Goal: Task Accomplishment & Management: Manage account settings

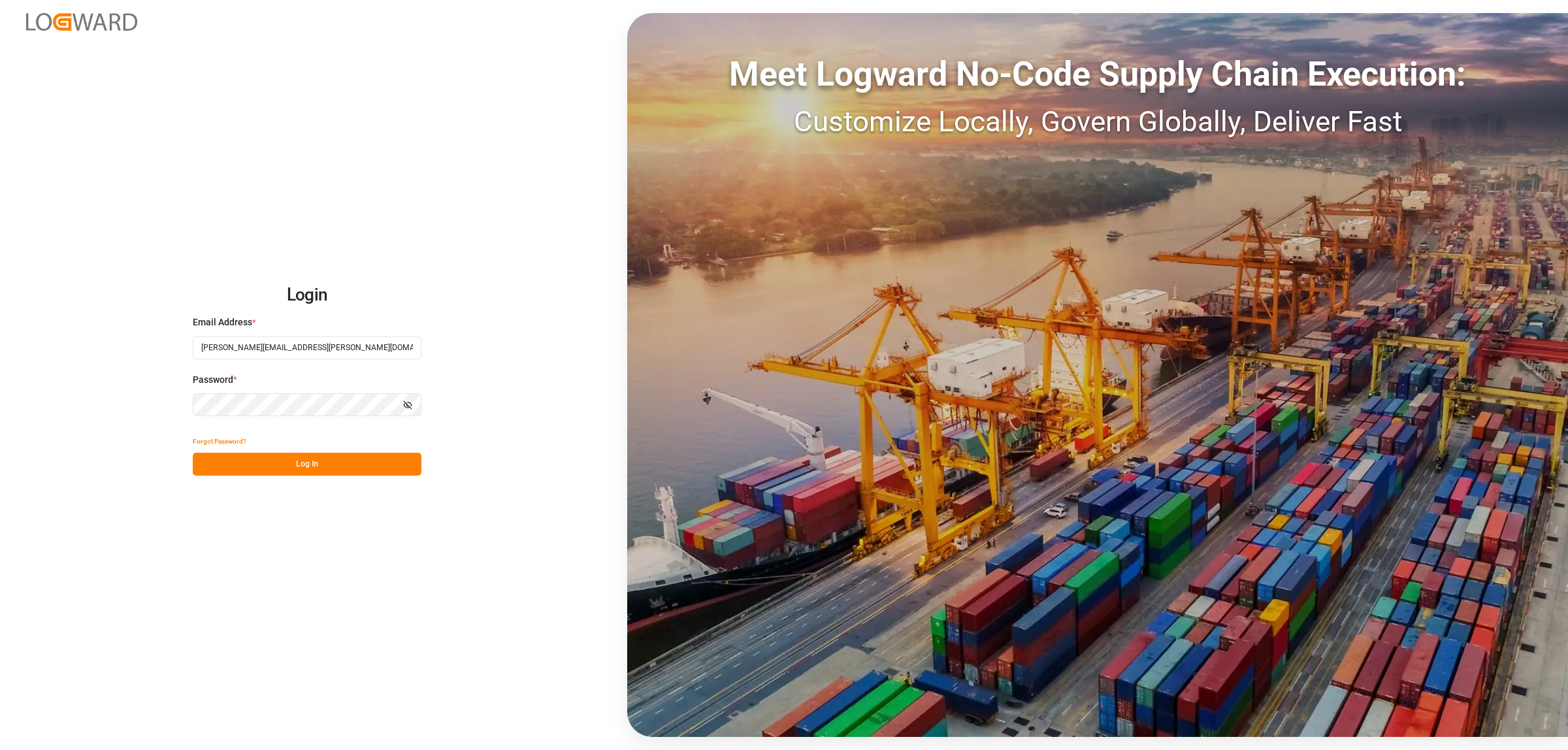
click at [322, 469] on button "Log In" at bounding box center [306, 464] width 229 height 23
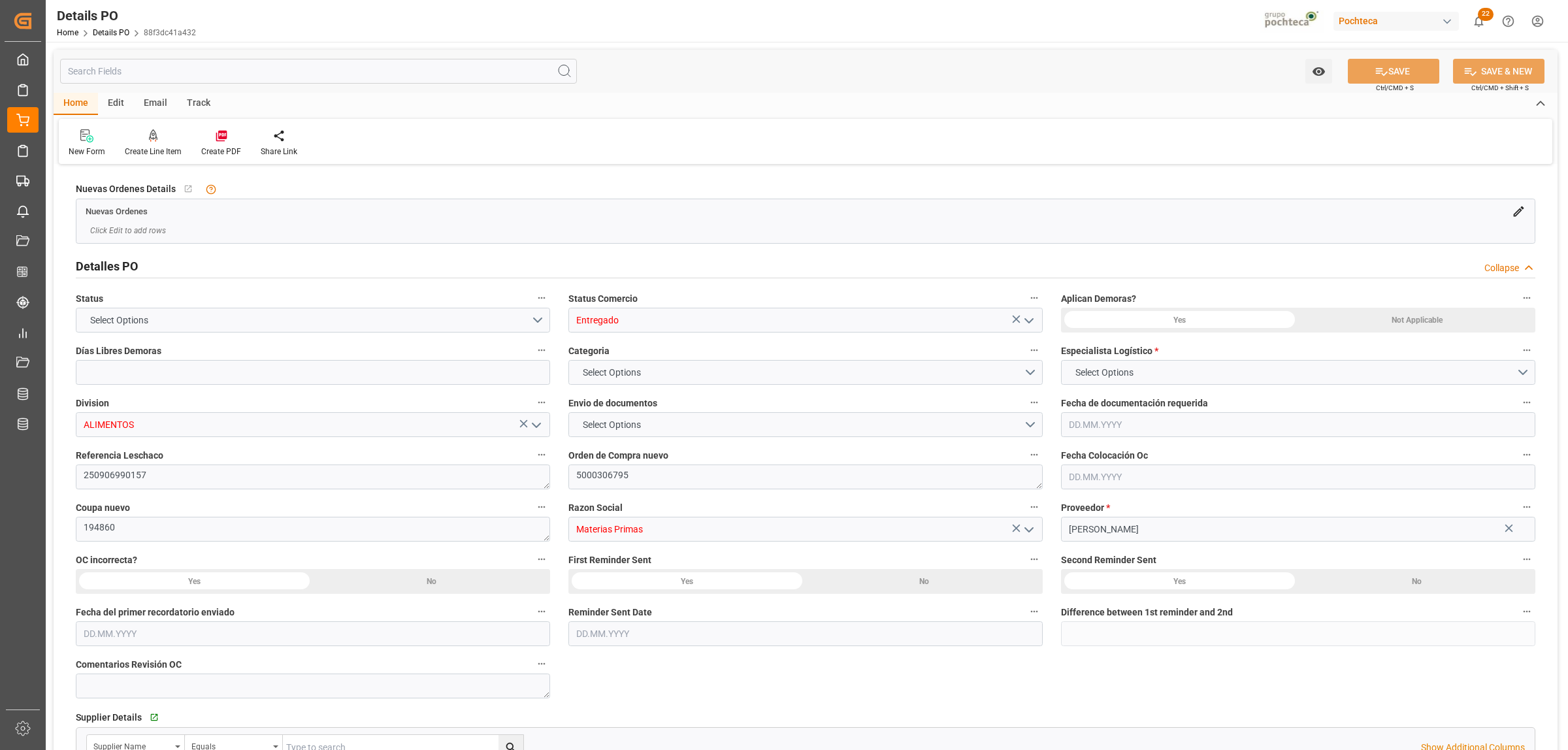
type input "Entregado"
type input "ALIMENTOS"
type textarea "250906990157"
type textarea "5000306795"
type textarea "194860"
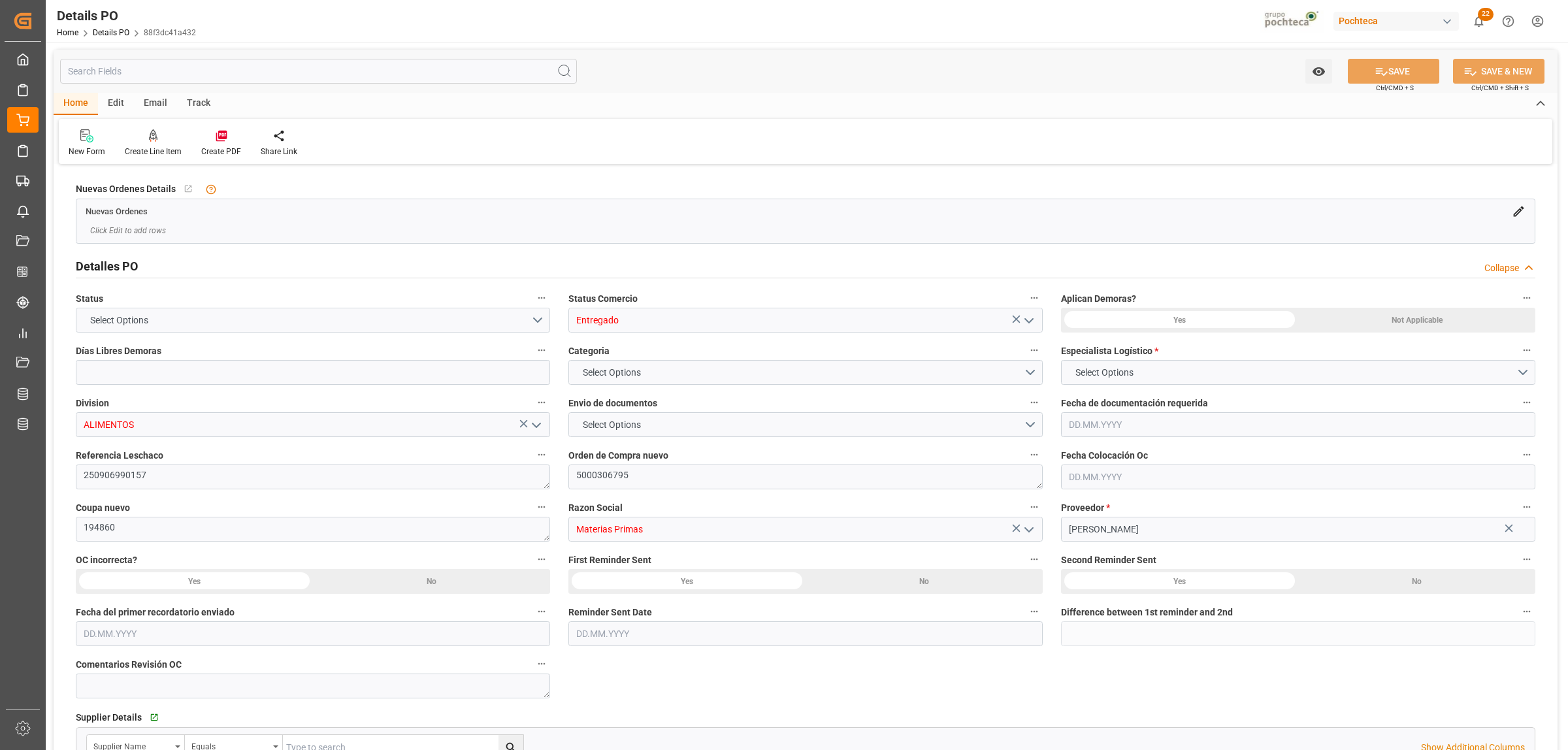
type input "Materias Primas"
type input "[PERSON_NAME]"
type textarea "5403697419"
type textarea "ENTREGA HOY 17/09 - [GEOGRAPHIC_DATA][PERSON_NAME]"
type textarea "CLORURO DE SODIO USP GS 22.68 KG SAC TR"
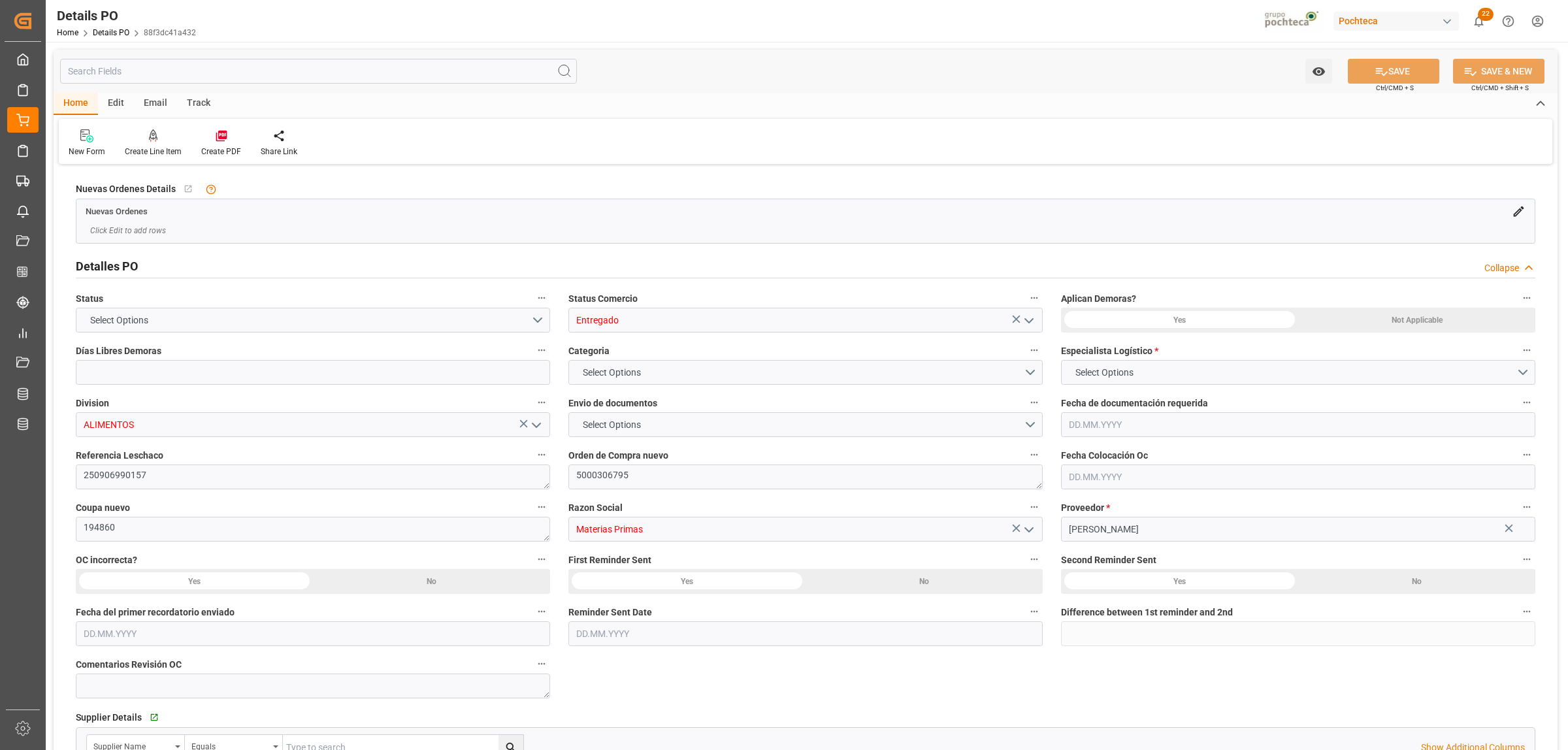
type input "0"
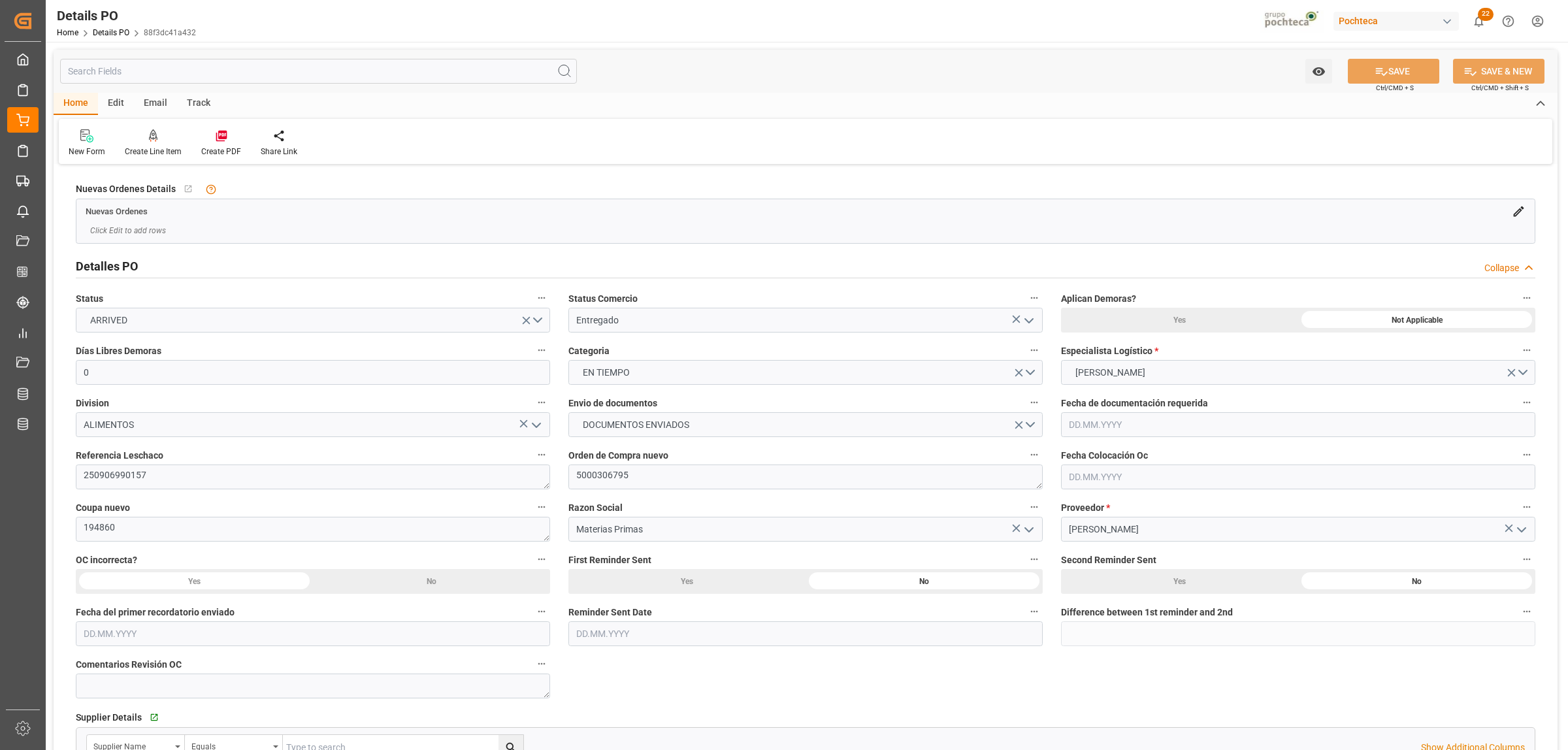
type input "[DATE]"
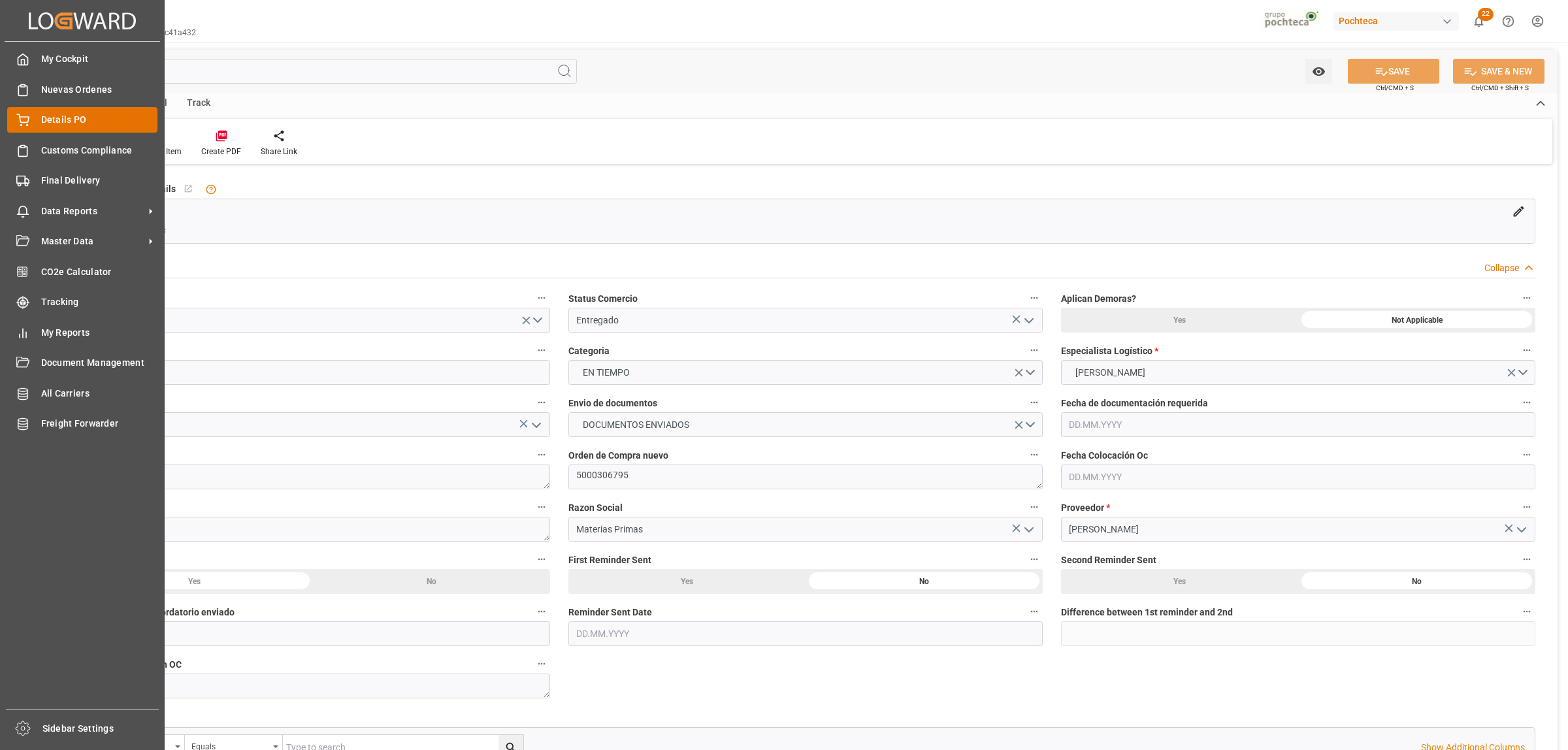
click at [75, 120] on span "Details PO" at bounding box center [99, 120] width 117 height 14
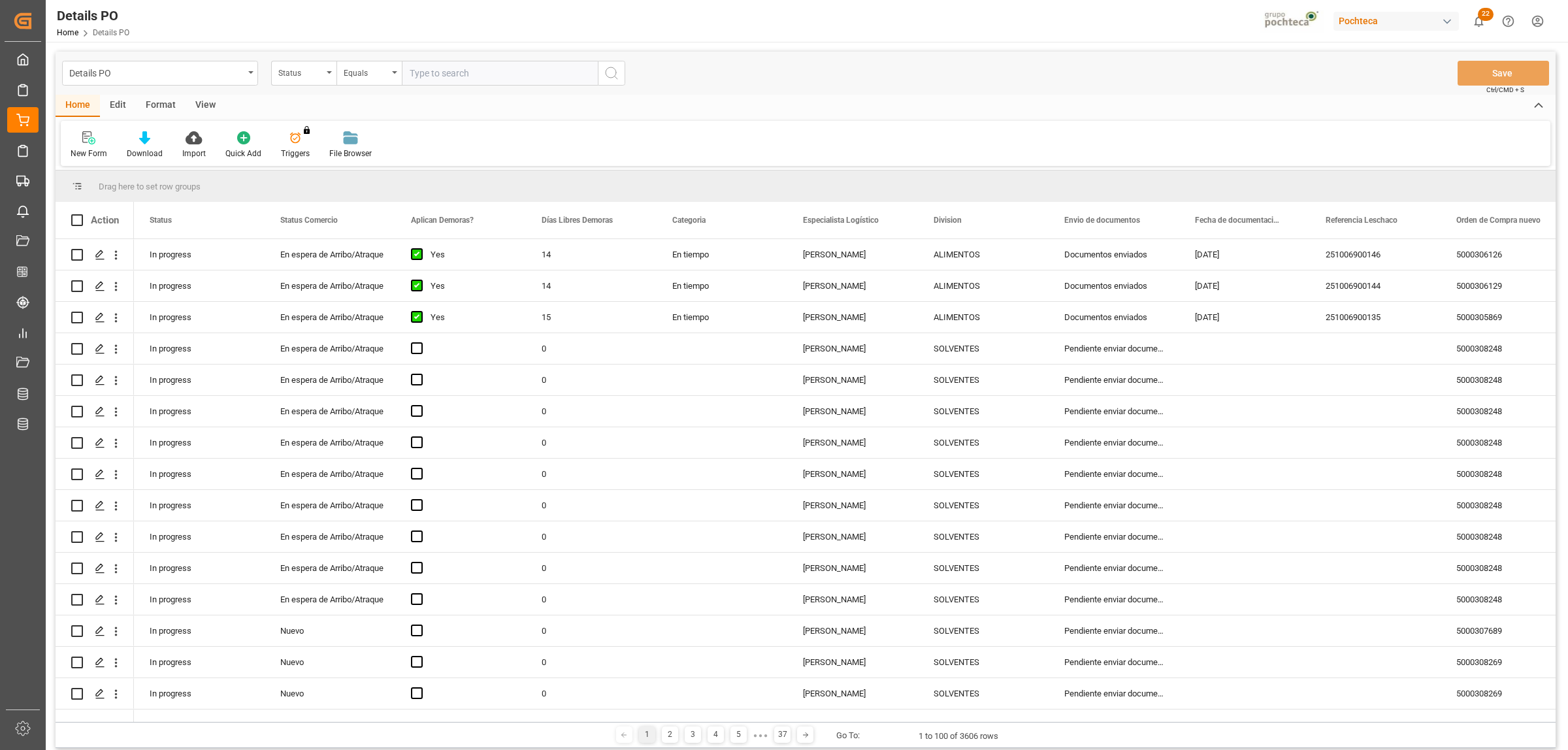
click at [141, 108] on div "Format" at bounding box center [161, 106] width 49 height 22
click at [90, 140] on icon at bounding box center [89, 139] width 9 height 10
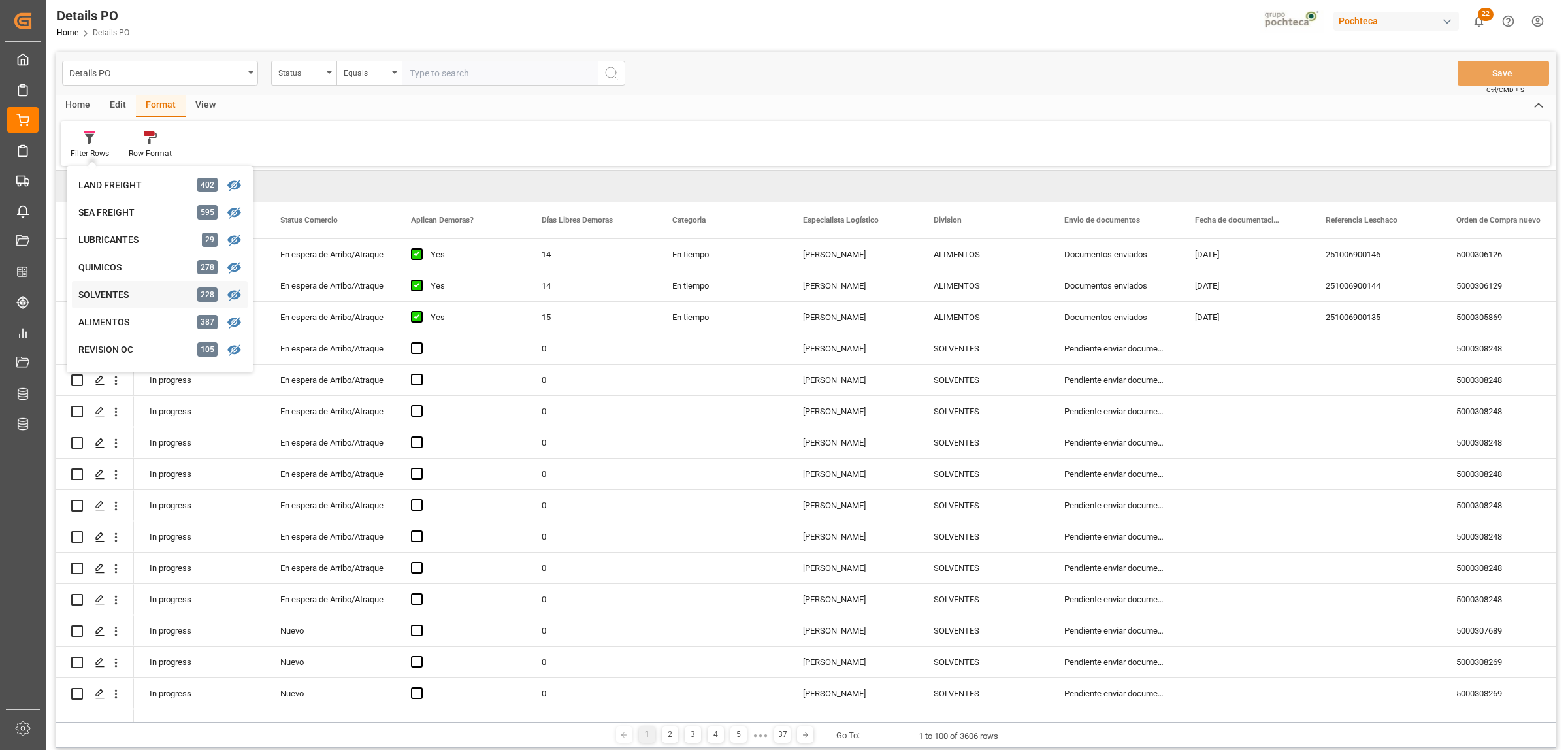
click at [108, 295] on div "SOLVENTES" at bounding box center [135, 295] width 114 height 14
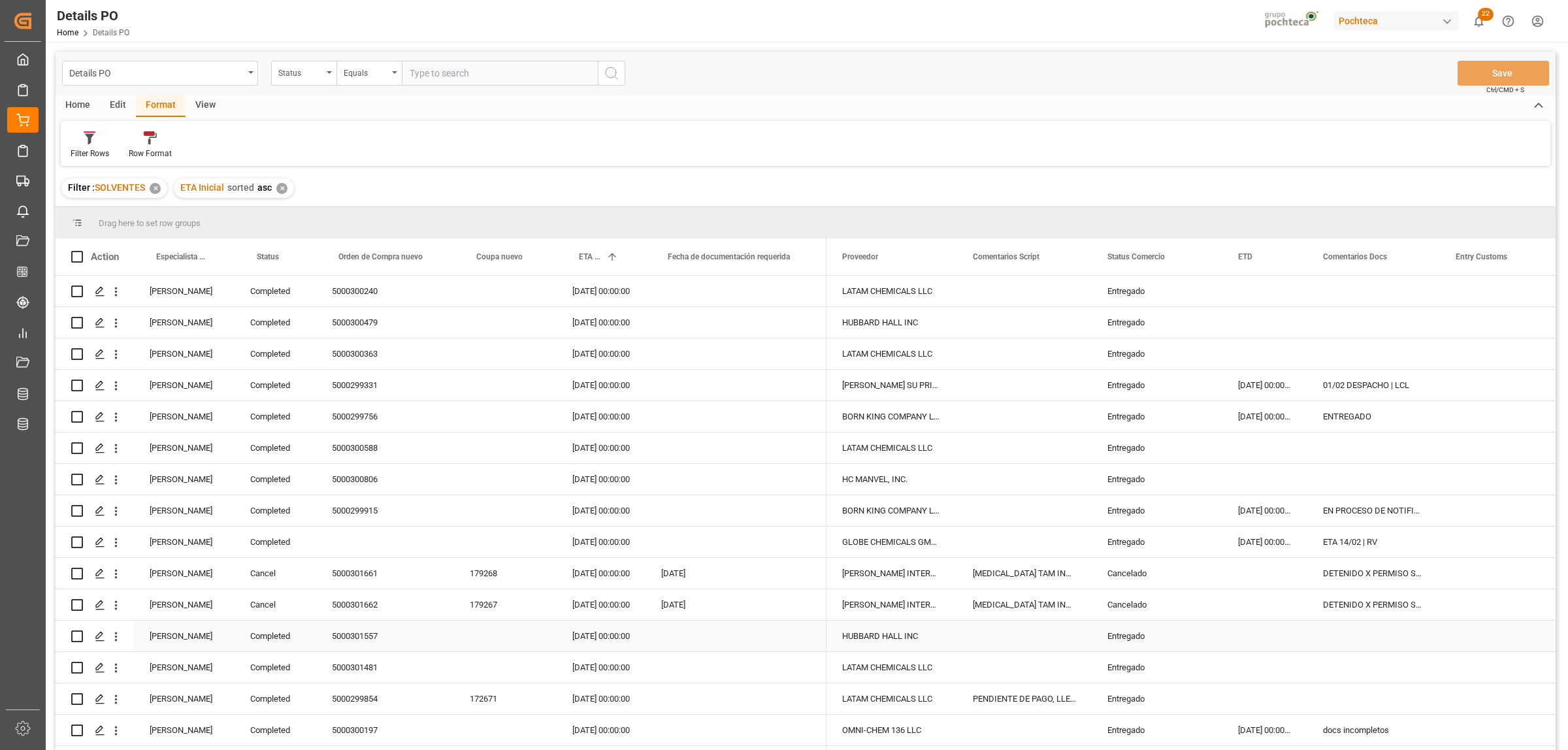
click at [180, 574] on div "[PERSON_NAME]" at bounding box center [184, 636] width 100 height 31
click at [216, 255] on span at bounding box center [213, 257] width 12 height 12
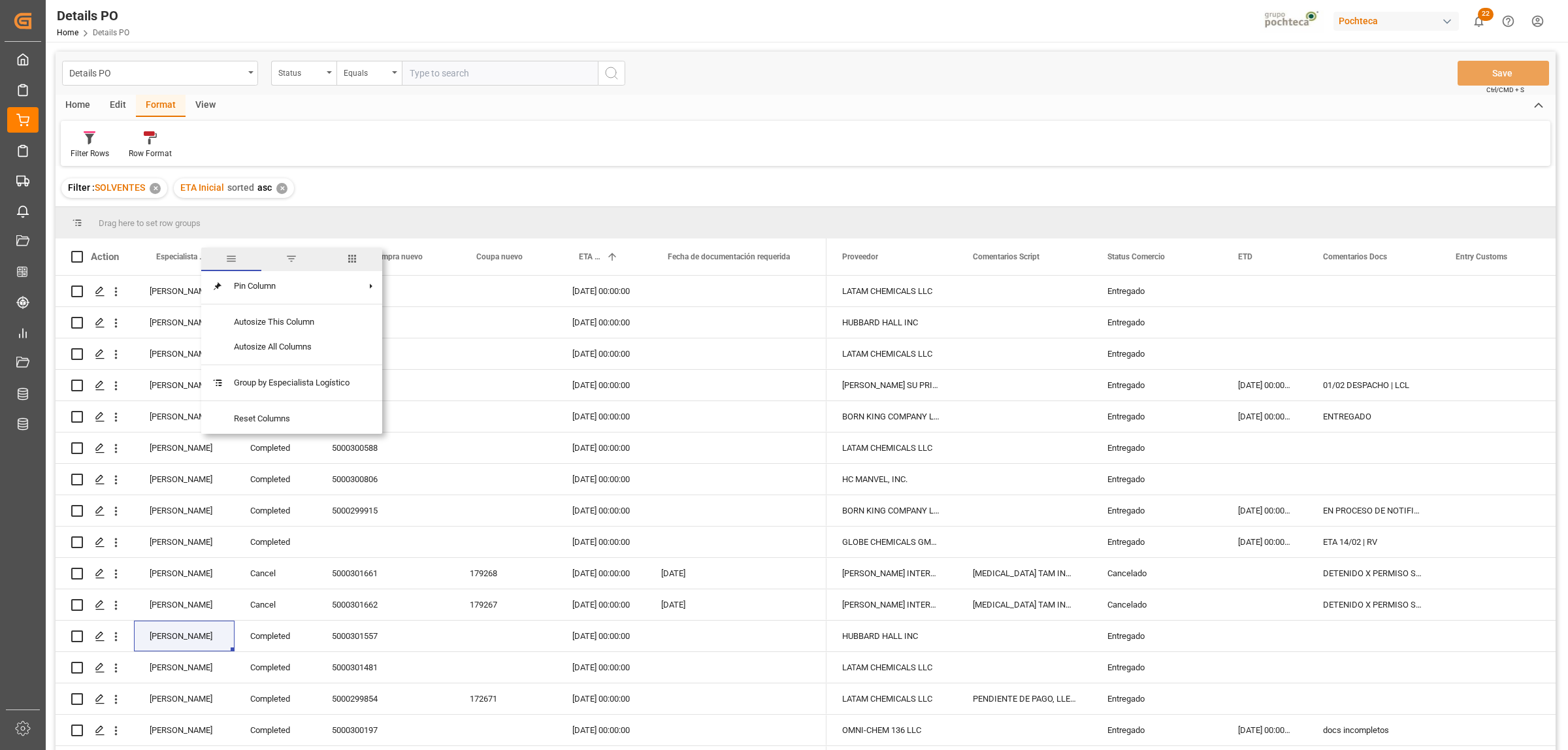
click at [295, 258] on span "filter" at bounding box center [292, 259] width 12 height 12
type input "[PERSON_NAME]"
click at [285, 367] on button "Apply" at bounding box center [289, 368] width 24 height 13
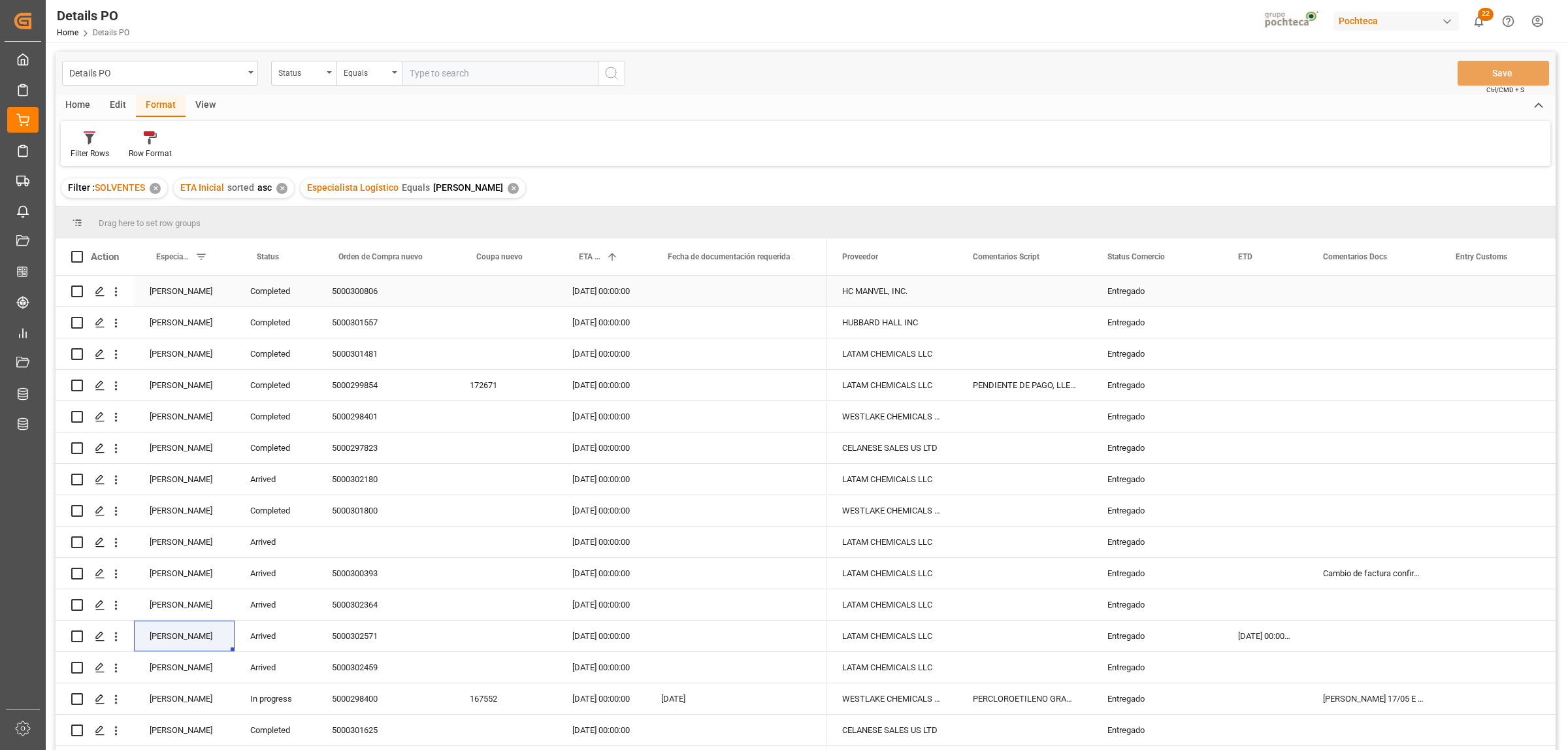
click at [1121, 296] on div "Entregado" at bounding box center [1156, 291] width 100 height 30
click at [1126, 351] on div "Entregado" at bounding box center [1156, 353] width 100 height 30
click at [1194, 261] on div "Status Comercio" at bounding box center [1150, 256] width 88 height 37
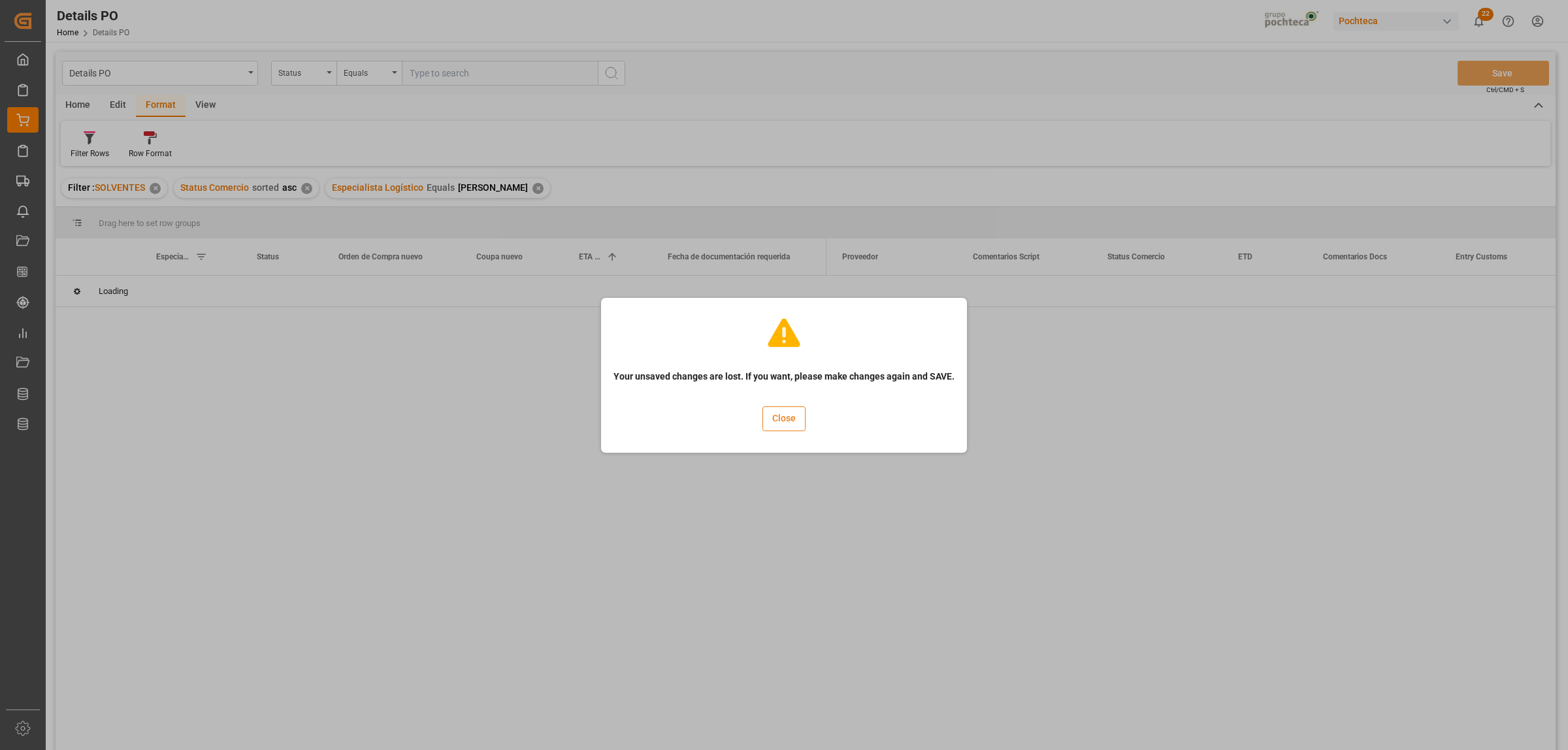
click at [779, 416] on button "Close" at bounding box center [784, 419] width 43 height 25
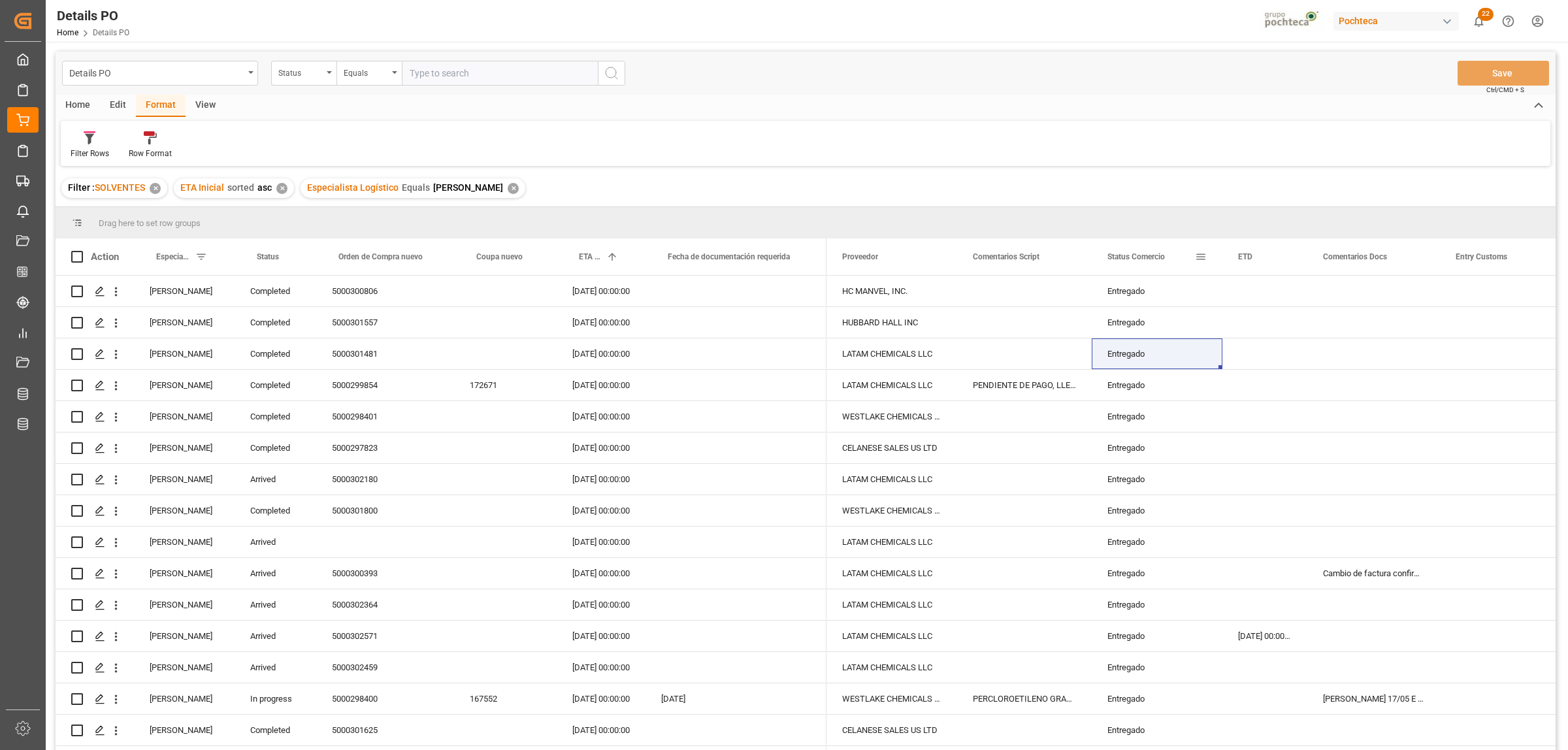
click at [1197, 258] on span at bounding box center [1200, 257] width 12 height 12
click at [1253, 298] on span "Filtering operator" at bounding box center [1318, 295] width 12 height 12
click at [1227, 336] on span "Not equal" at bounding box center [1217, 337] width 35 height 10
click at [1227, 336] on input "Filter Value" at bounding box center [1261, 327] width 128 height 26
paste input "Entregado"
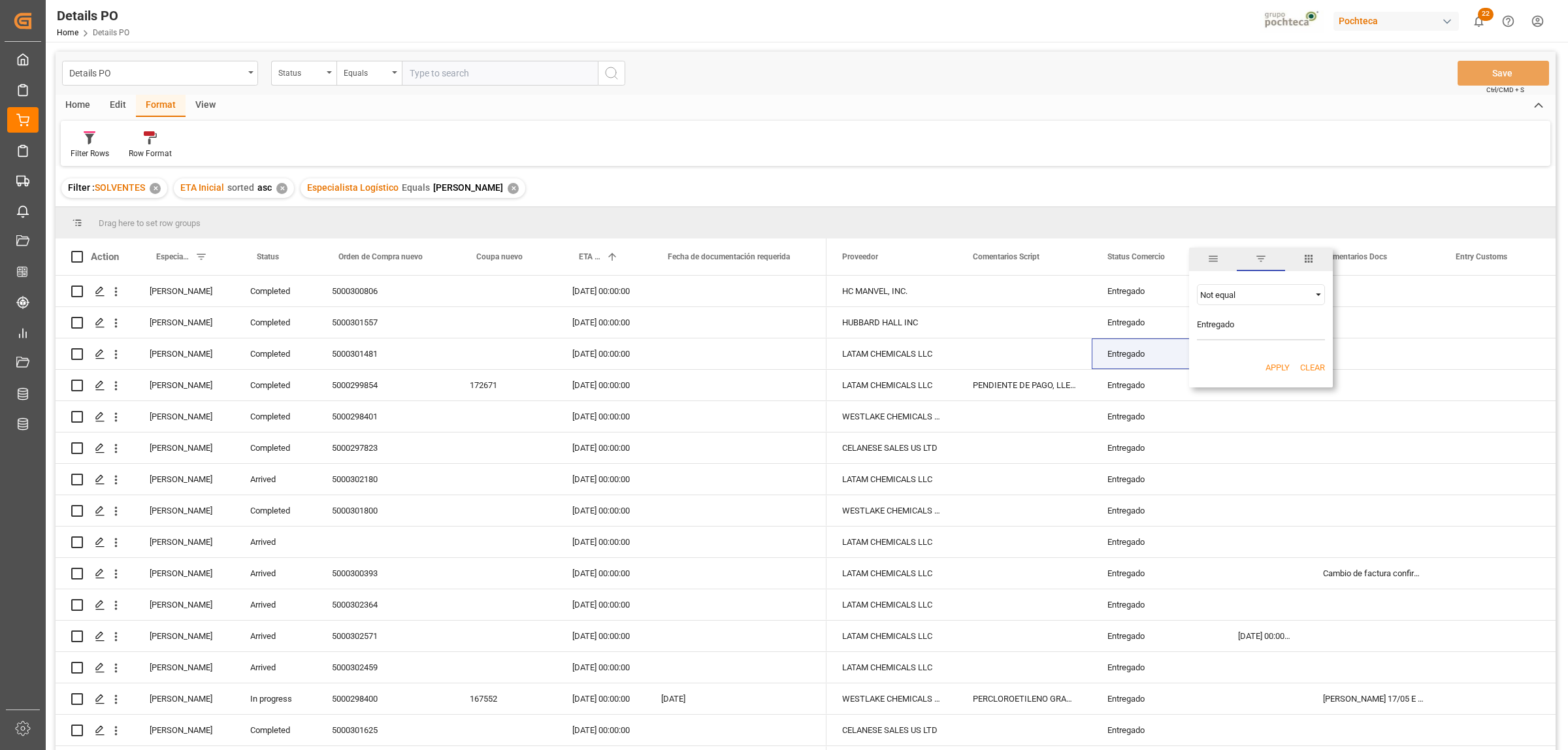
type input "Entregado"
click at [1253, 369] on button "Apply" at bounding box center [1277, 368] width 24 height 13
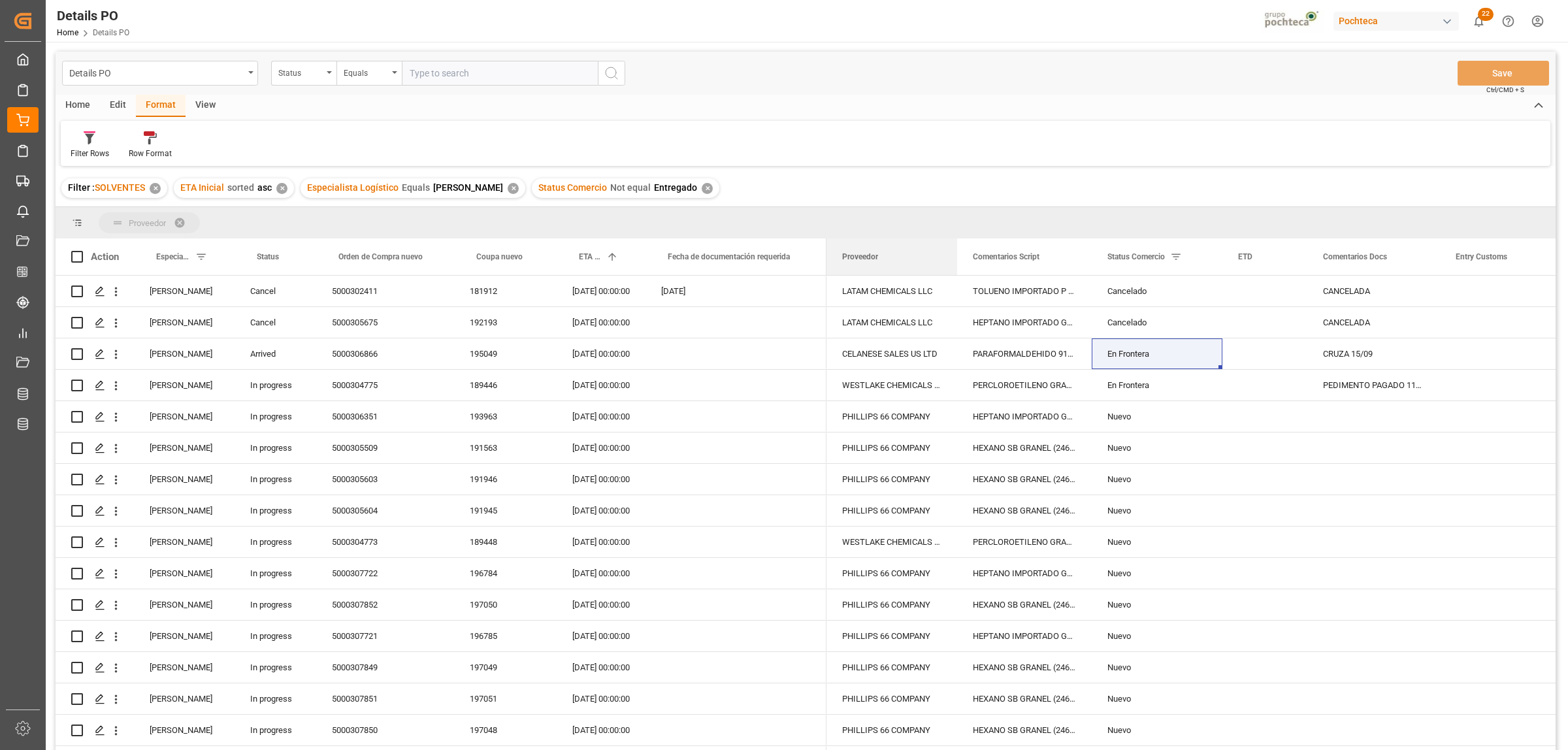
drag, startPoint x: 863, startPoint y: 259, endPoint x: 830, endPoint y: 224, distance: 48.1
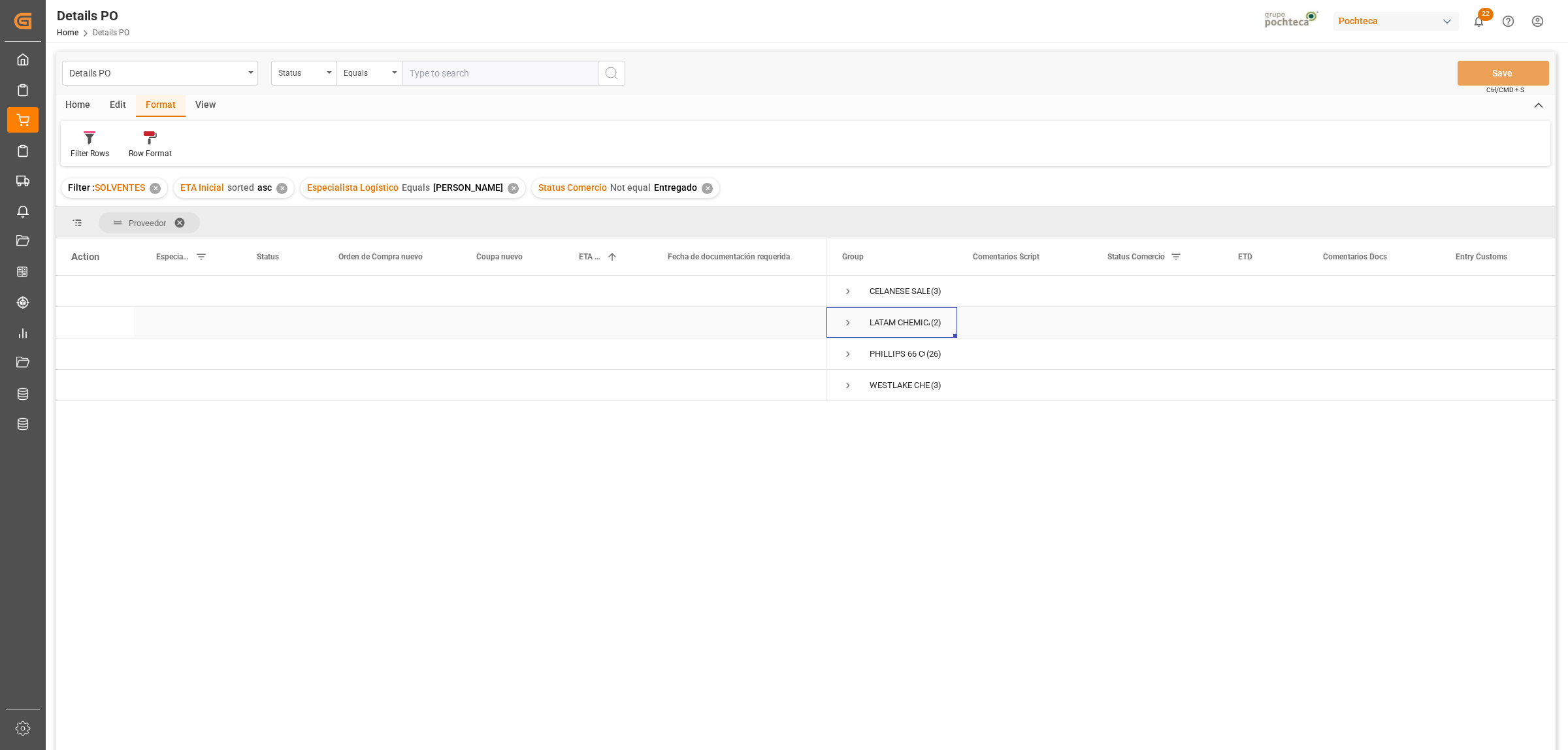
click at [847, 323] on span "Press SPACE to select this row." at bounding box center [848, 323] width 12 height 12
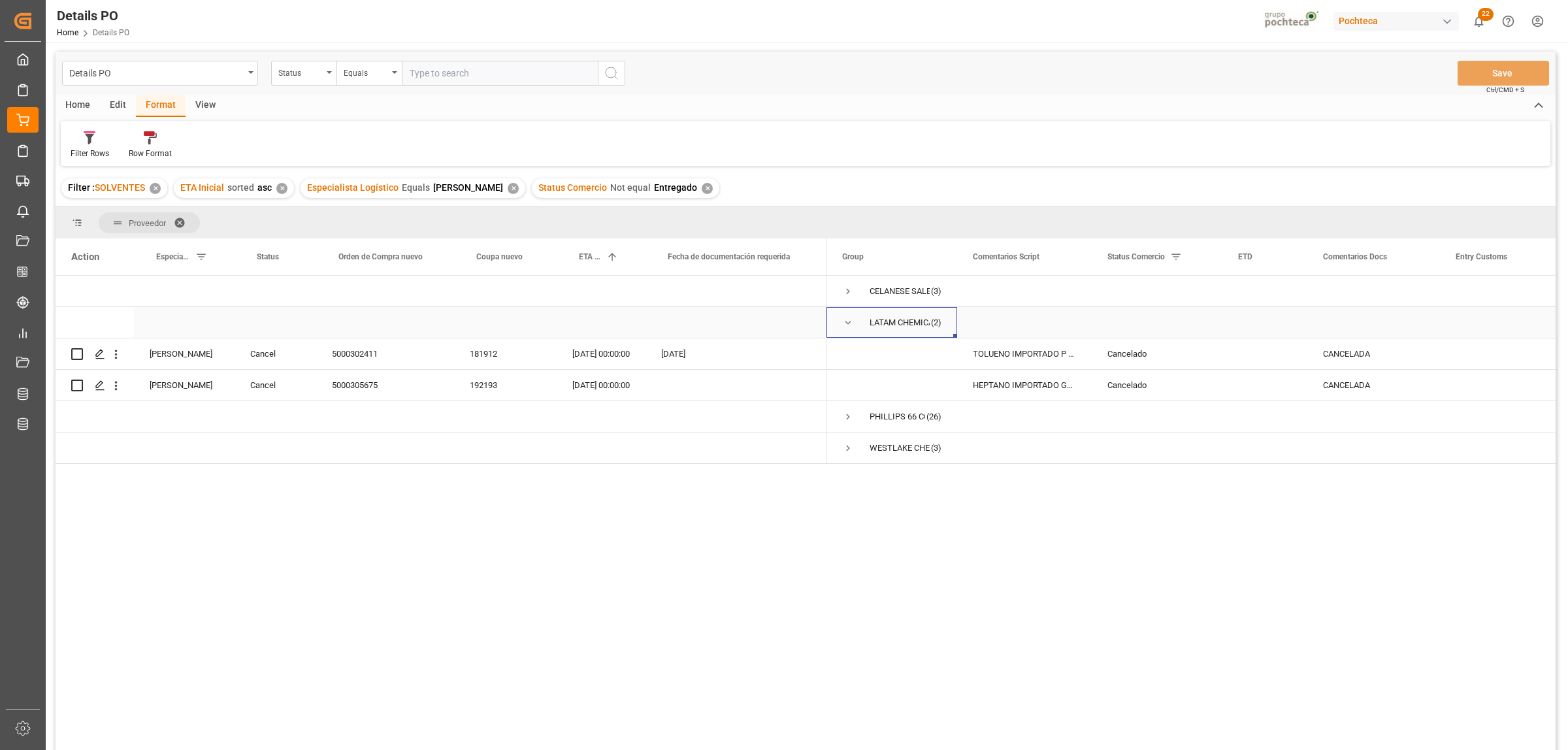
click at [852, 321] on span "Press SPACE to select this row." at bounding box center [848, 323] width 12 height 12
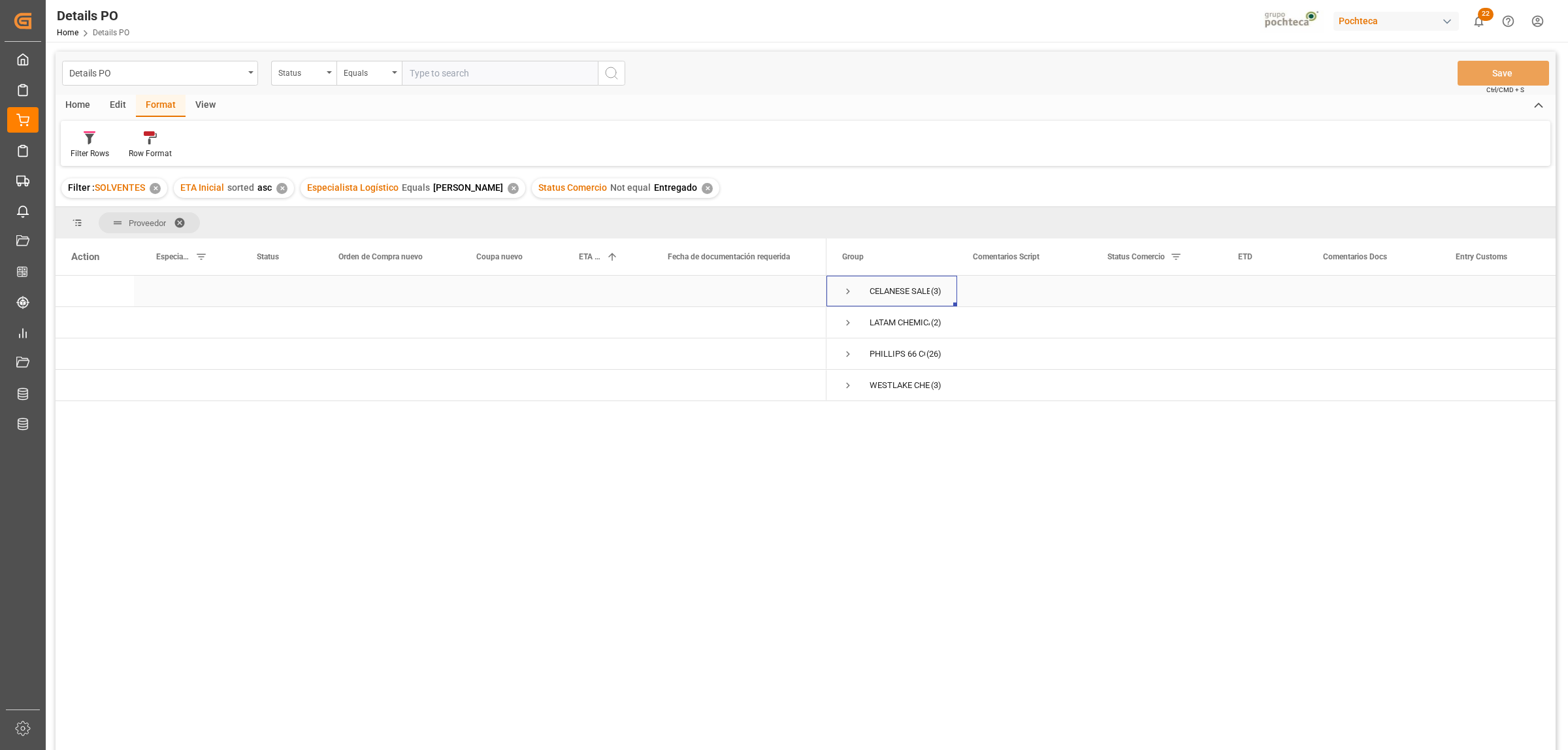
click at [847, 293] on span "Press SPACE to select this row." at bounding box center [848, 292] width 12 height 12
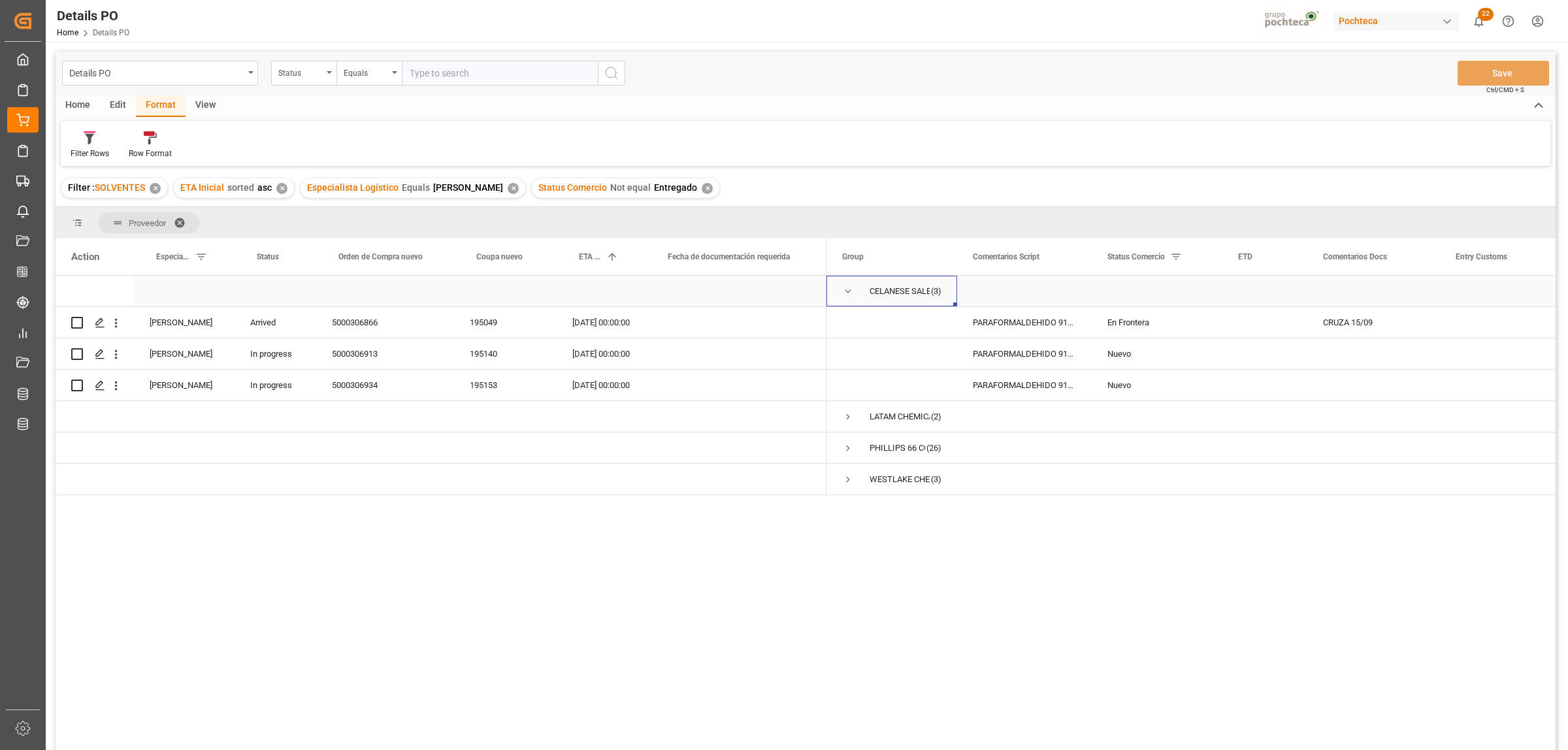
click at [845, 292] on span "Press SPACE to select this row." at bounding box center [848, 292] width 12 height 12
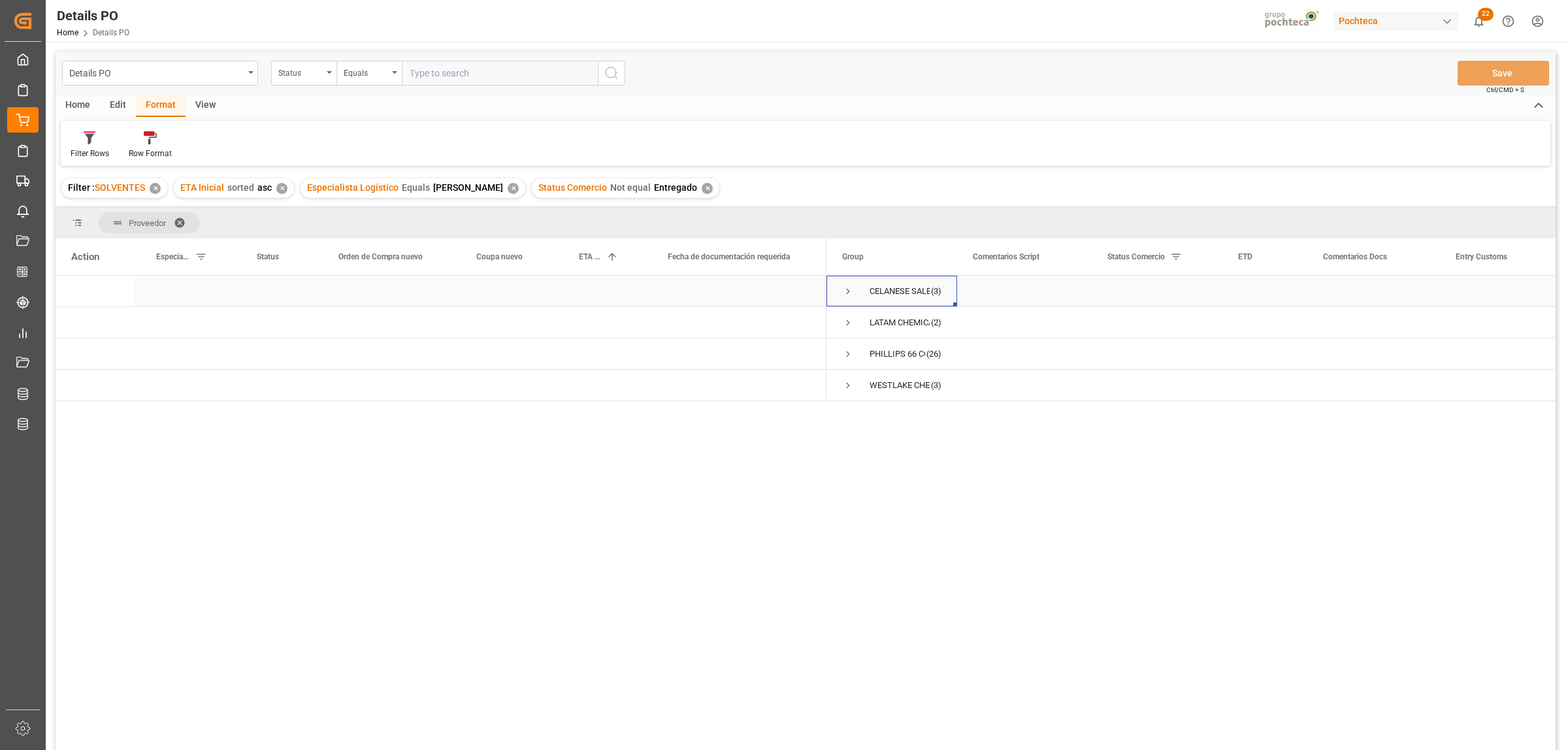
click at [845, 292] on span "Press SPACE to select this row." at bounding box center [848, 292] width 12 height 12
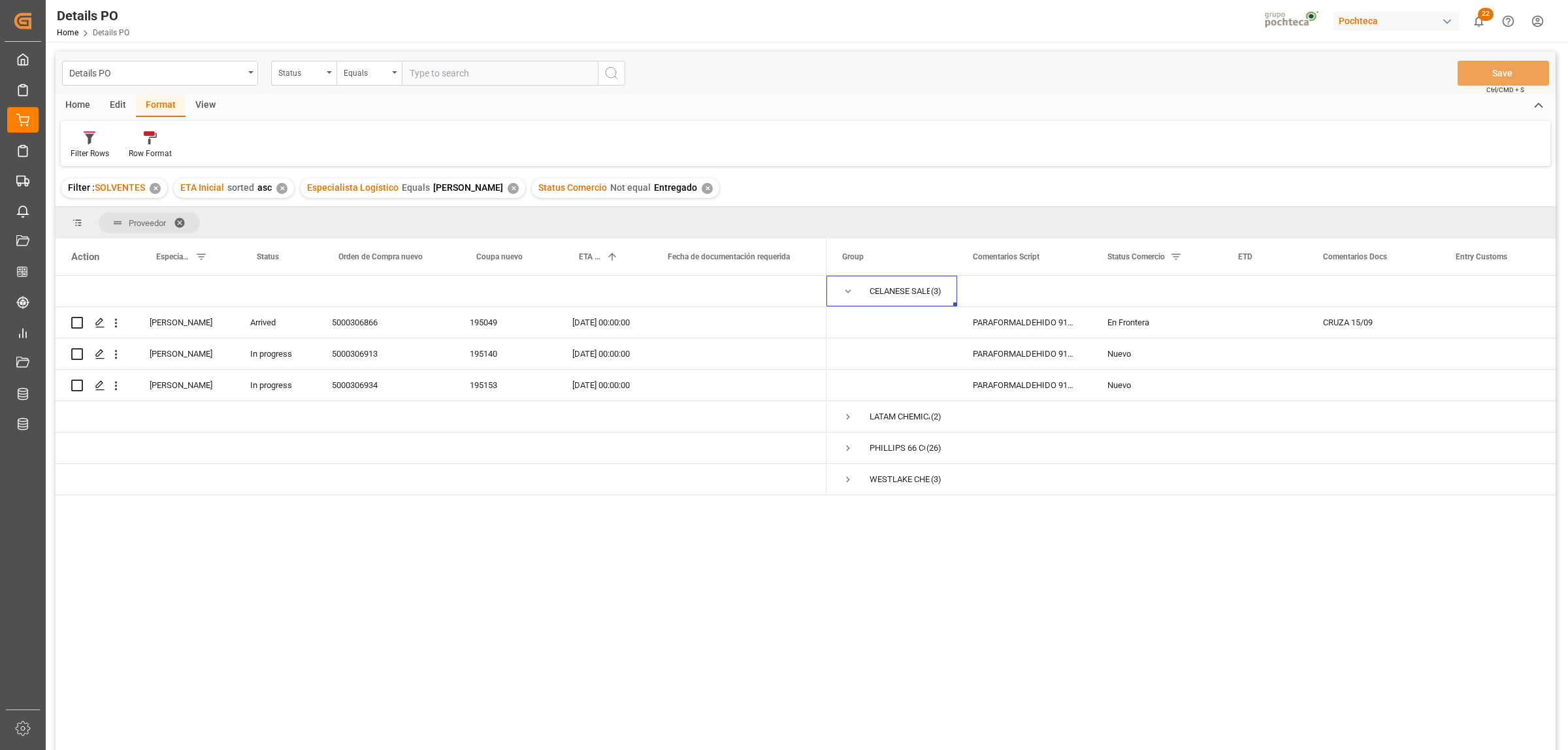
click at [702, 192] on div "✕" at bounding box center [707, 188] width 11 height 11
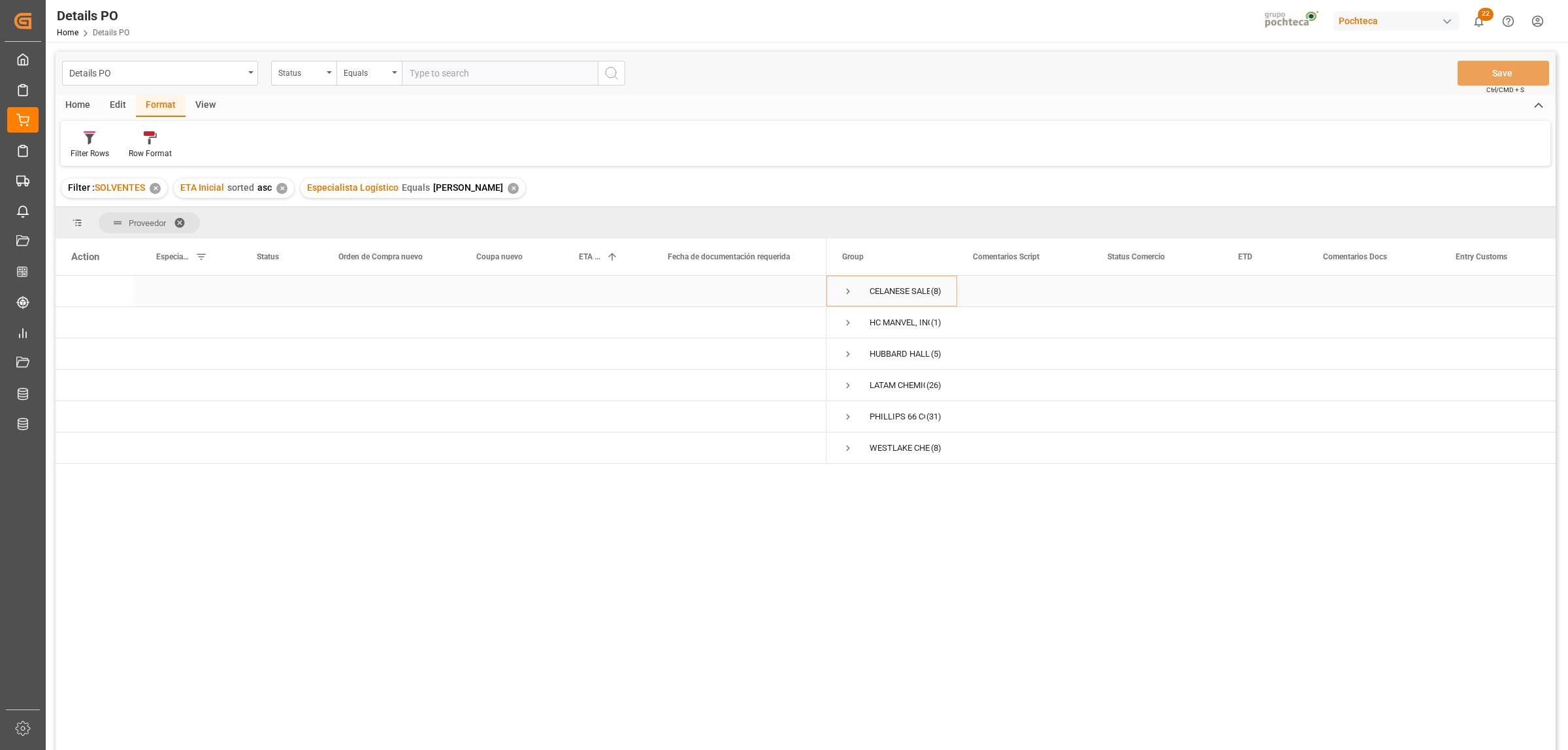
click at [848, 284] on span "Press SPACE to select this row." at bounding box center [848, 291] width 12 height 30
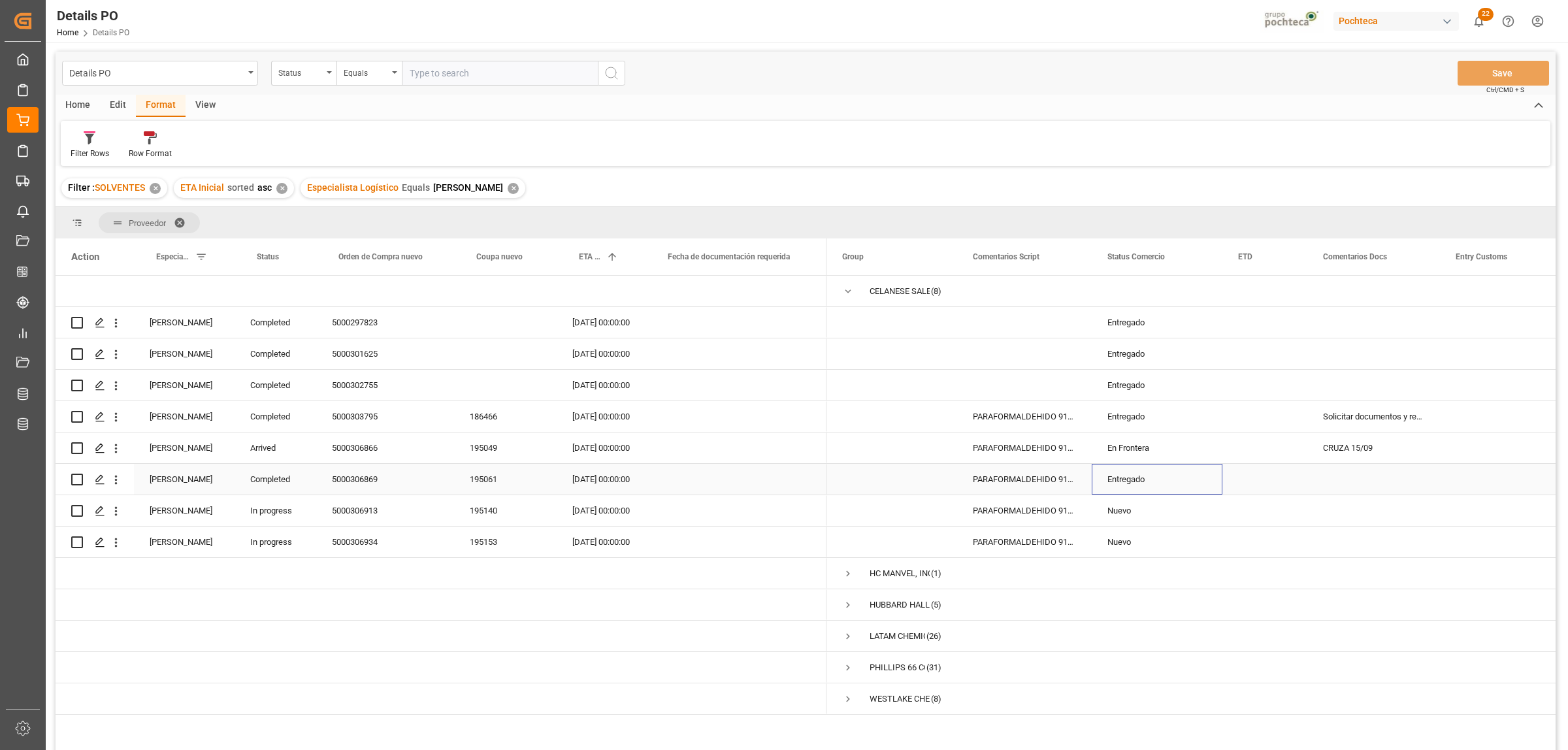
click at [1132, 480] on div "Entregado" at bounding box center [1156, 479] width 100 height 30
click at [1202, 490] on icon "open menu" at bounding box center [1198, 488] width 15 height 15
click at [1149, 574] on div "En tránsito" at bounding box center [1165, 570] width 124 height 46
type input "En tránsito"
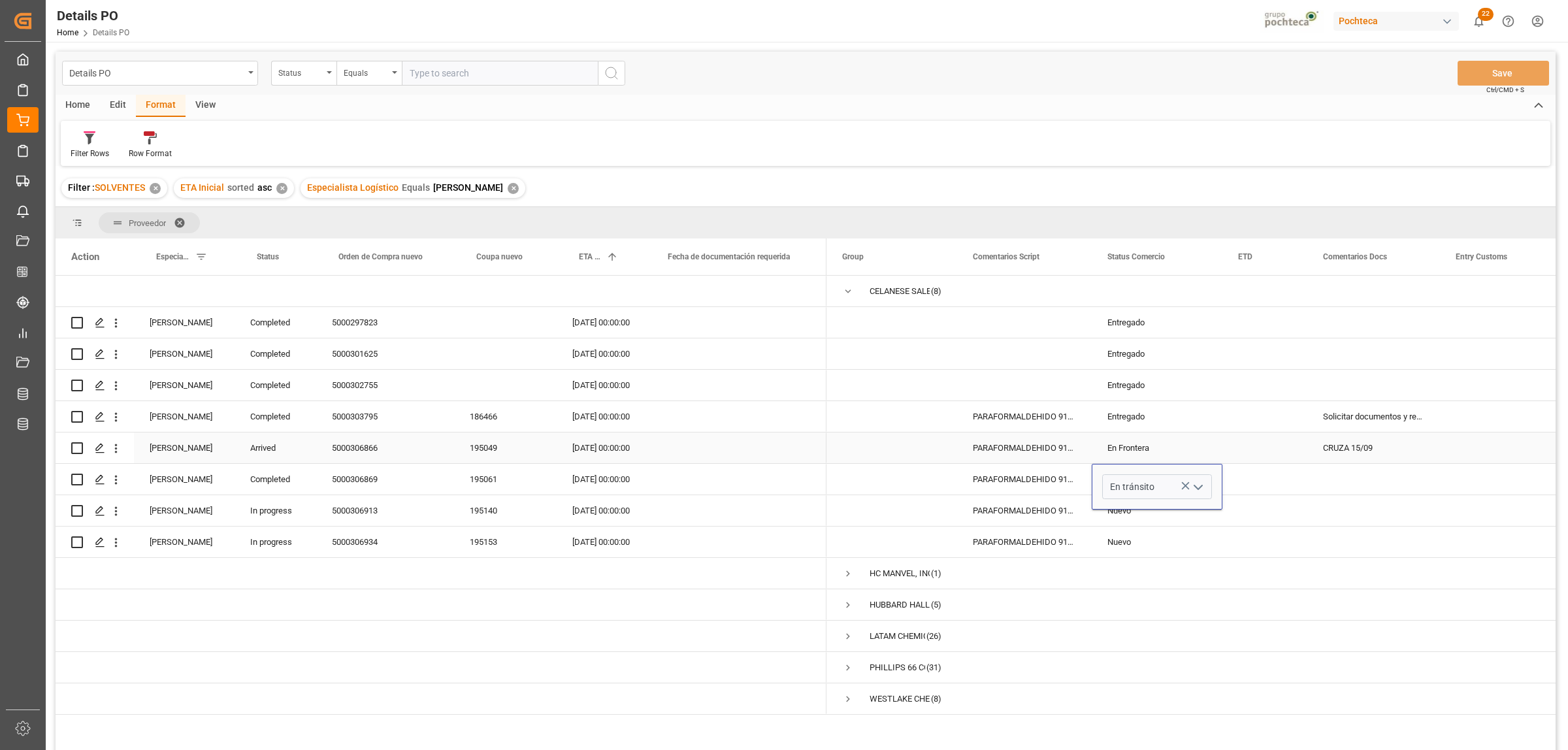
click at [1253, 449] on div "CRUZA 15/09" at bounding box center [1373, 448] width 133 height 31
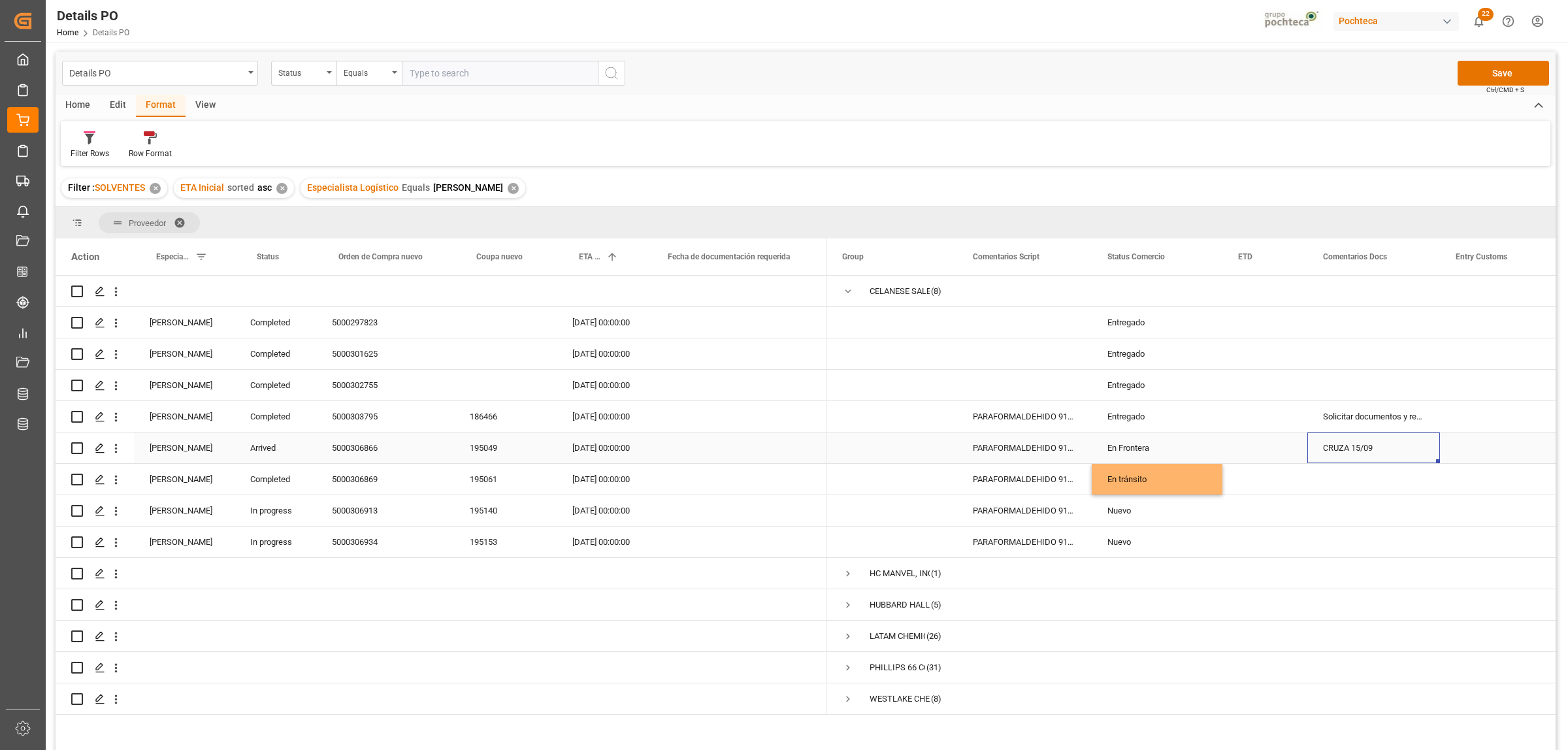
click at [1135, 446] on div "En Frontera" at bounding box center [1156, 448] width 100 height 30
click at [1197, 458] on icon "open menu" at bounding box center [1198, 456] width 15 height 15
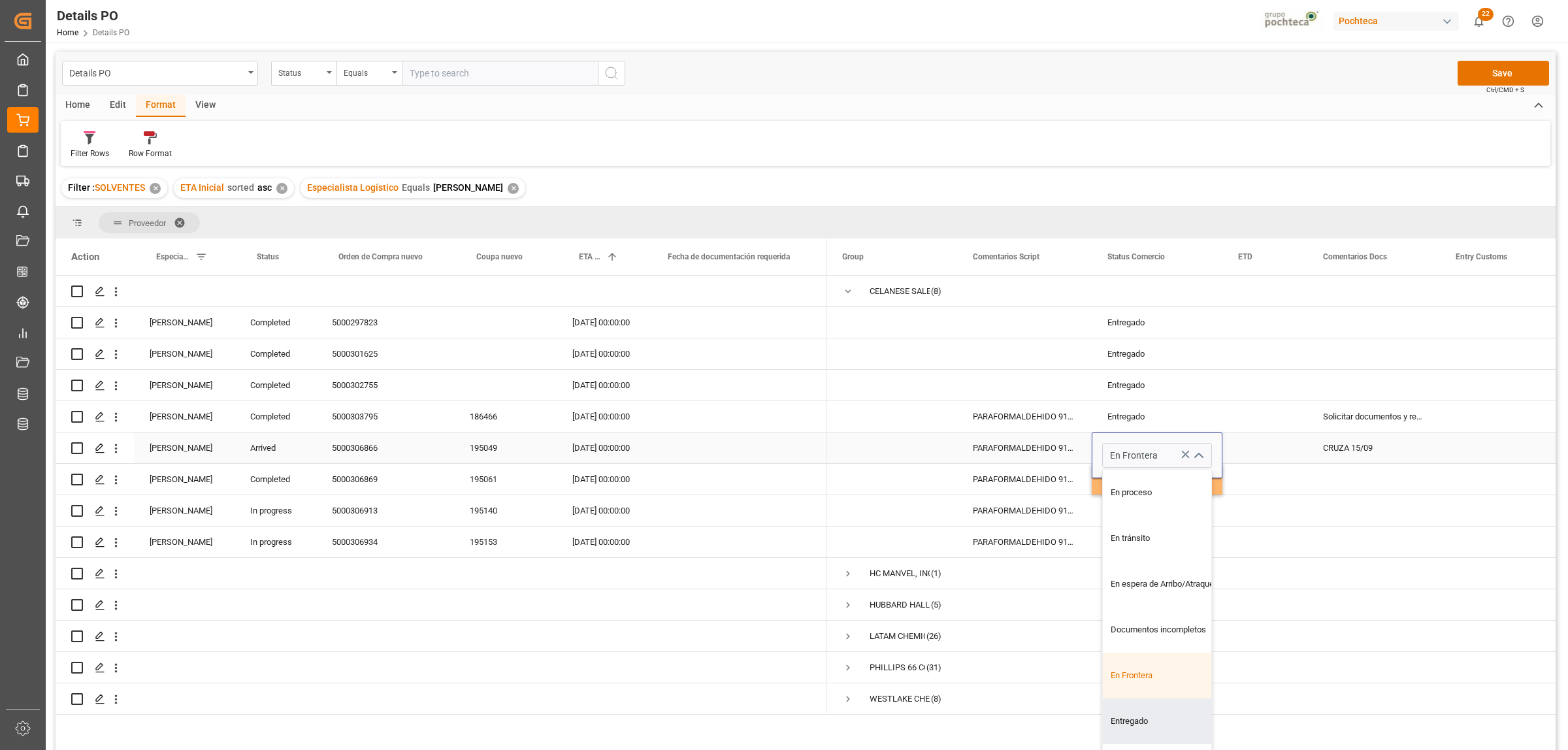
click at [1137, 574] on div "Entregado" at bounding box center [1165, 722] width 124 height 46
type input "Entregado"
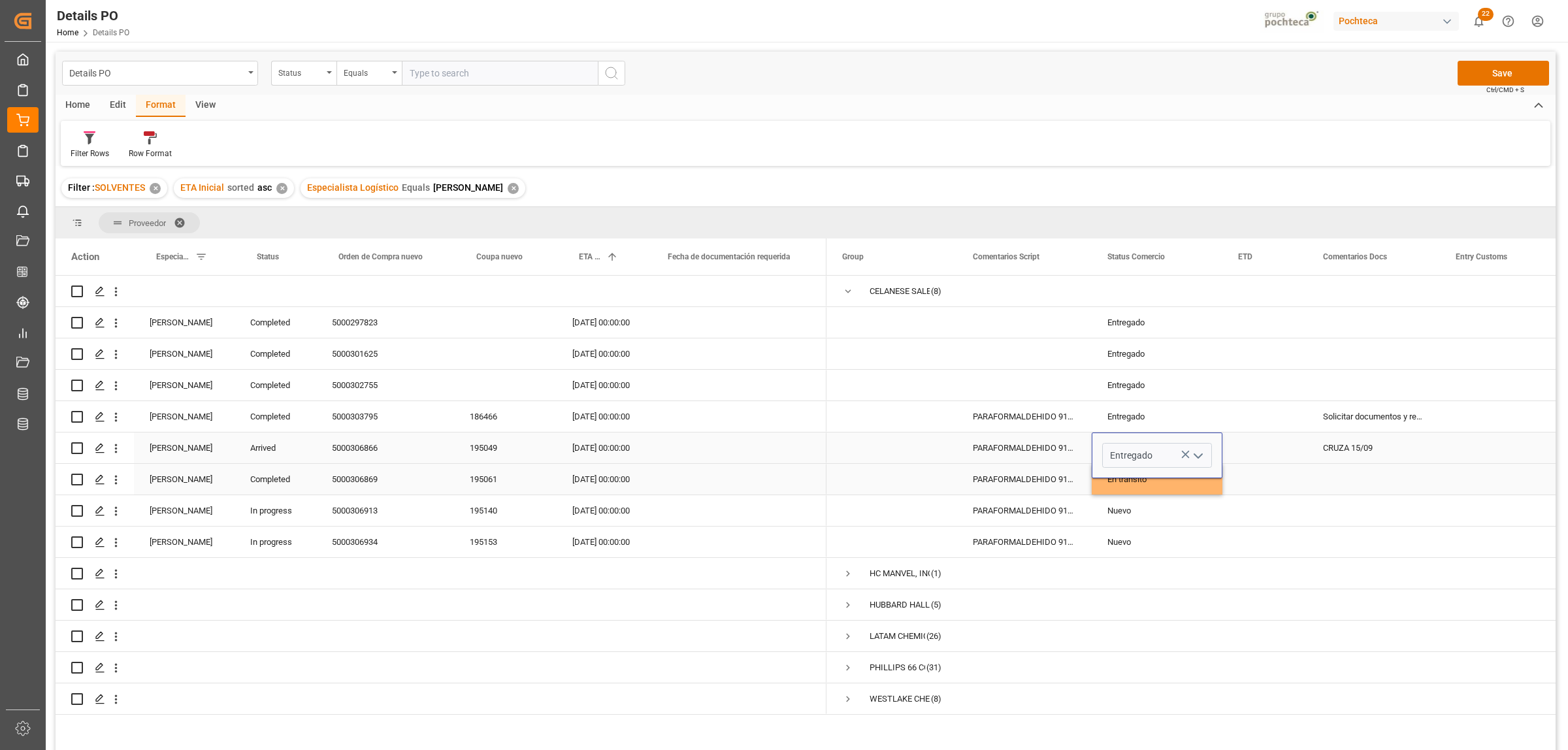
click at [1253, 474] on div "Press SPACE to select this row." at bounding box center [1373, 479] width 133 height 31
click at [1253, 472] on div "Press SPACE to select this row." at bounding box center [1373, 479] width 133 height 31
click at [1253, 482] on input "Press SPACE to select this row." at bounding box center [1373, 486] width 111 height 25
type input "A"
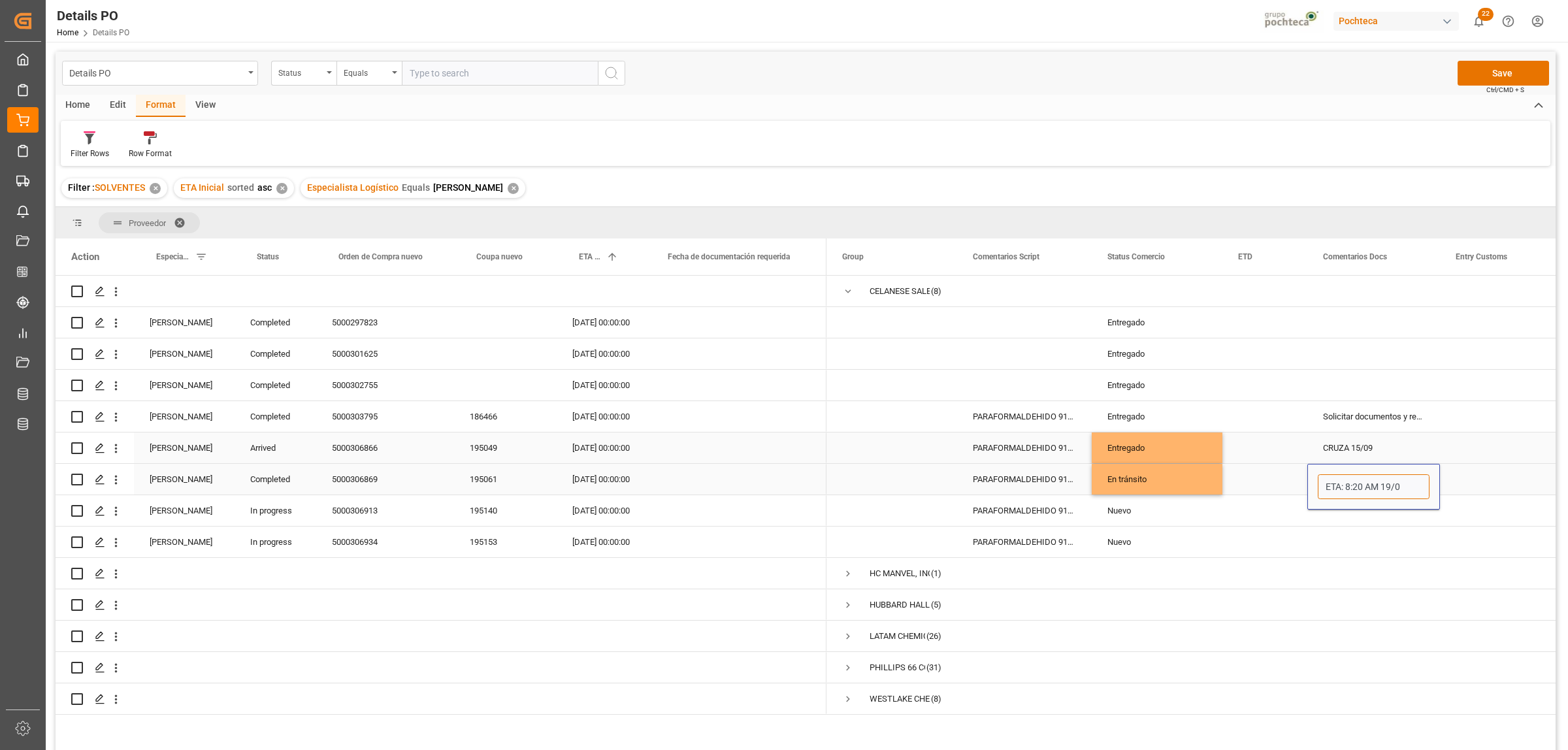
type input "ETA: 8:20 AM [DATE]"
click at [1253, 481] on div "Press SPACE to select this row." at bounding box center [1505, 479] width 131 height 31
click at [1253, 79] on button "Save" at bounding box center [1502, 72] width 91 height 25
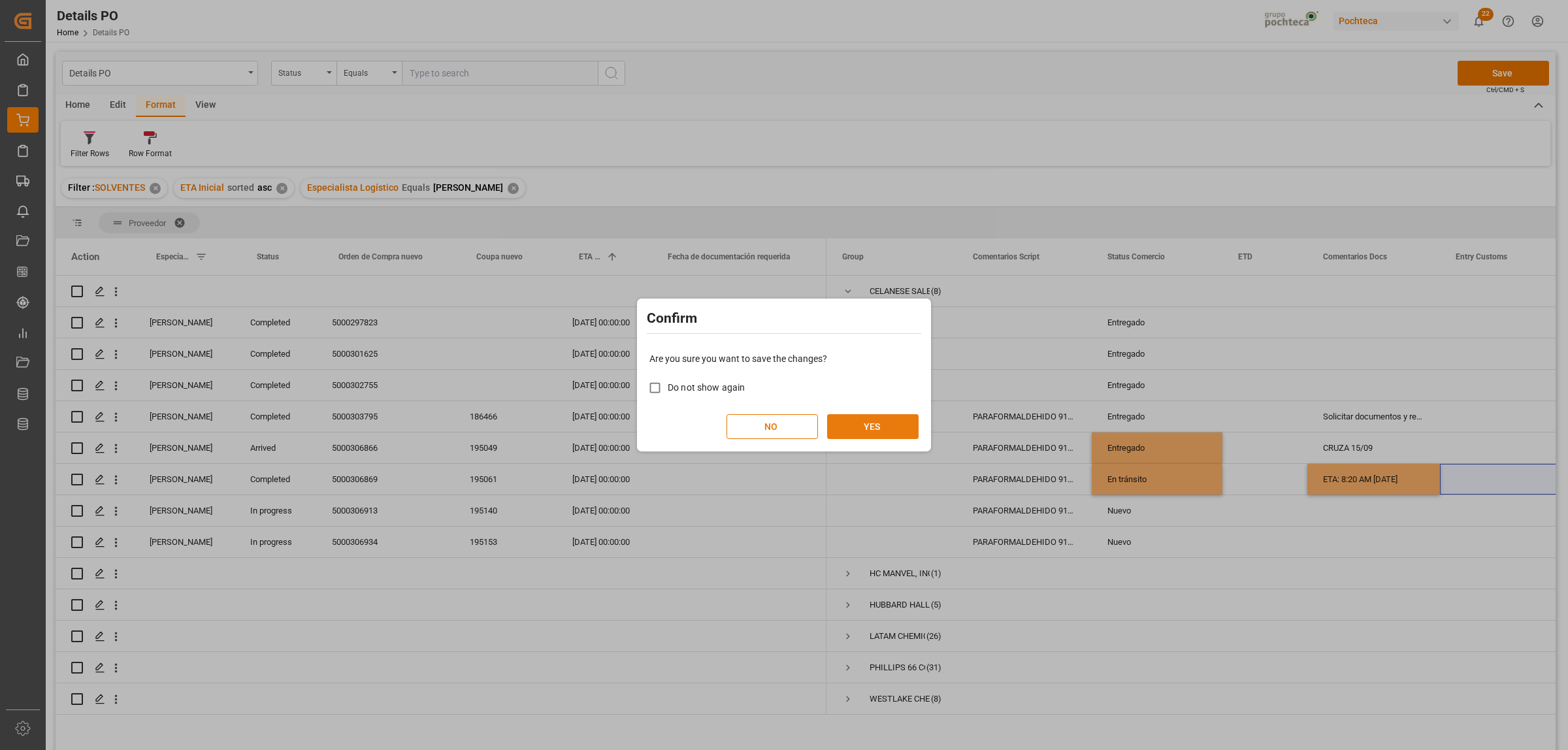
click at [865, 433] on button "YES" at bounding box center [872, 427] width 91 height 25
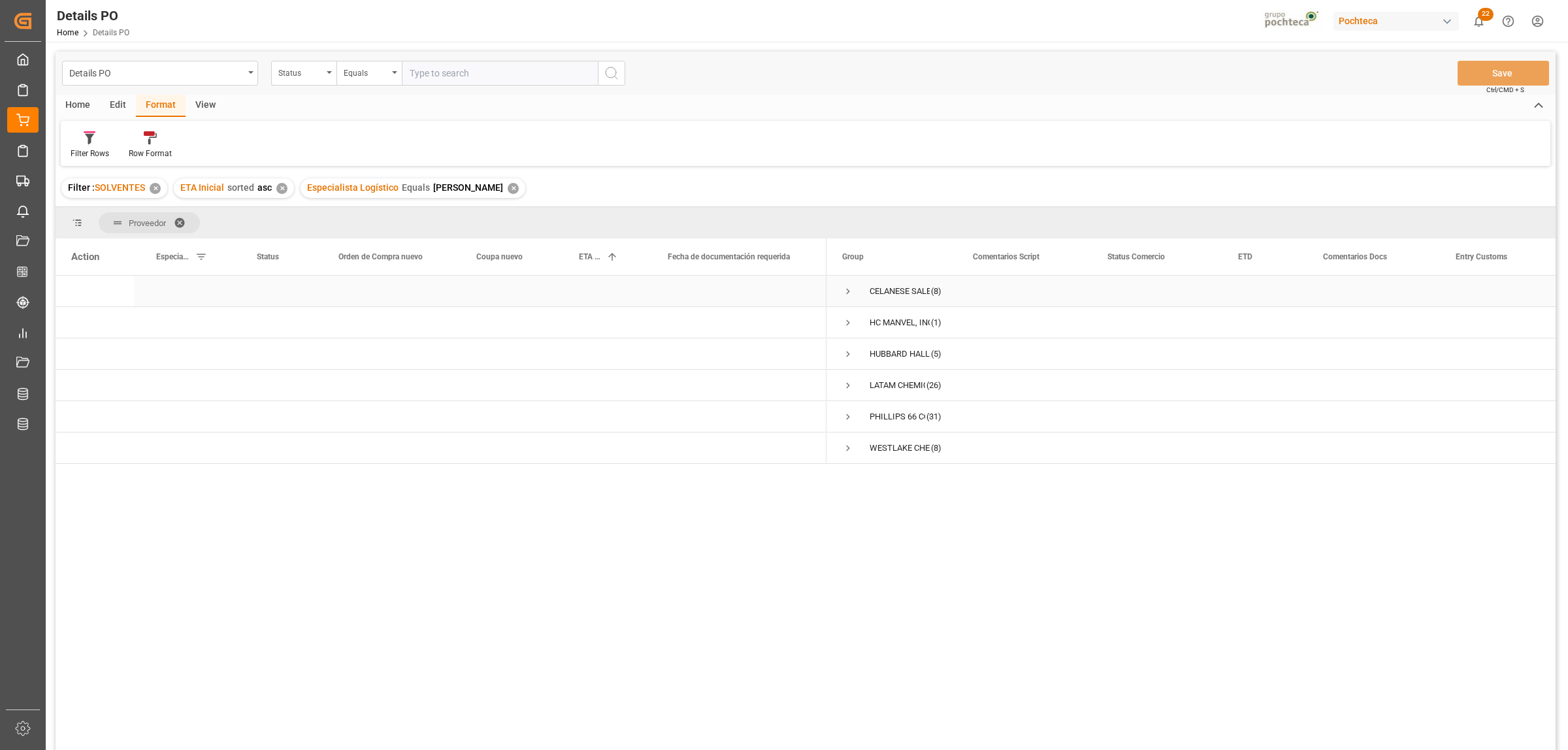
click at [849, 291] on span "Press SPACE to select this row." at bounding box center [848, 292] width 12 height 12
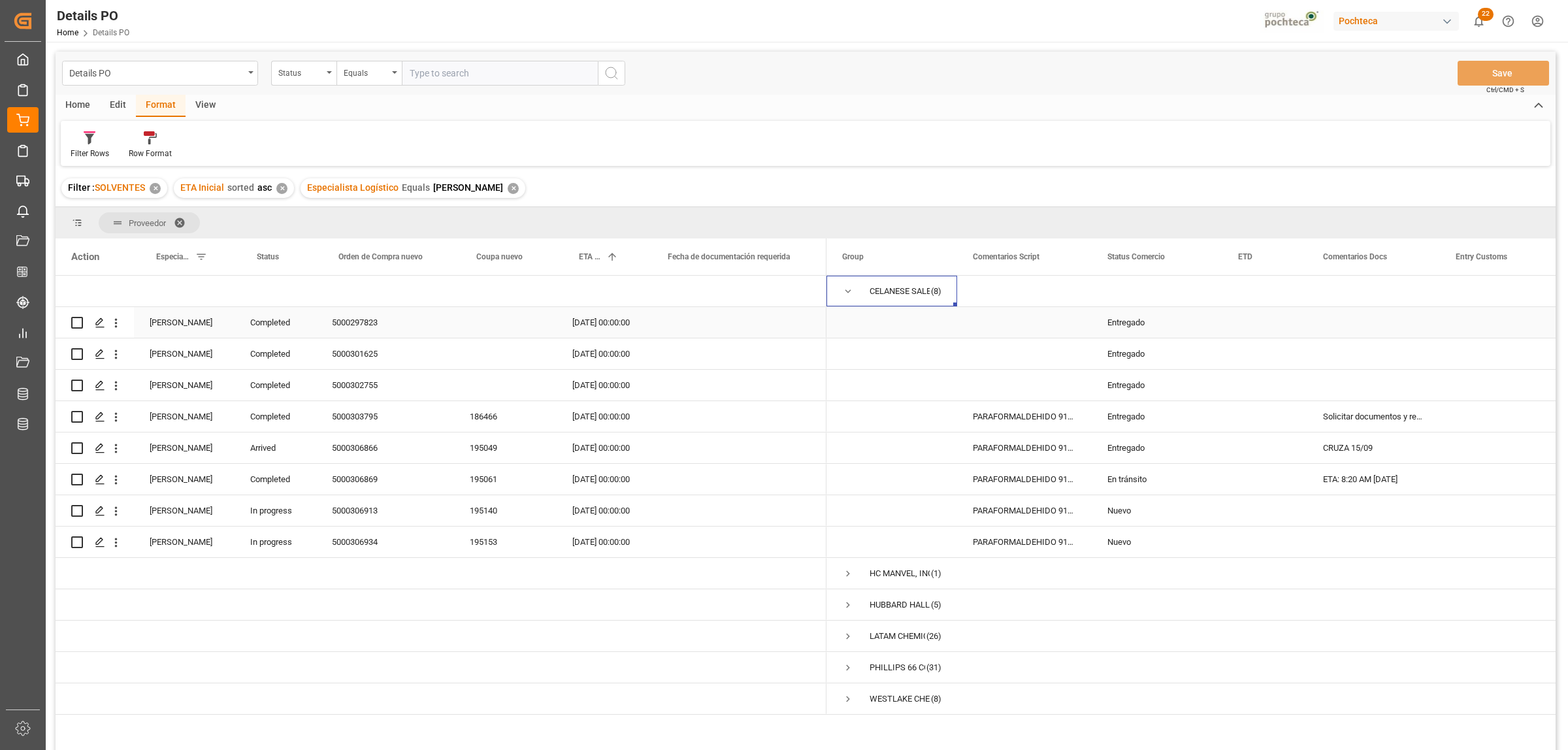
click at [1120, 331] on div "Entregado" at bounding box center [1156, 323] width 100 height 30
click at [1199, 254] on span at bounding box center [1200, 257] width 12 height 12
click at [1253, 300] on span "Filtering operator" at bounding box center [1318, 295] width 12 height 12
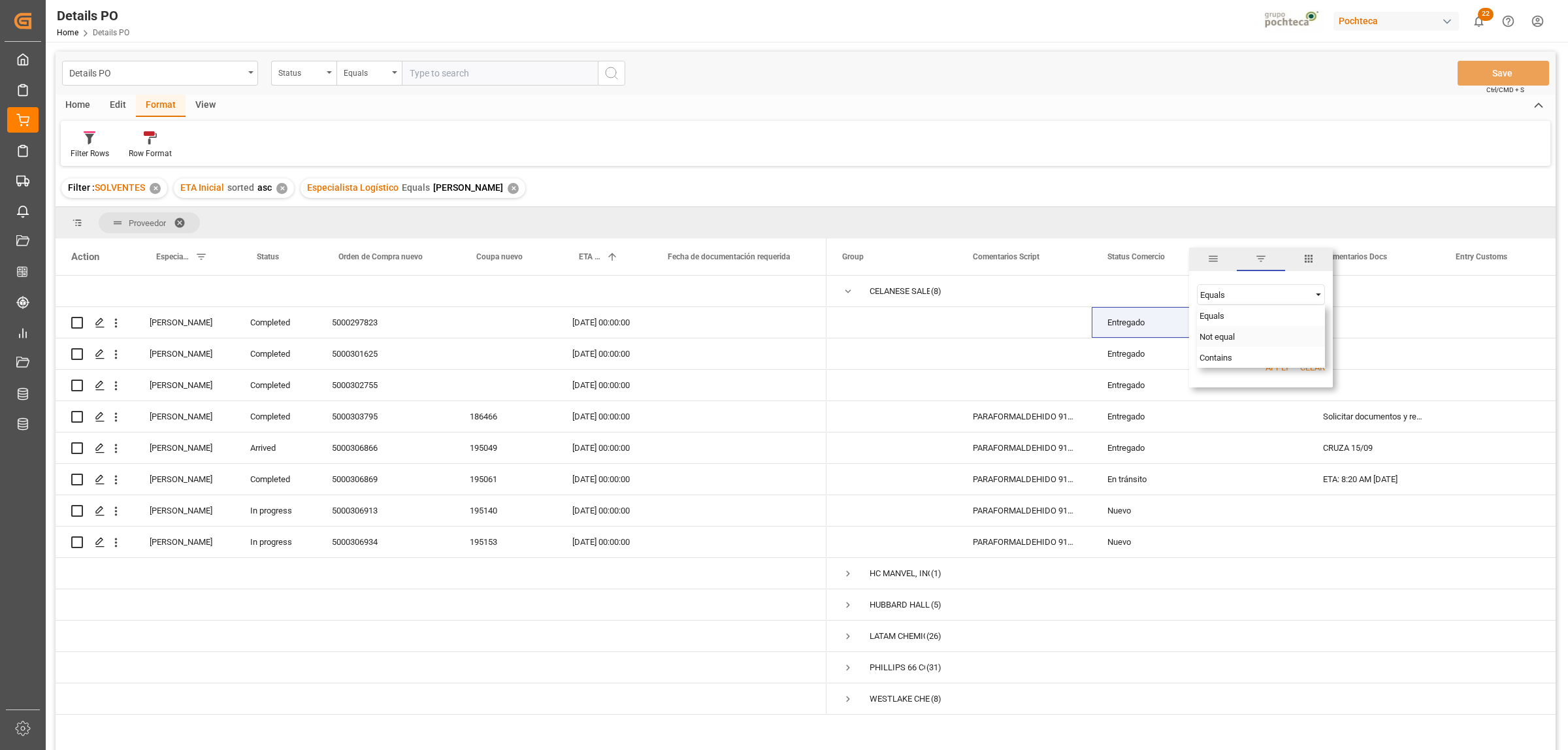
click at [1247, 335] on div "Not equal" at bounding box center [1261, 336] width 128 height 21
click at [1213, 324] on input "Filter Value" at bounding box center [1261, 327] width 128 height 26
paste input "Entregado"
type input "Entregado"
click at [1253, 362] on button "Apply" at bounding box center [1277, 368] width 24 height 13
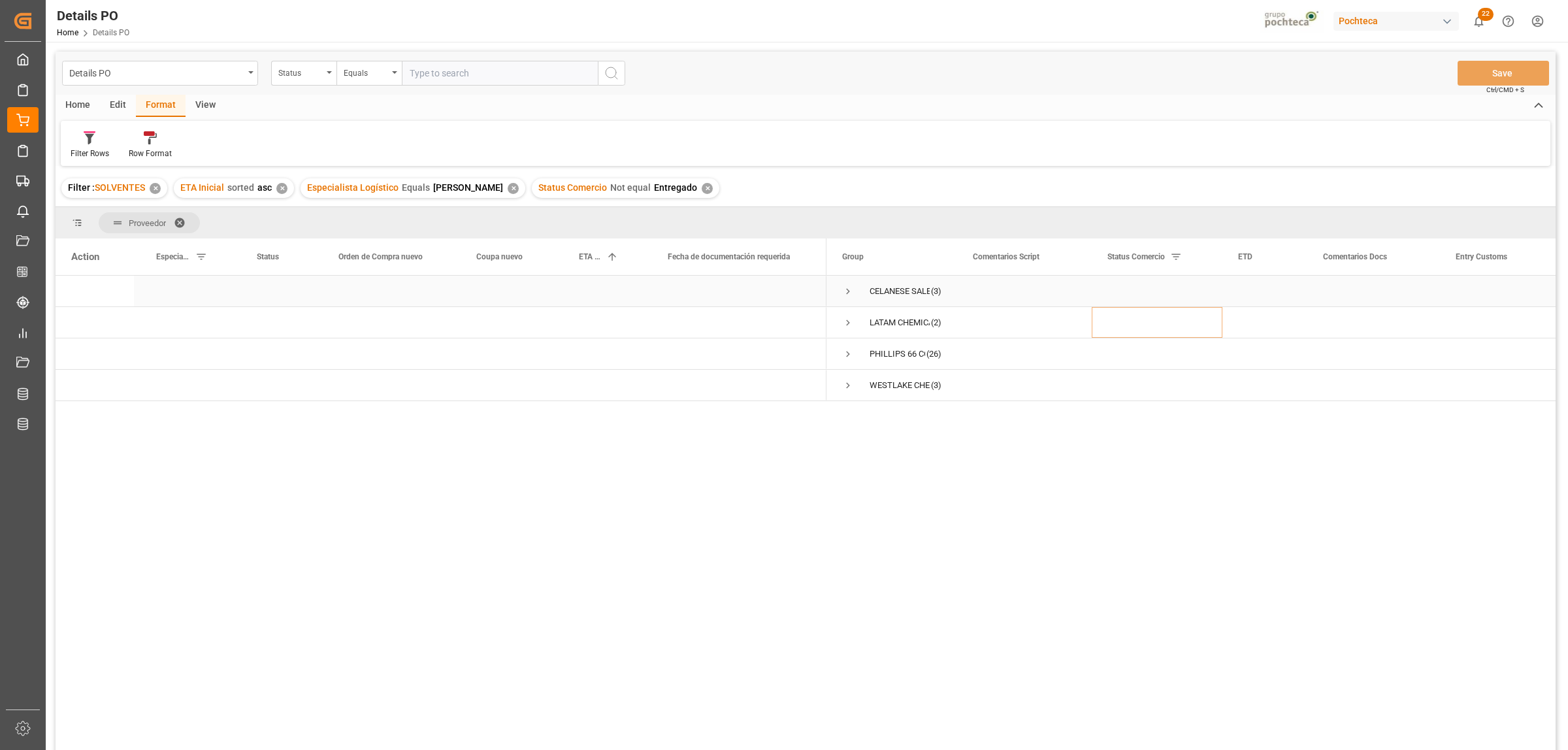
click at [852, 289] on span "CELANESE SALES US LTD (3)" at bounding box center [892, 291] width 100 height 30
click at [848, 292] on span "Press SPACE to select this row." at bounding box center [848, 292] width 12 height 12
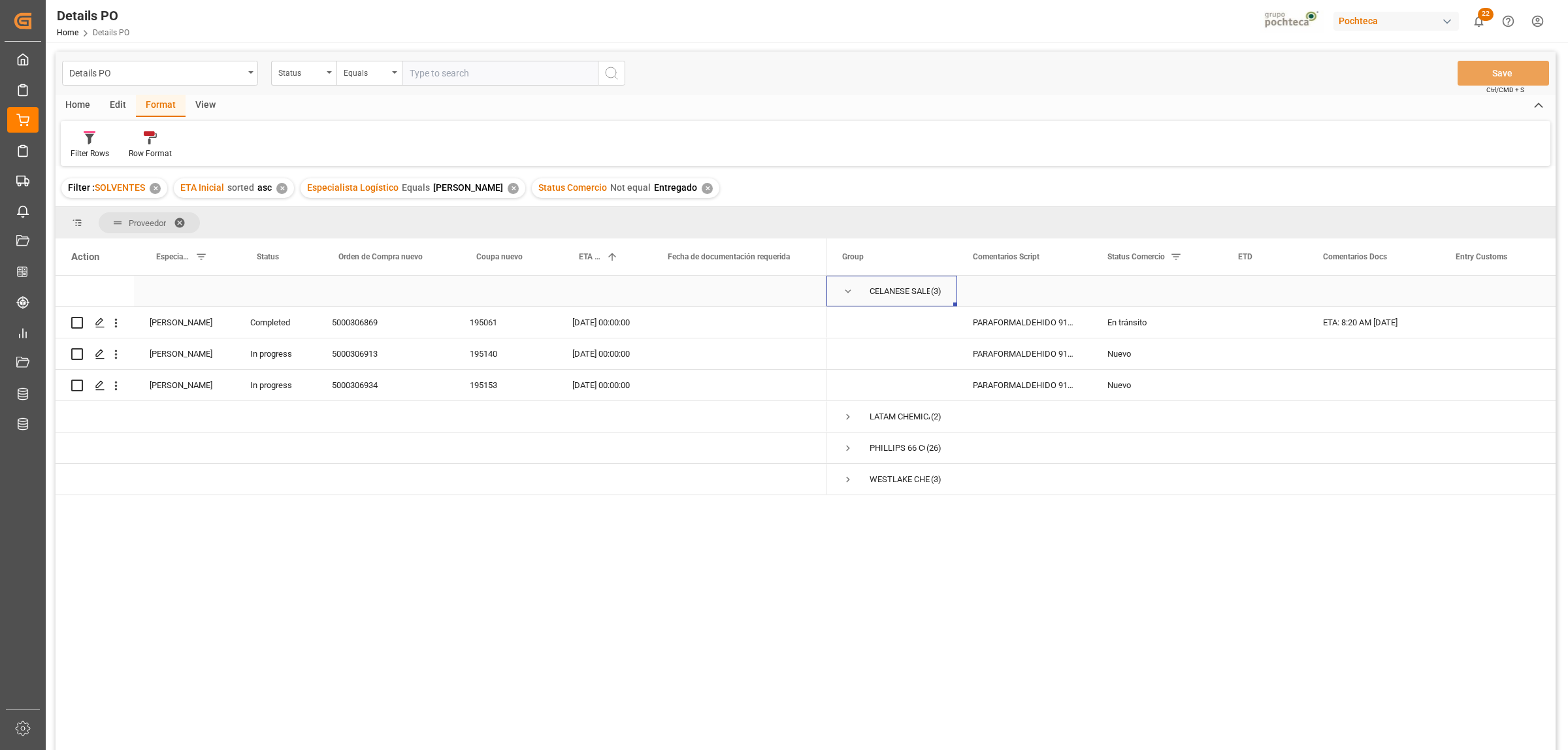
click at [847, 292] on span "Press SPACE to select this row." at bounding box center [848, 292] width 12 height 12
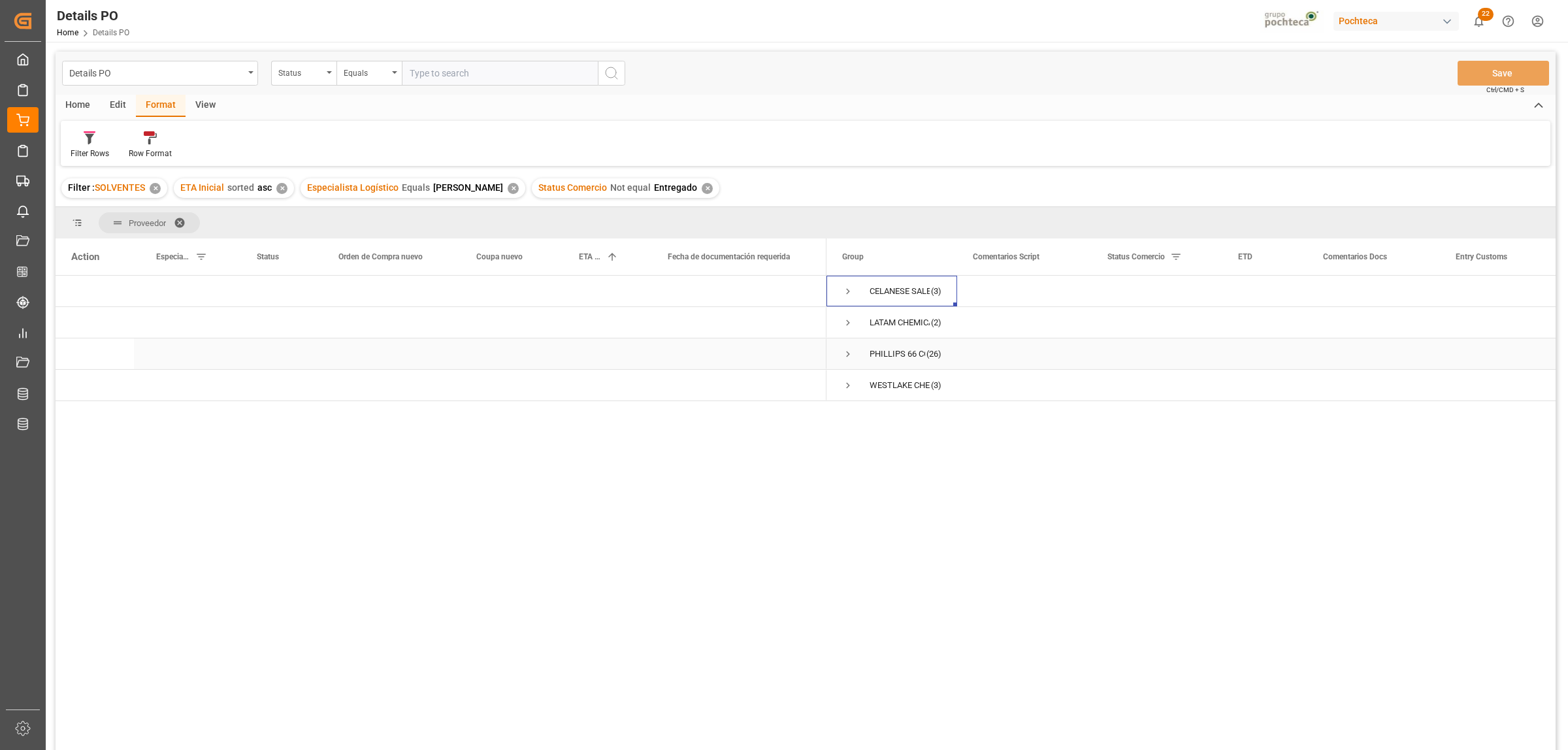
click at [847, 350] on span "Press SPACE to select this row." at bounding box center [848, 354] width 12 height 12
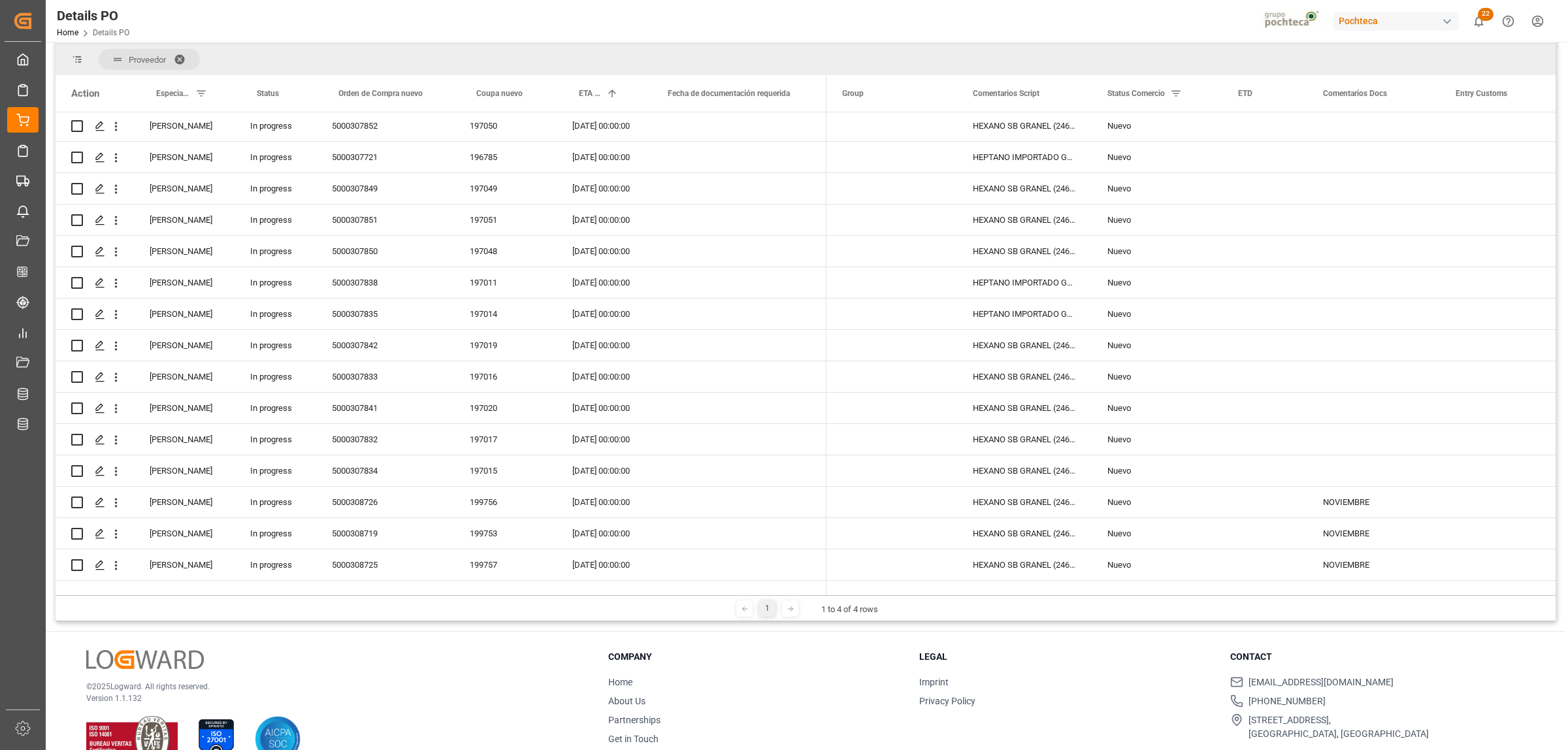
scroll to position [221, 0]
click at [1253, 216] on div "Press SPACE to select this row." at bounding box center [1373, 220] width 133 height 31
click at [1253, 218] on input "Press SPACE to select this row." at bounding box center [1373, 227] width 111 height 25
type input "OCTUBRE"
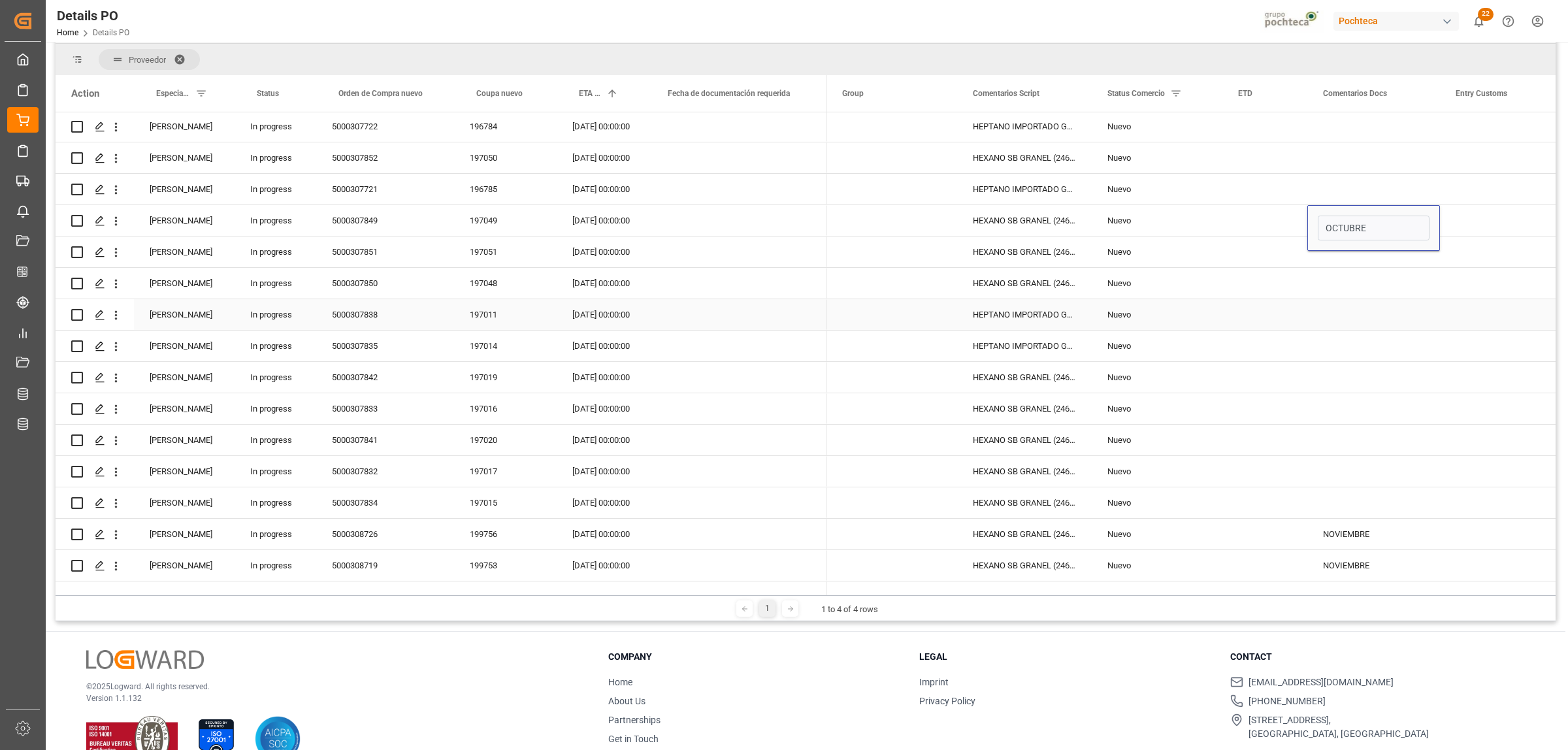
click at [1253, 321] on div "Press SPACE to select this row." at bounding box center [1373, 315] width 133 height 31
click at [1253, 215] on div "OCTUBRE" at bounding box center [1373, 220] width 133 height 31
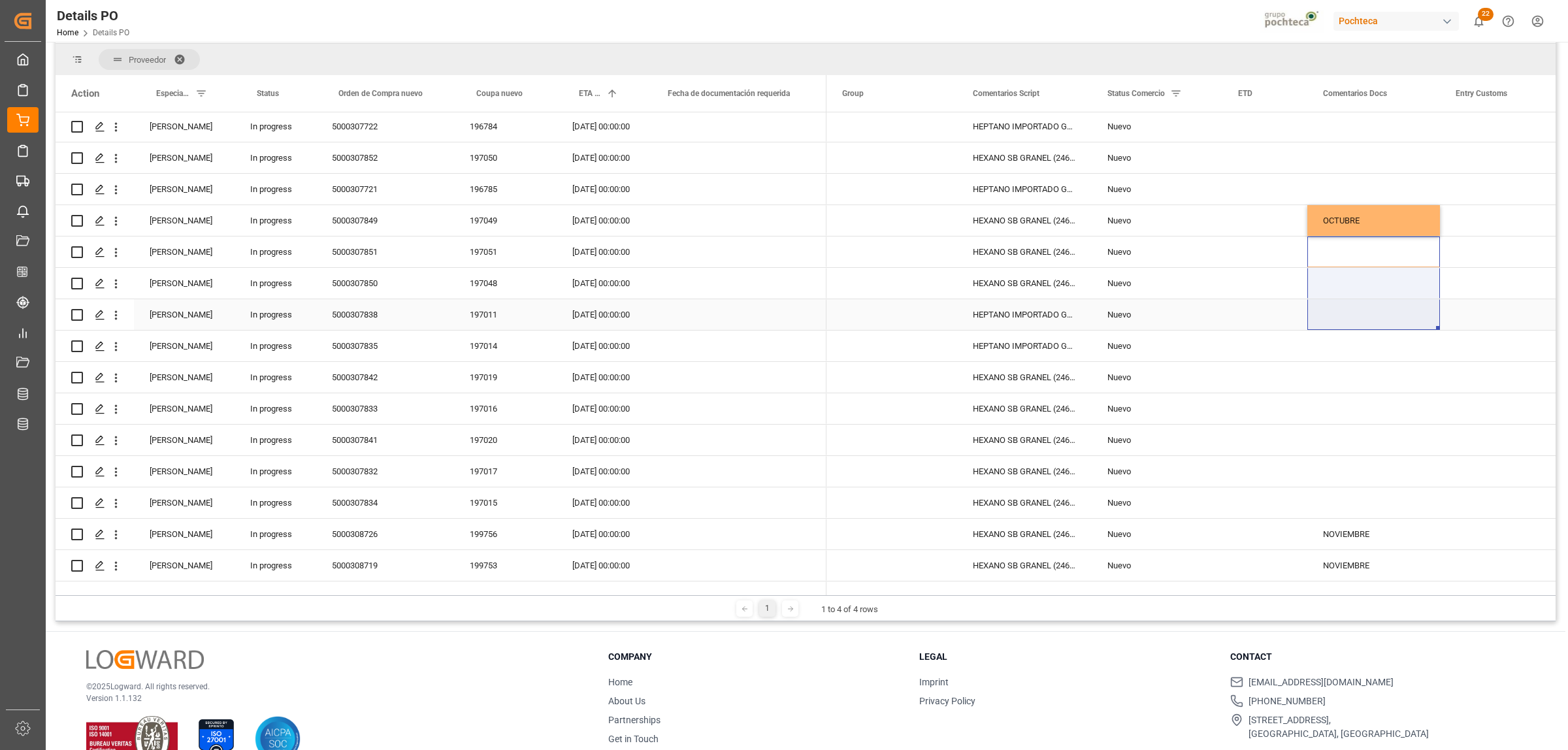
drag, startPoint x: 1366, startPoint y: 253, endPoint x: 1366, endPoint y: 315, distance: 62.0
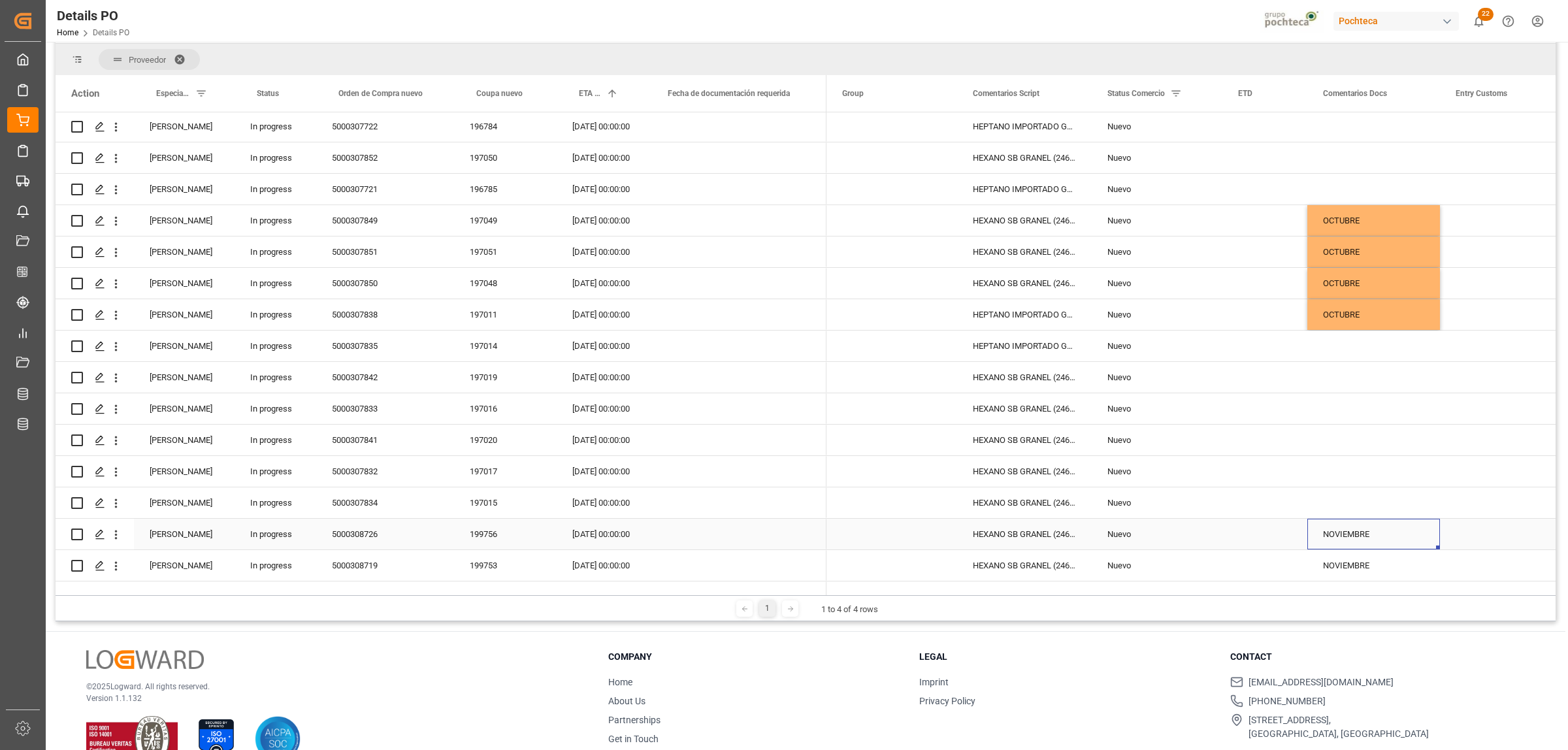
click at [1253, 531] on div "NOVIEMBRE" at bounding box center [1373, 535] width 133 height 31
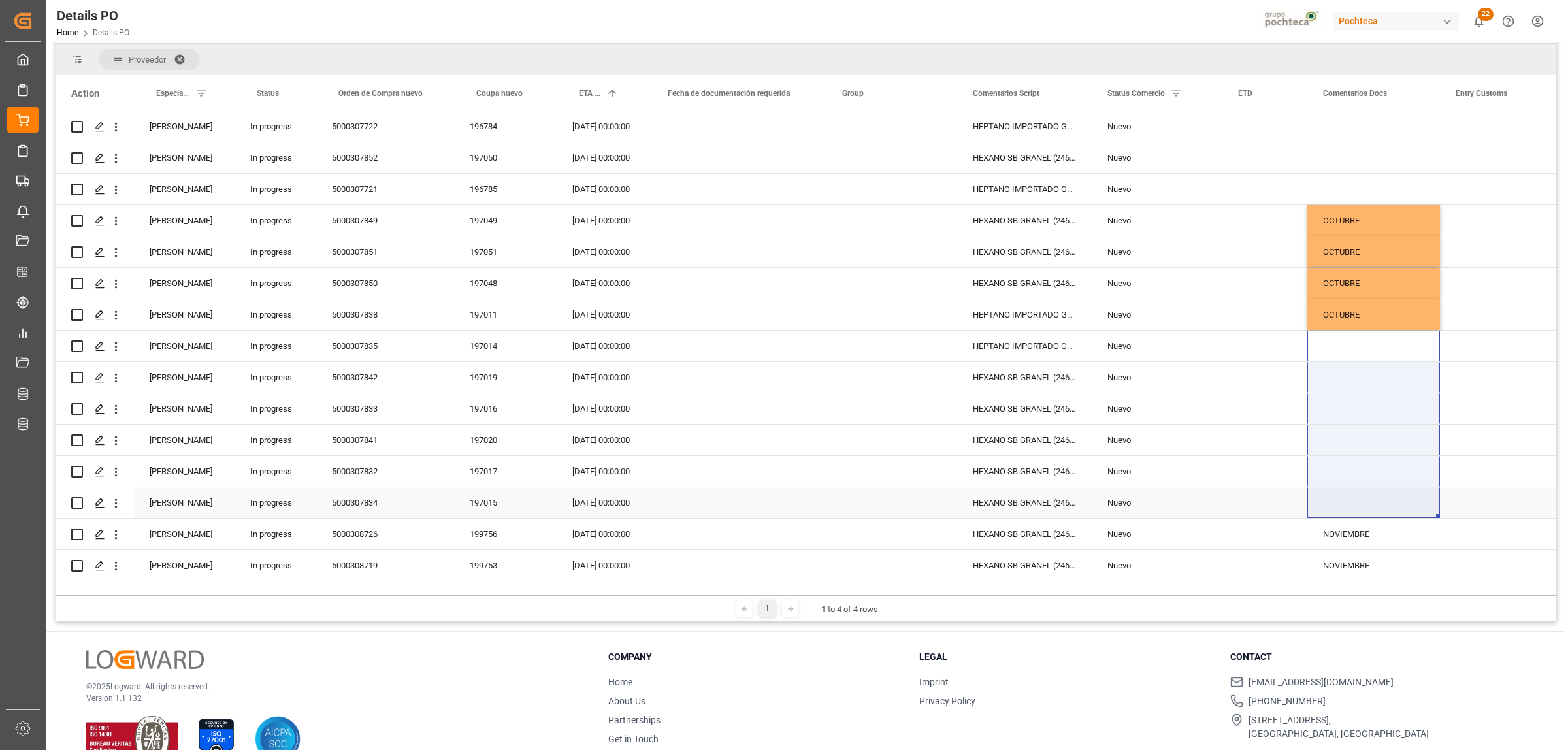
drag, startPoint x: 1348, startPoint y: 348, endPoint x: 1348, endPoint y: 498, distance: 150.0
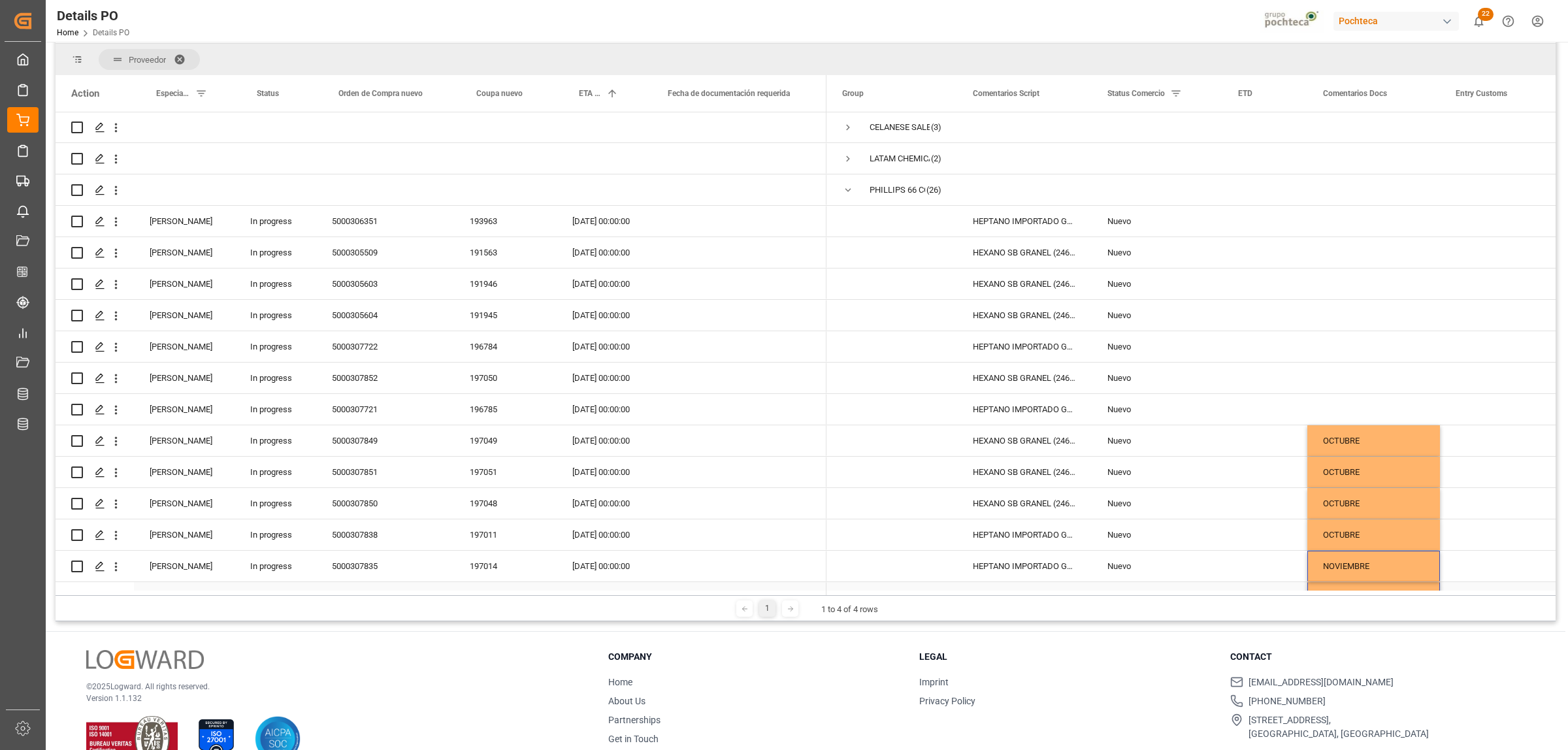
scroll to position [0, 0]
click at [1253, 217] on div "Press SPACE to select this row." at bounding box center [1373, 222] width 133 height 31
click at [1253, 219] on div "Press SPACE to select this row." at bounding box center [1373, 222] width 133 height 31
click at [589, 224] on div "[DATE] 00:00:00" at bounding box center [601, 222] width 88 height 31
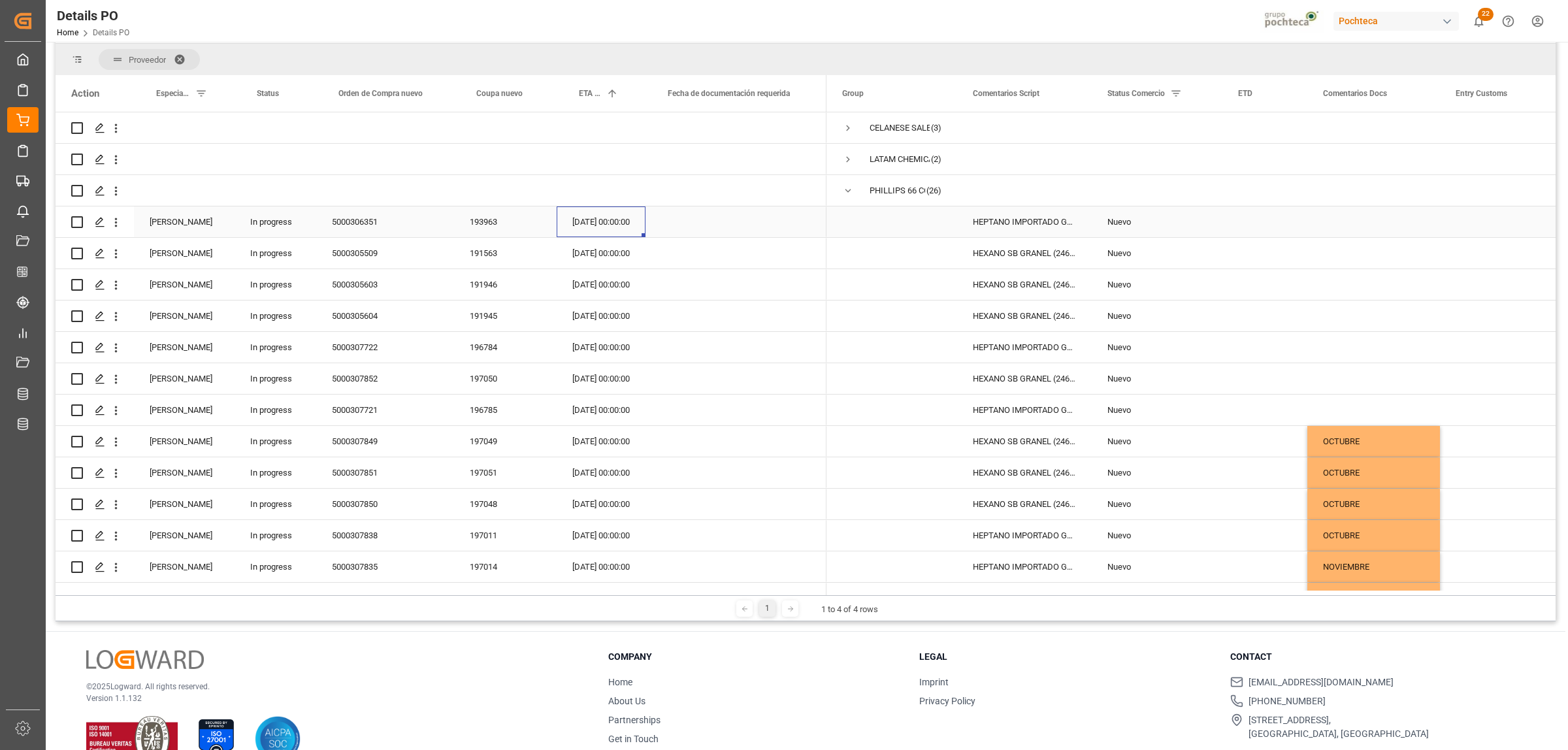
click at [589, 224] on div "[DATE] 00:00:00" at bounding box center [601, 222] width 88 height 31
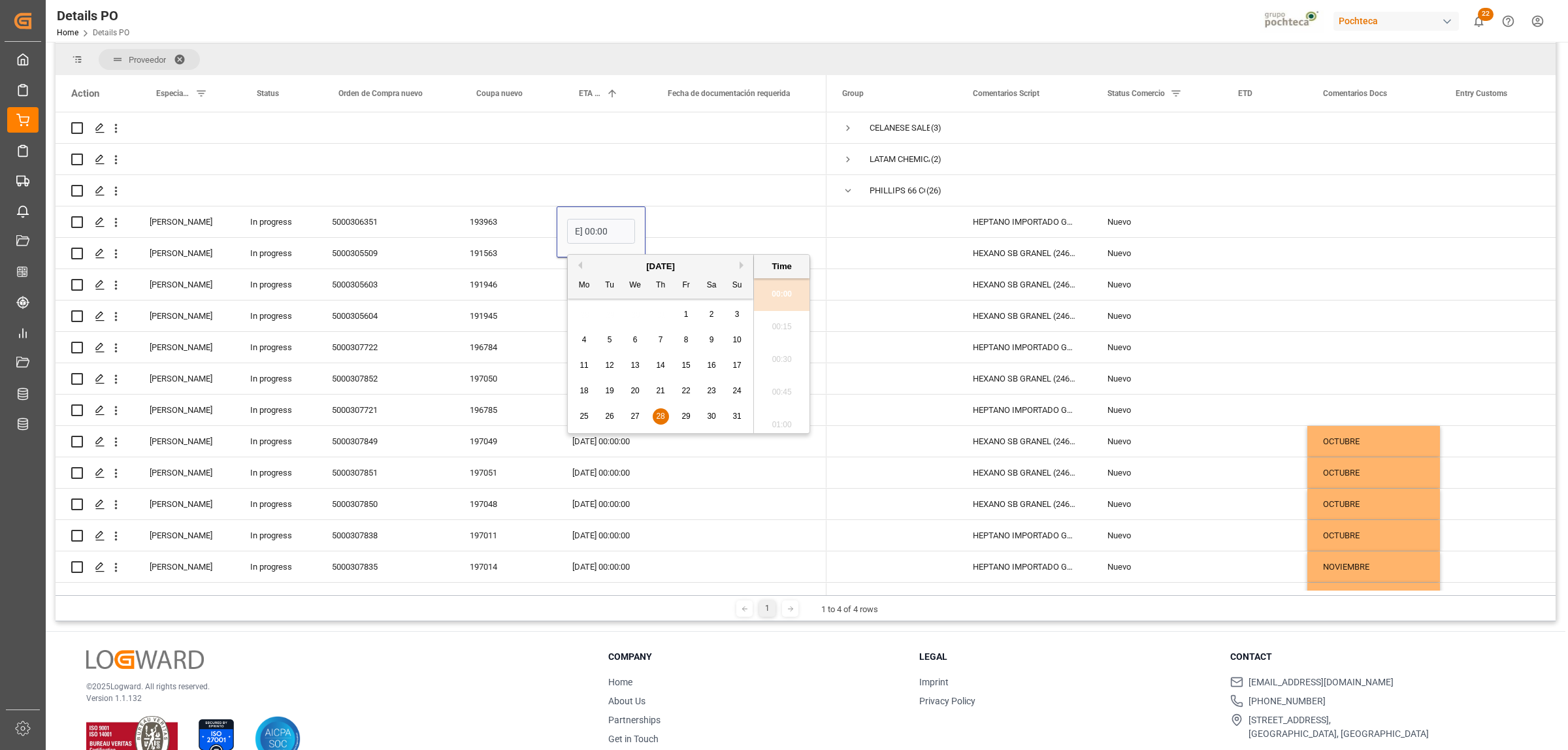
click at [739, 266] on button "Next Month" at bounding box center [743, 265] width 8 height 8
click at [686, 397] on div "26" at bounding box center [686, 392] width 16 height 15
type input "[DATE] 00:00"
click at [724, 190] on div "Press SPACE to select this row." at bounding box center [736, 191] width 181 height 31
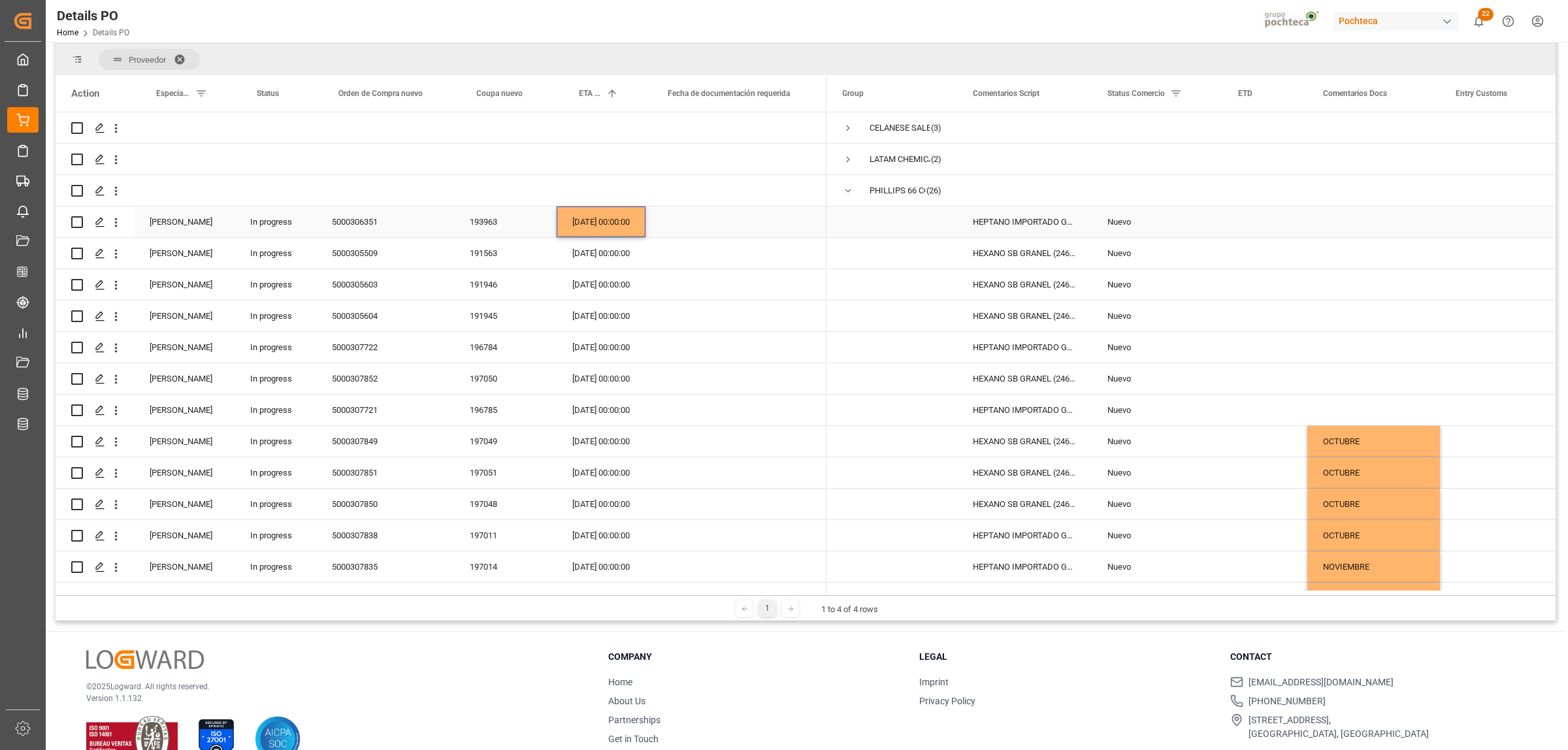
click at [615, 229] on div "[DATE] 00:00:00" at bounding box center [601, 222] width 88 height 31
click at [601, 257] on div "[DATE] 00:00:00" at bounding box center [601, 253] width 88 height 31
click at [609, 288] on div "[DATE] 00:00:00" at bounding box center [601, 284] width 88 height 31
click at [607, 314] on div "[DATE] 00:00:00" at bounding box center [601, 316] width 88 height 31
click at [1253, 227] on div "Press SPACE to select this row." at bounding box center [1373, 222] width 133 height 31
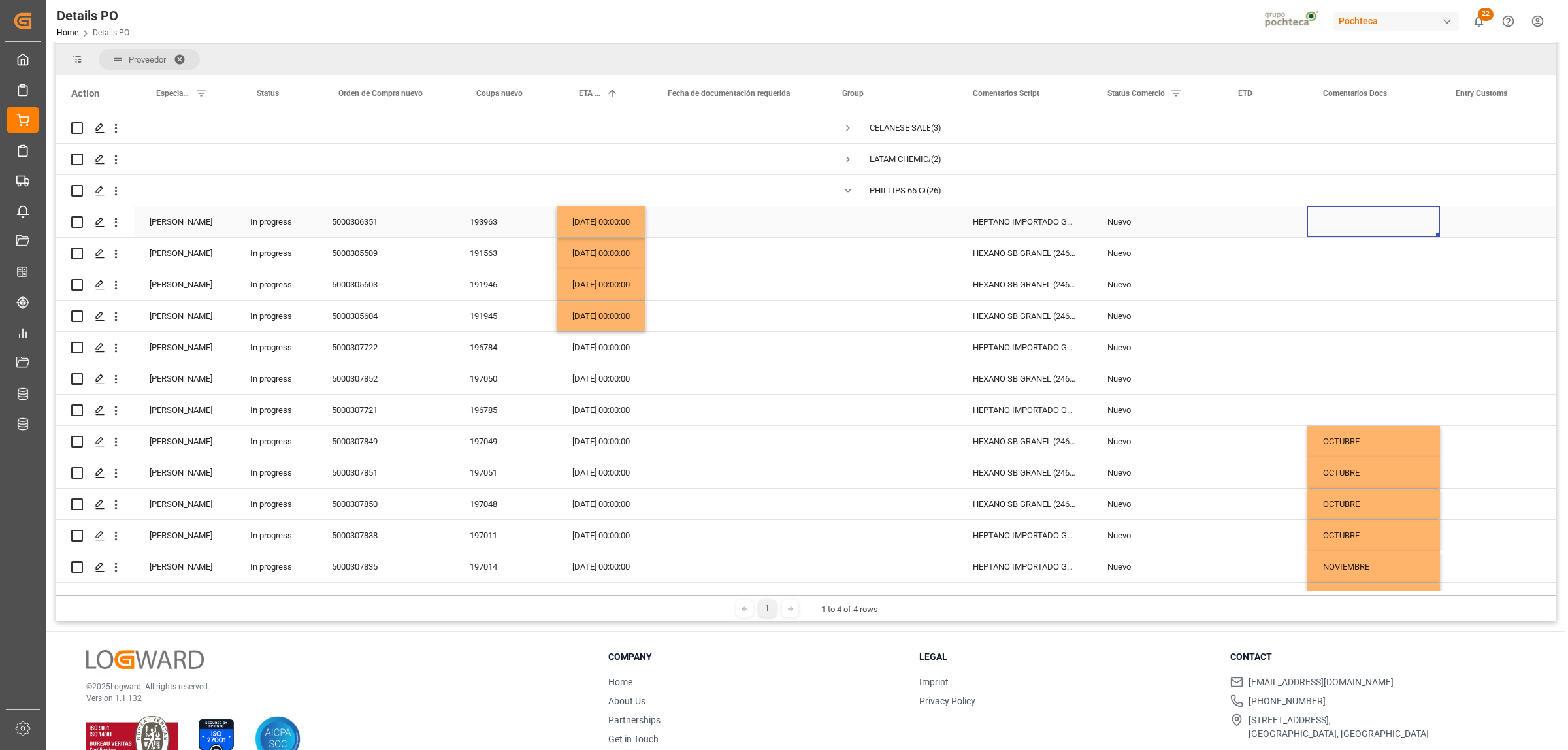
click at [1253, 223] on div "Press SPACE to select this row." at bounding box center [1373, 222] width 133 height 31
click at [1253, 224] on input "Press SPACE to select this row." at bounding box center [1373, 229] width 111 height 25
type input "SEPTIEMBRE"
click at [1253, 316] on div "Press SPACE to select this row." at bounding box center [1373, 316] width 133 height 31
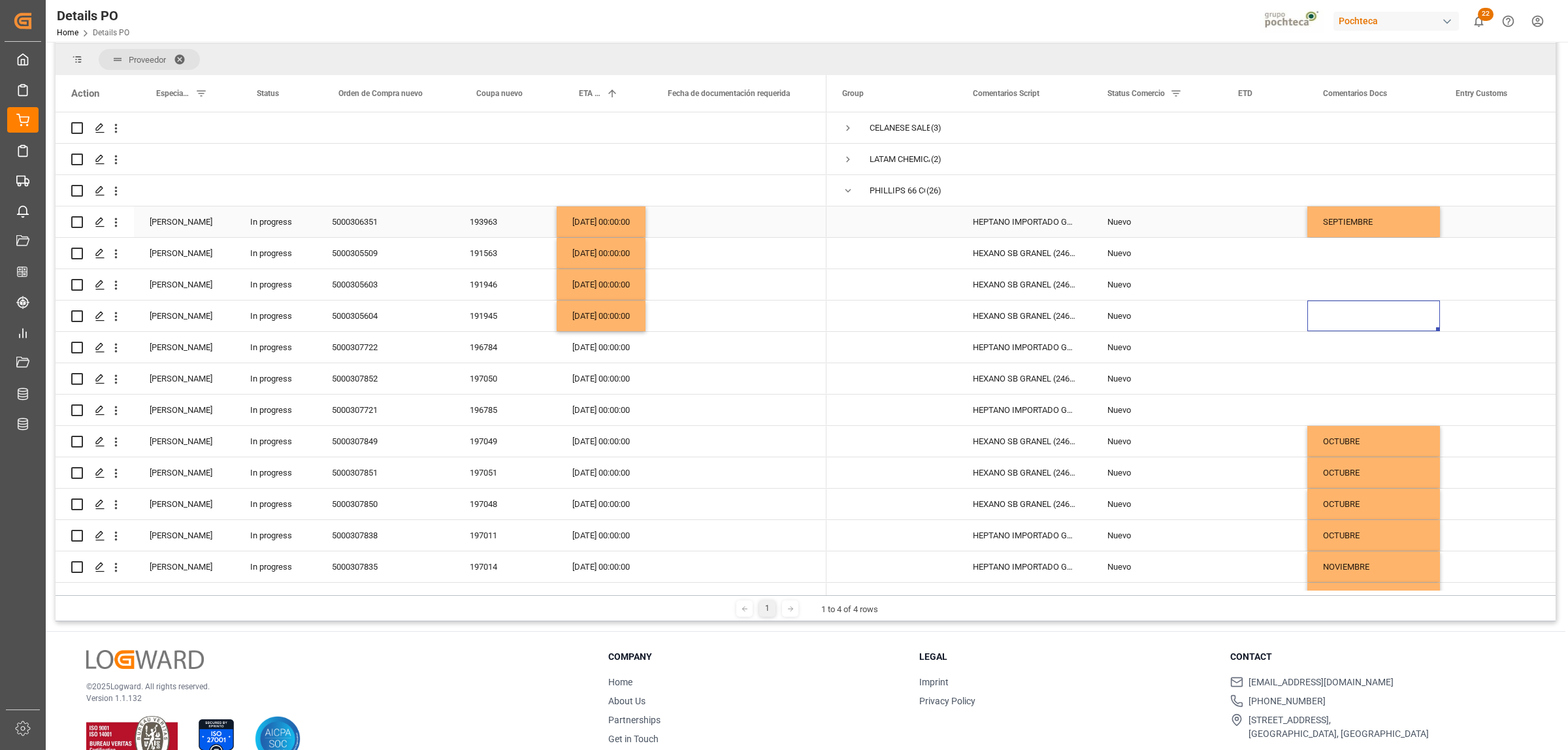
click at [1253, 226] on div "SEPTIEMBRE" at bounding box center [1373, 222] width 133 height 31
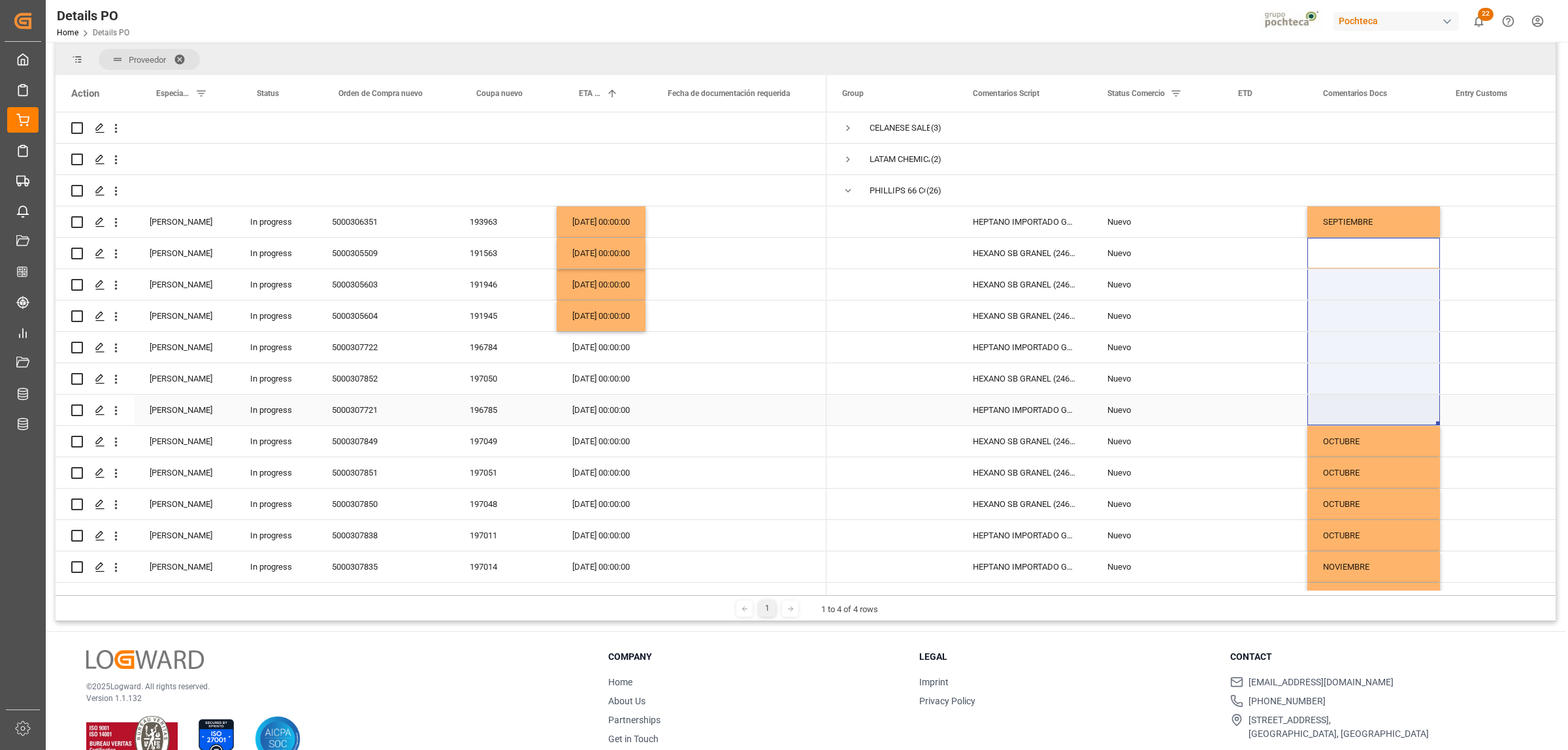
drag, startPoint x: 1376, startPoint y: 260, endPoint x: 1367, endPoint y: 414, distance: 154.3
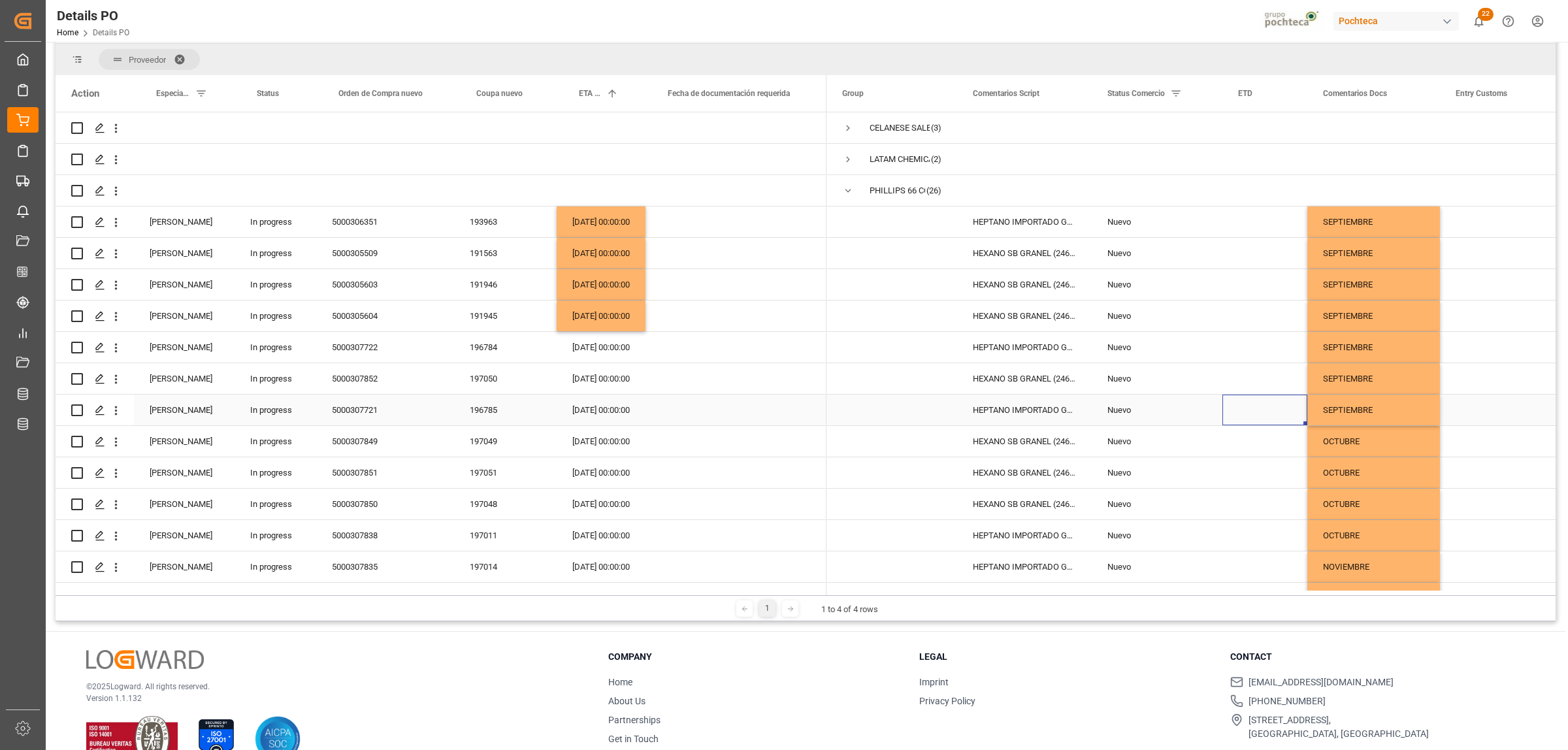
drag, startPoint x: 1256, startPoint y: 402, endPoint x: 1262, endPoint y: 415, distance: 14.3
click at [1253, 402] on div "Press SPACE to select this row." at bounding box center [1265, 410] width 85 height 31
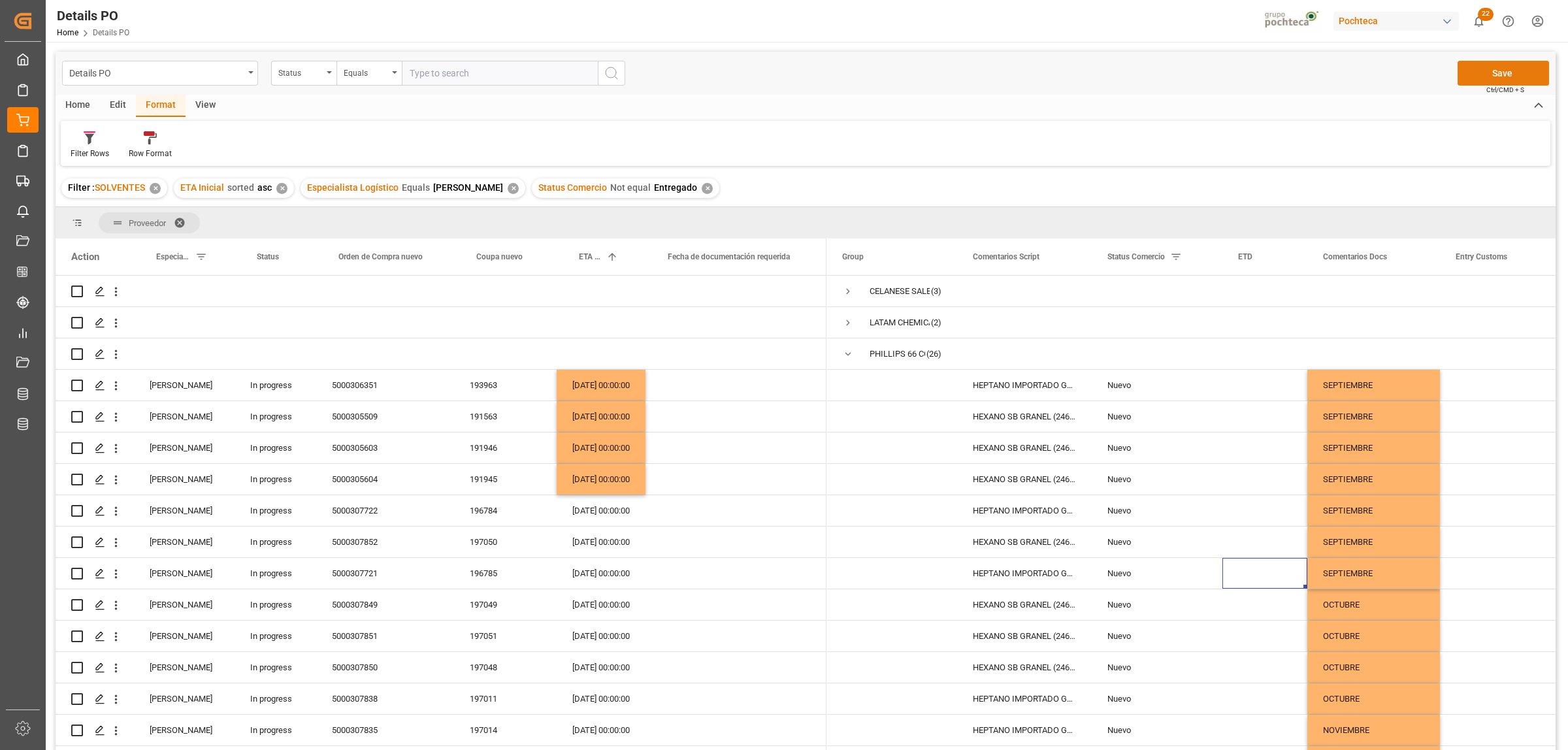
click at [1253, 80] on button "Save" at bounding box center [1502, 72] width 91 height 25
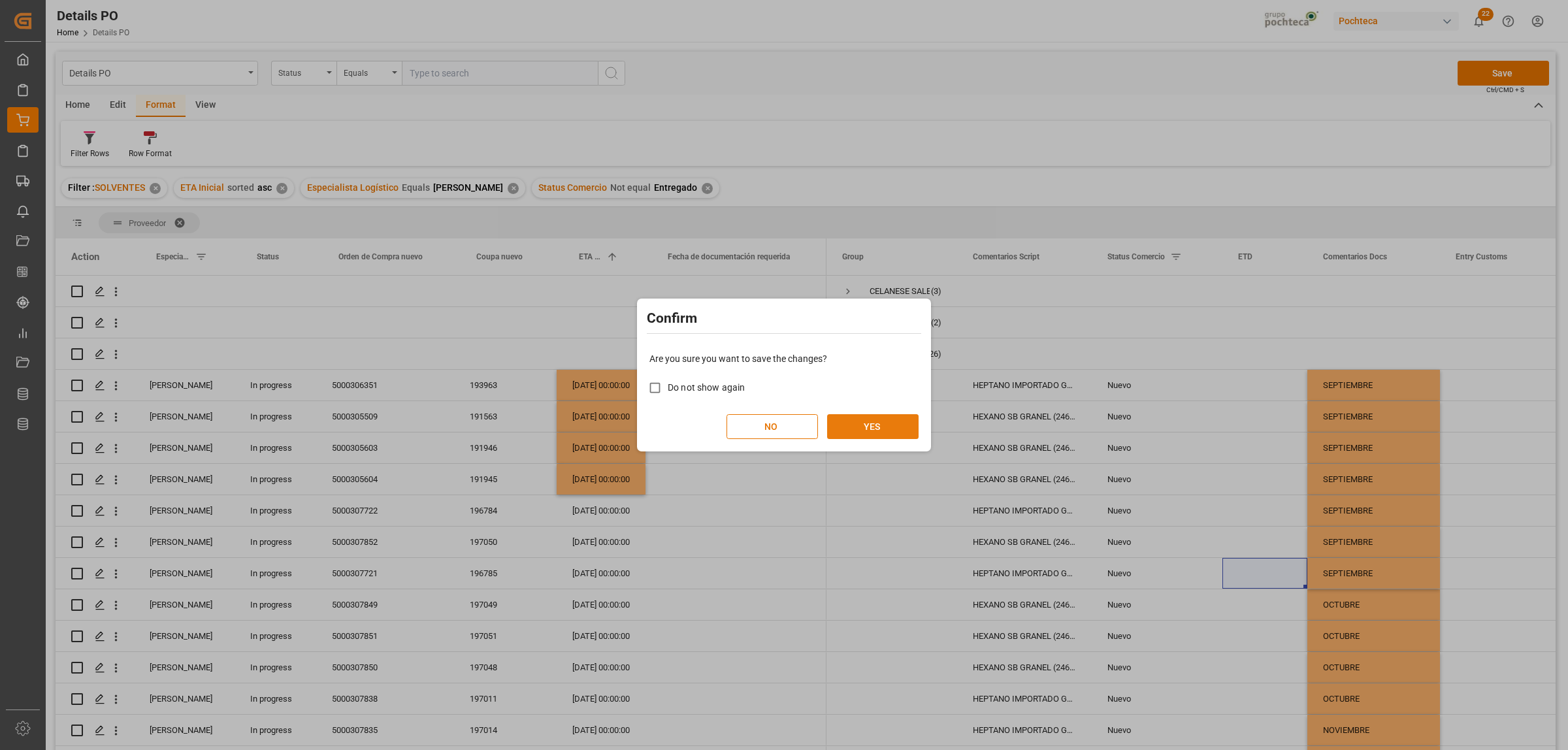
click at [867, 433] on button "YES" at bounding box center [872, 427] width 91 height 25
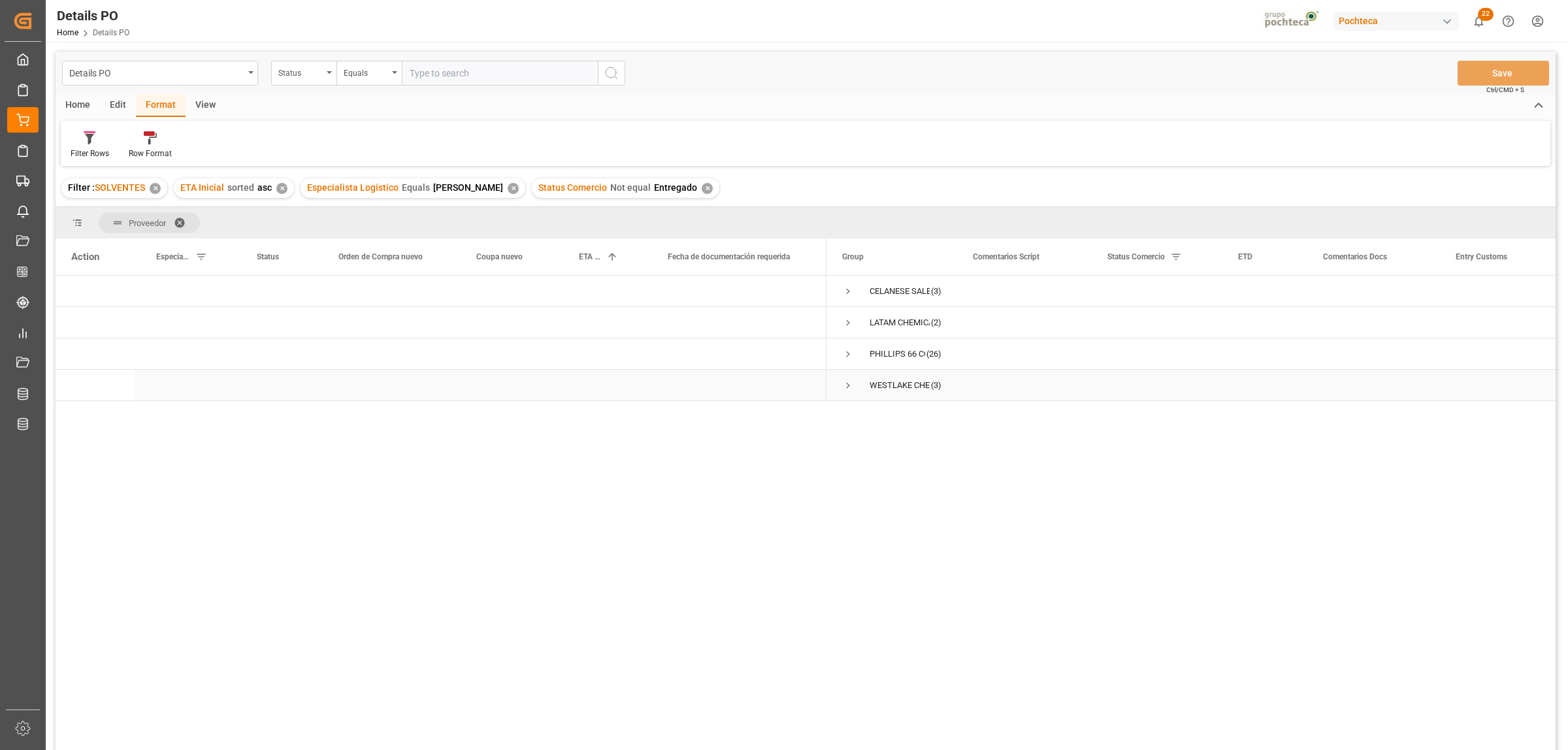
click at [844, 381] on span "Press SPACE to select this row." at bounding box center [848, 386] width 12 height 12
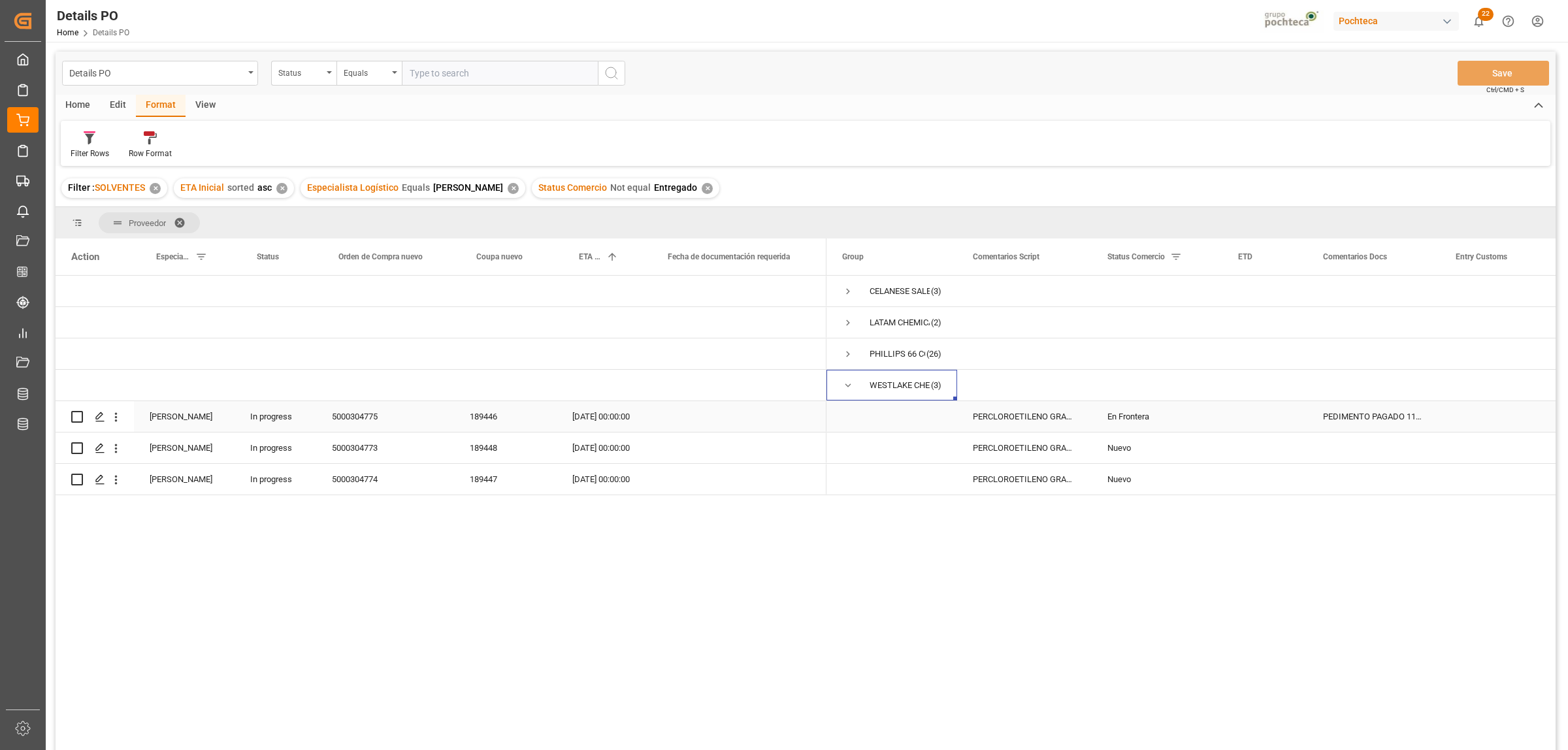
click at [366, 421] on div "5000304775" at bounding box center [385, 416] width 138 height 31
click at [1253, 415] on div "PEDIMENTO PAGADO 11/09" at bounding box center [1373, 416] width 133 height 31
drag, startPoint x: 1326, startPoint y: 420, endPoint x: 1419, endPoint y: 423, distance: 93.0
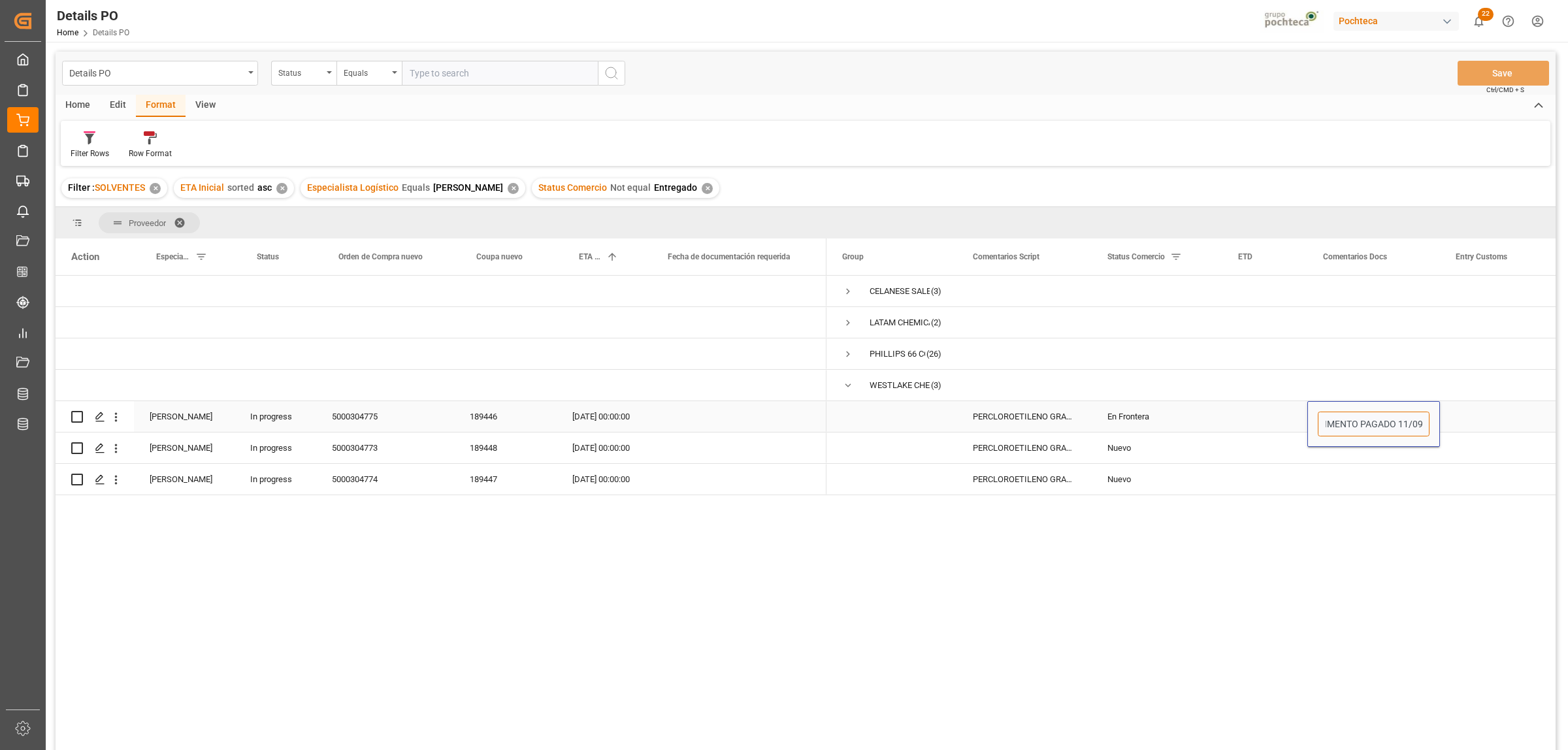
click at [1253, 423] on input "PEDIMENTO PAGADO 11/09" at bounding box center [1373, 424] width 111 height 25
type input "c"
paste input "19/09"
drag, startPoint x: 1392, startPoint y: 423, endPoint x: 1437, endPoint y: 423, distance: 45.0
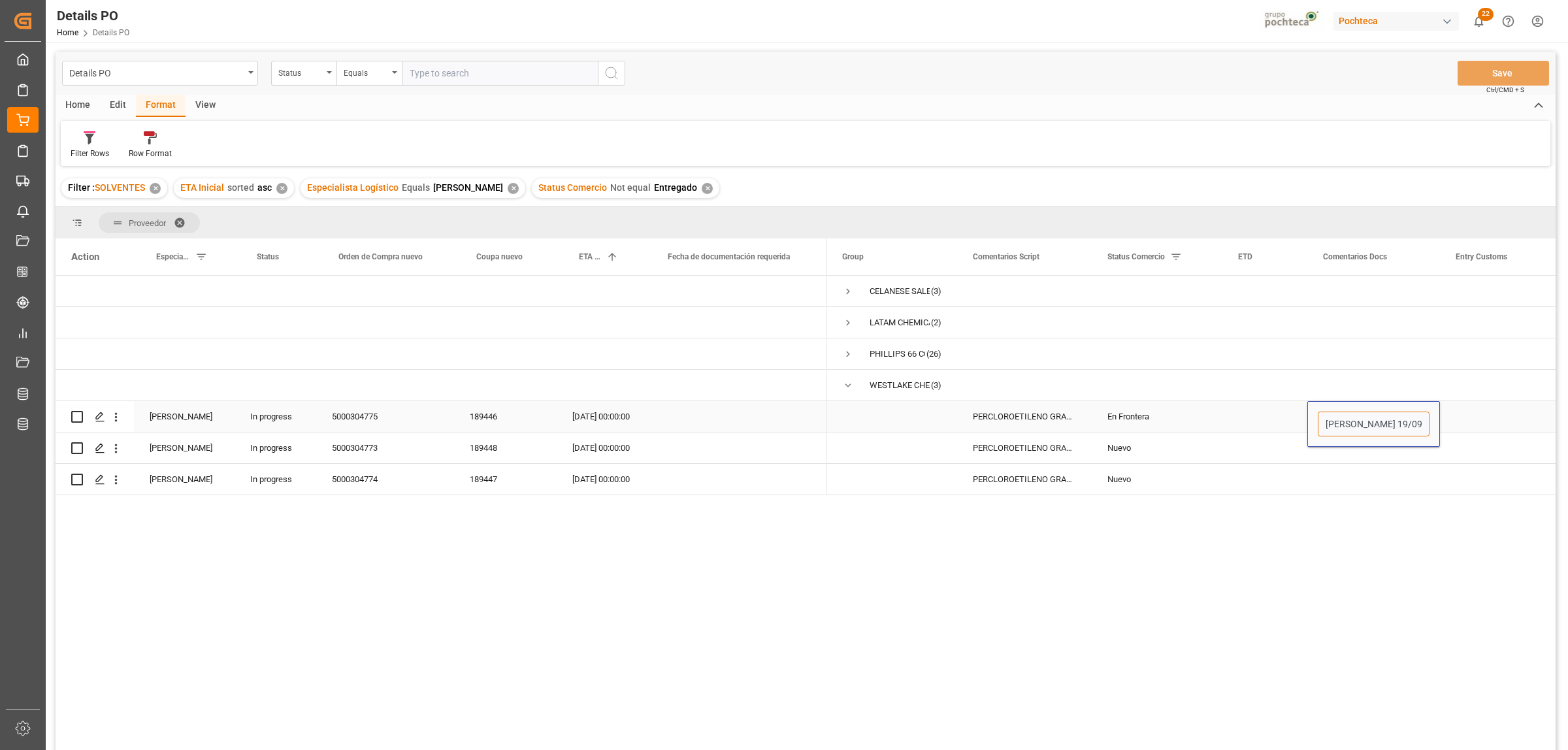
click at [1253, 423] on input "[PERSON_NAME] 19/09 -" at bounding box center [1373, 424] width 111 height 25
type input "[PERSON_NAME] 19/09 - PENDIETE COSTOS DE DERECHO DE PISO"
click at [1253, 406] on div "Press SPACE to select this row." at bounding box center [1505, 416] width 131 height 31
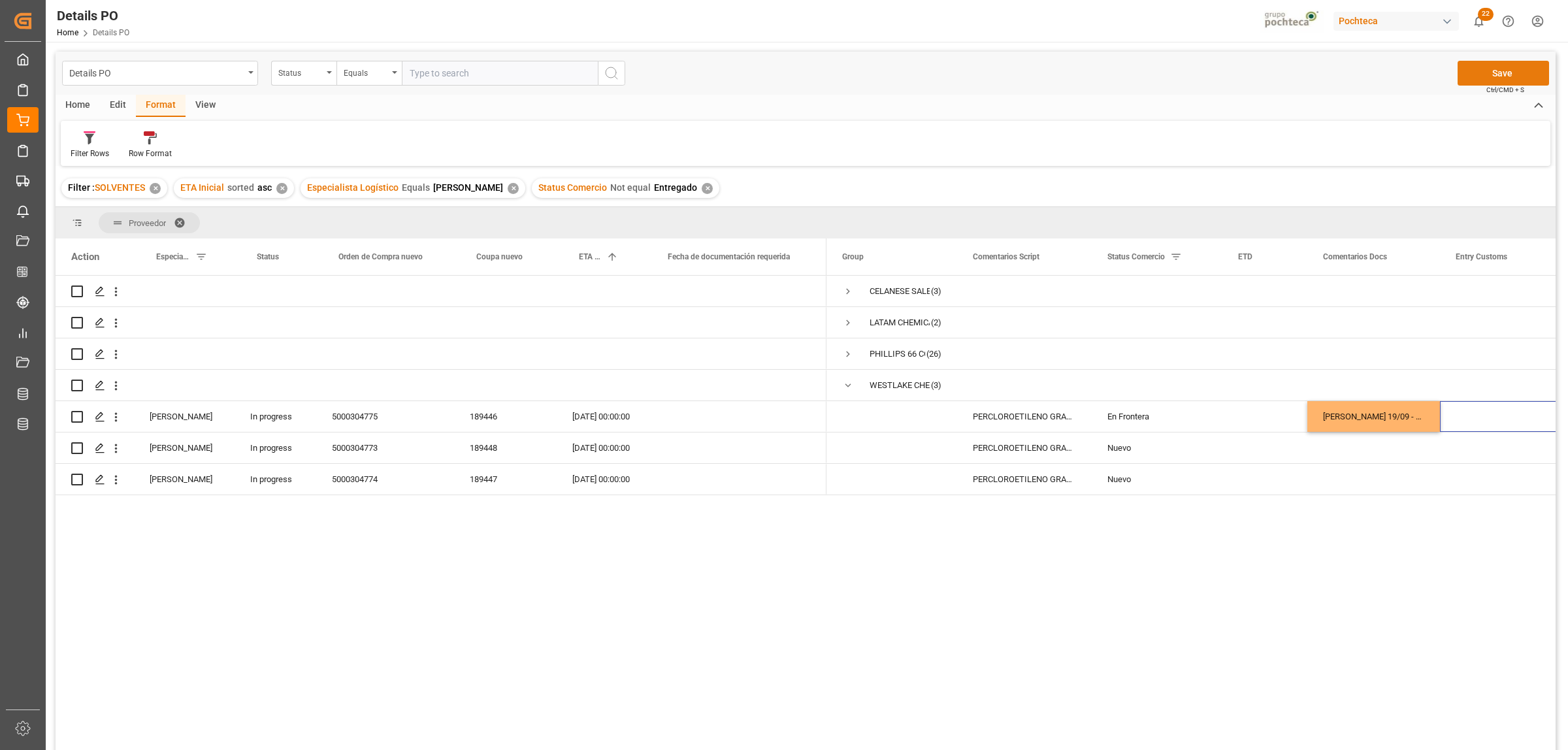
click at [1253, 76] on button "Save" at bounding box center [1502, 72] width 91 height 25
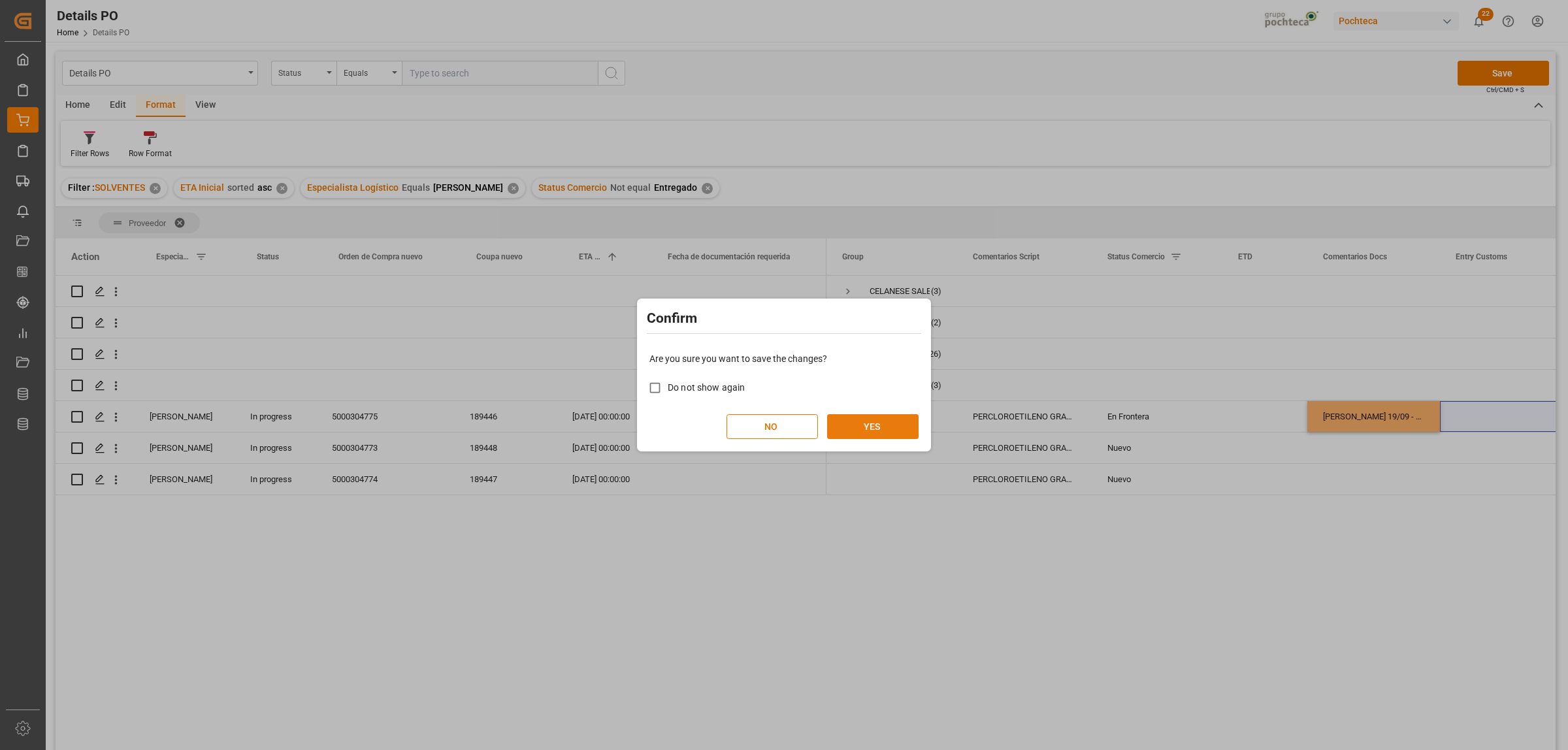
click at [859, 417] on button "YES" at bounding box center [872, 427] width 91 height 25
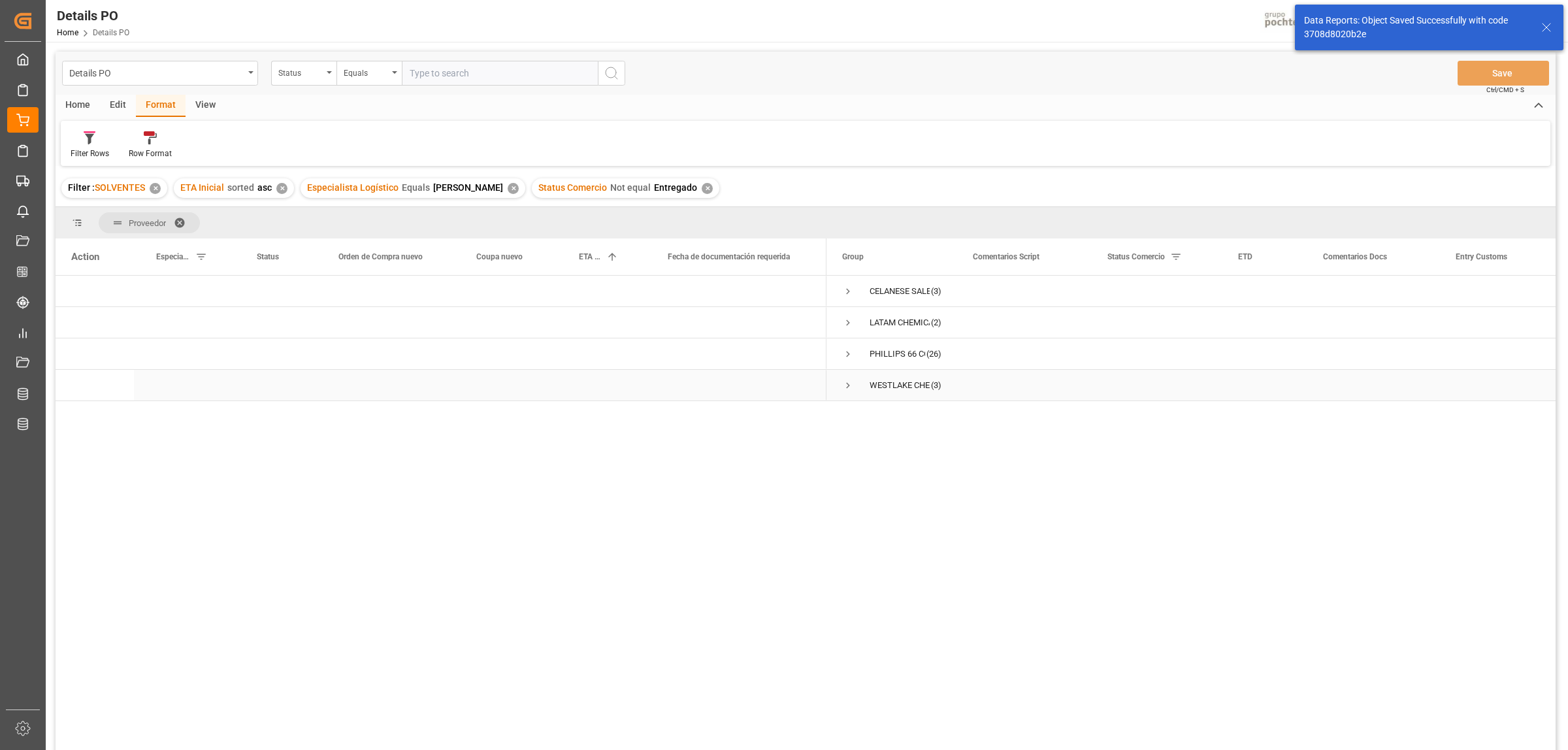
click at [848, 380] on span "Press SPACE to select this row." at bounding box center [848, 386] width 12 height 12
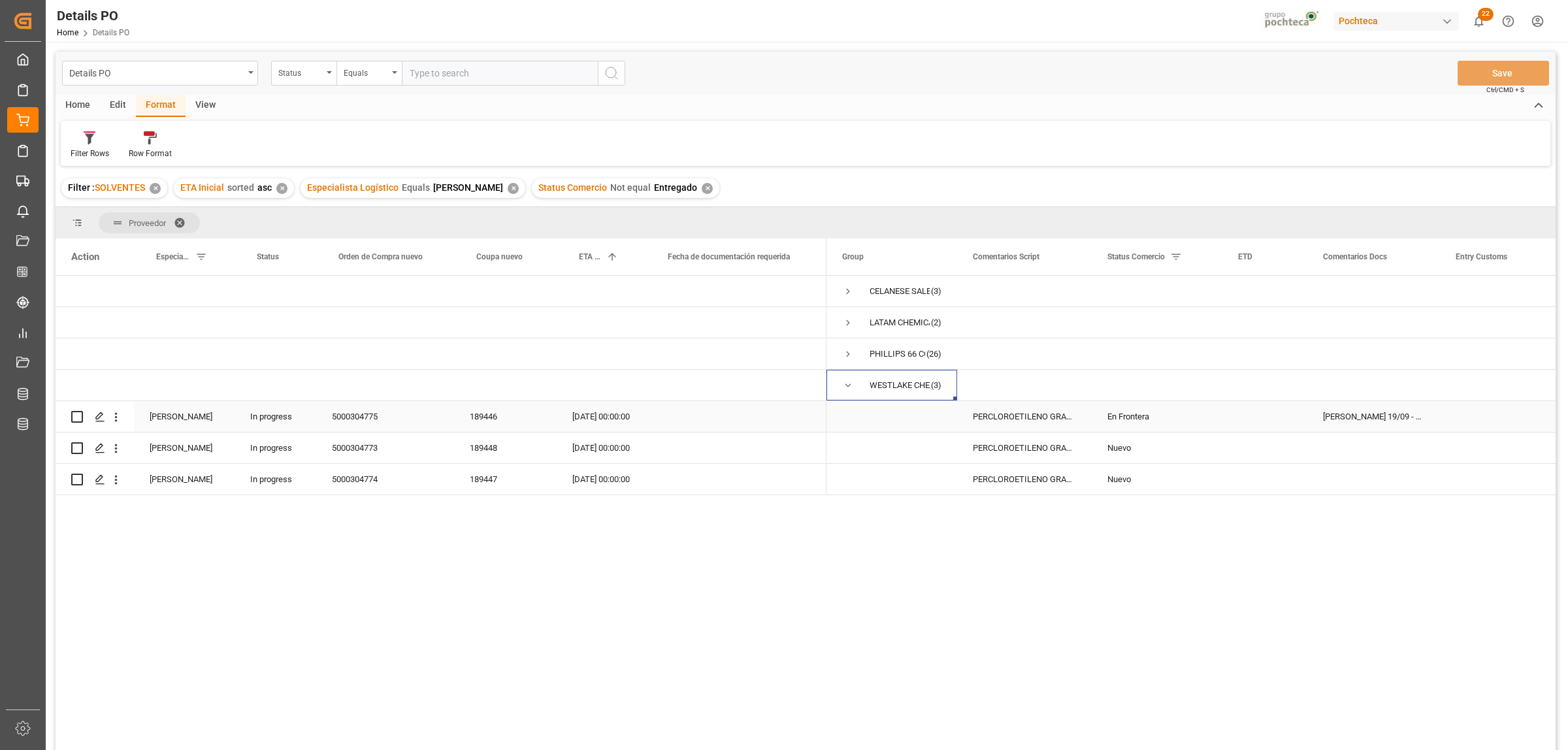
click at [1113, 414] on div "En Frontera" at bounding box center [1156, 416] width 100 height 30
click at [1195, 425] on icon "open menu" at bounding box center [1198, 425] width 15 height 15
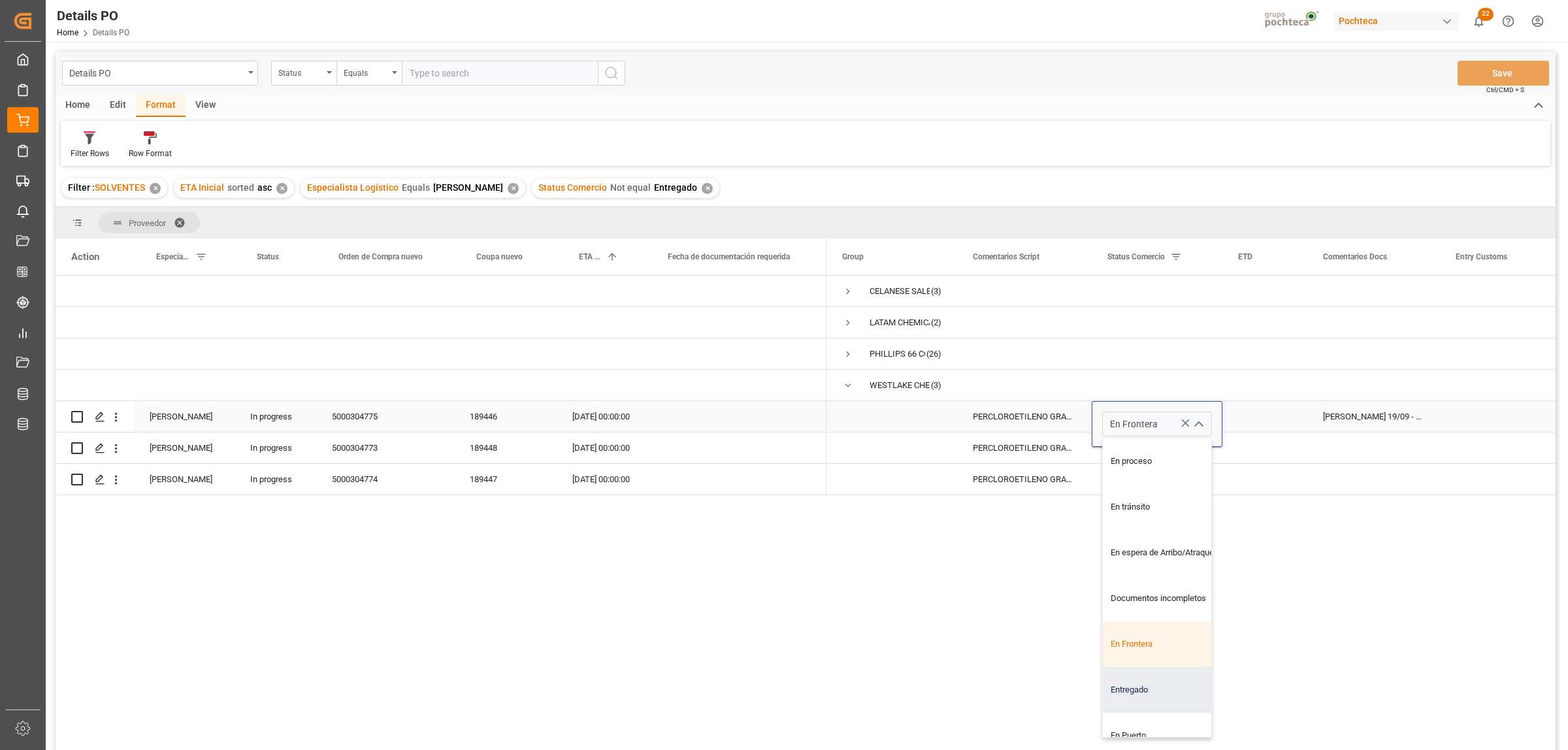
click at [1126, 574] on div "Entregado" at bounding box center [1165, 690] width 124 height 46
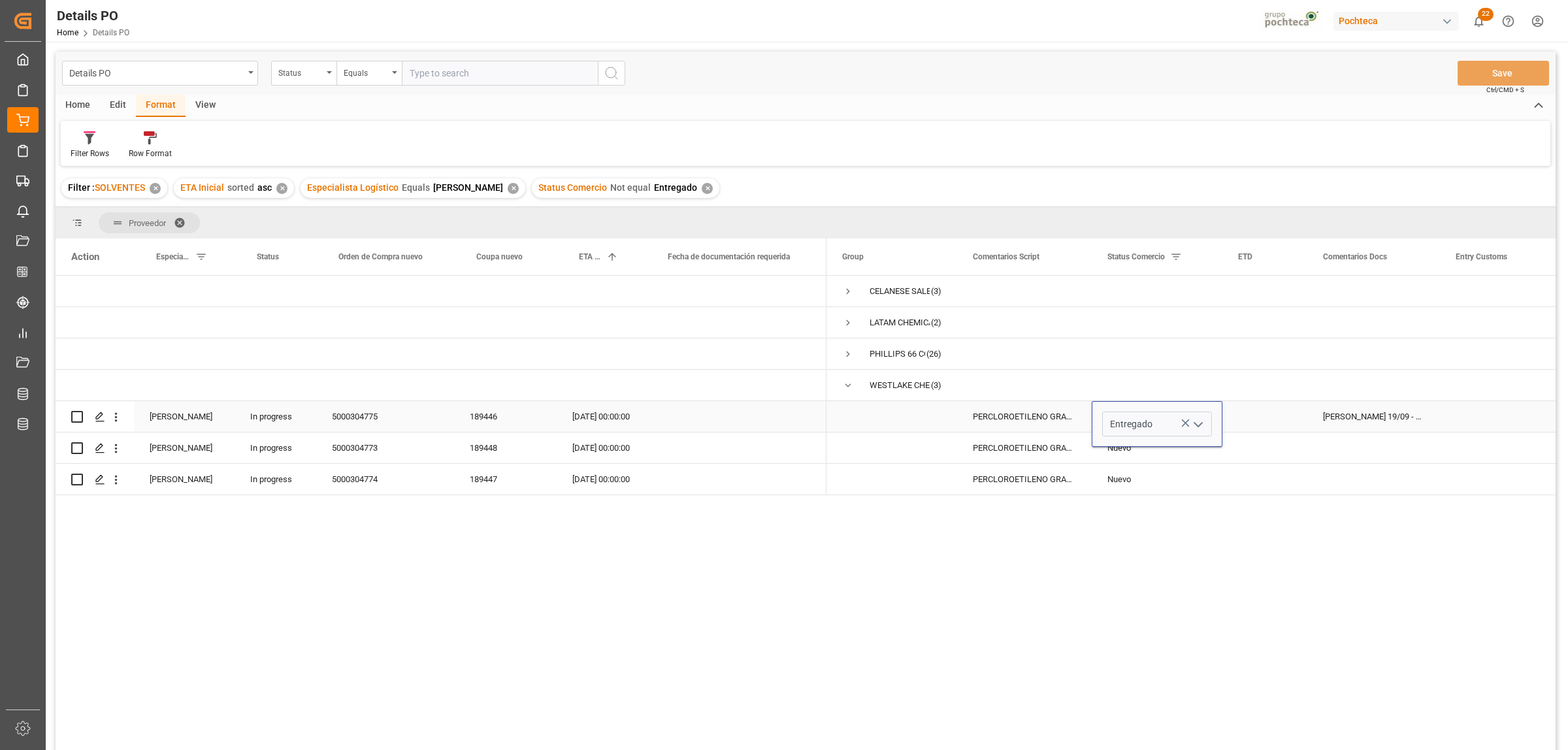
click at [1202, 424] on icon "open menu" at bounding box center [1198, 425] width 15 height 15
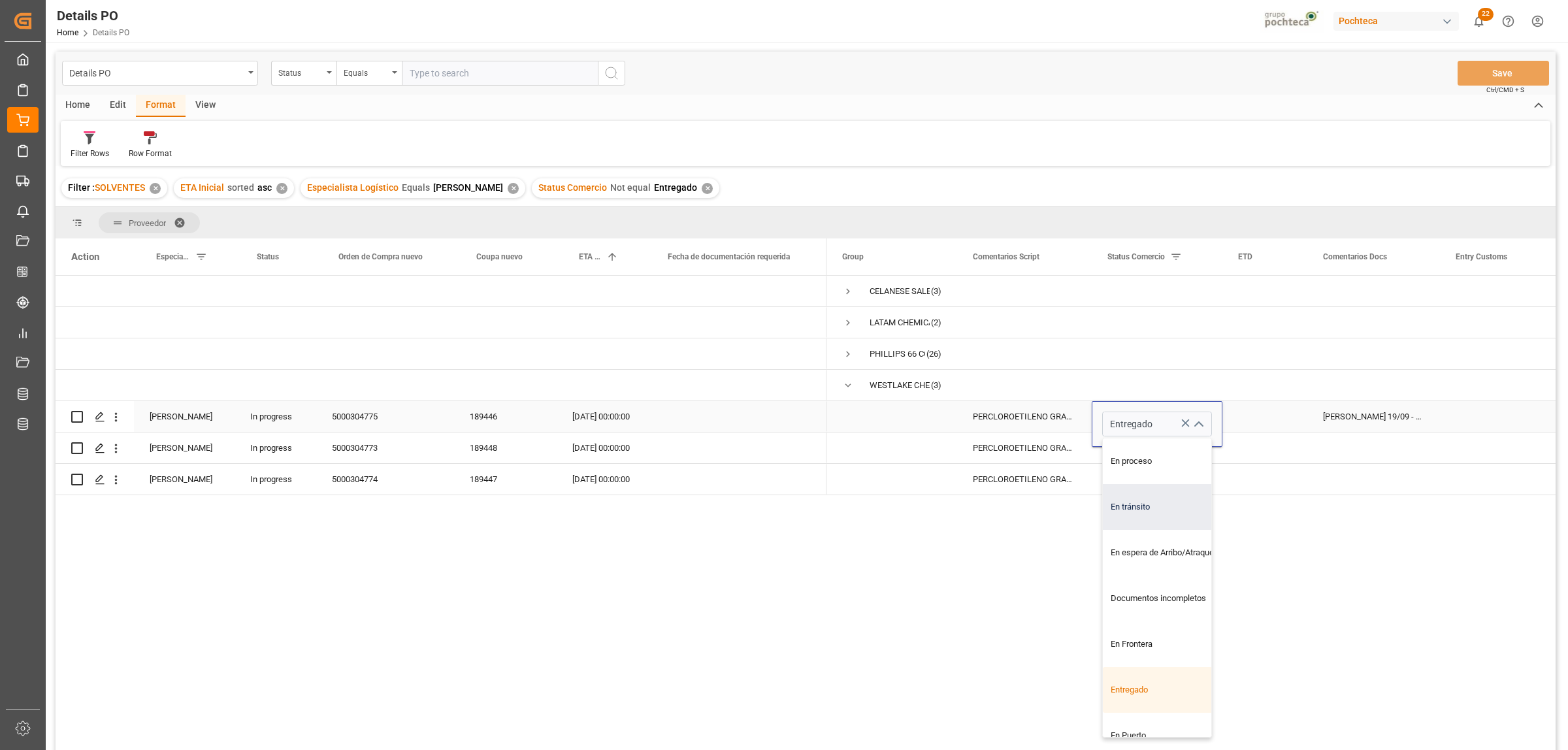
click at [1150, 511] on div "En tránsito" at bounding box center [1165, 507] width 124 height 46
type input "En tránsito"
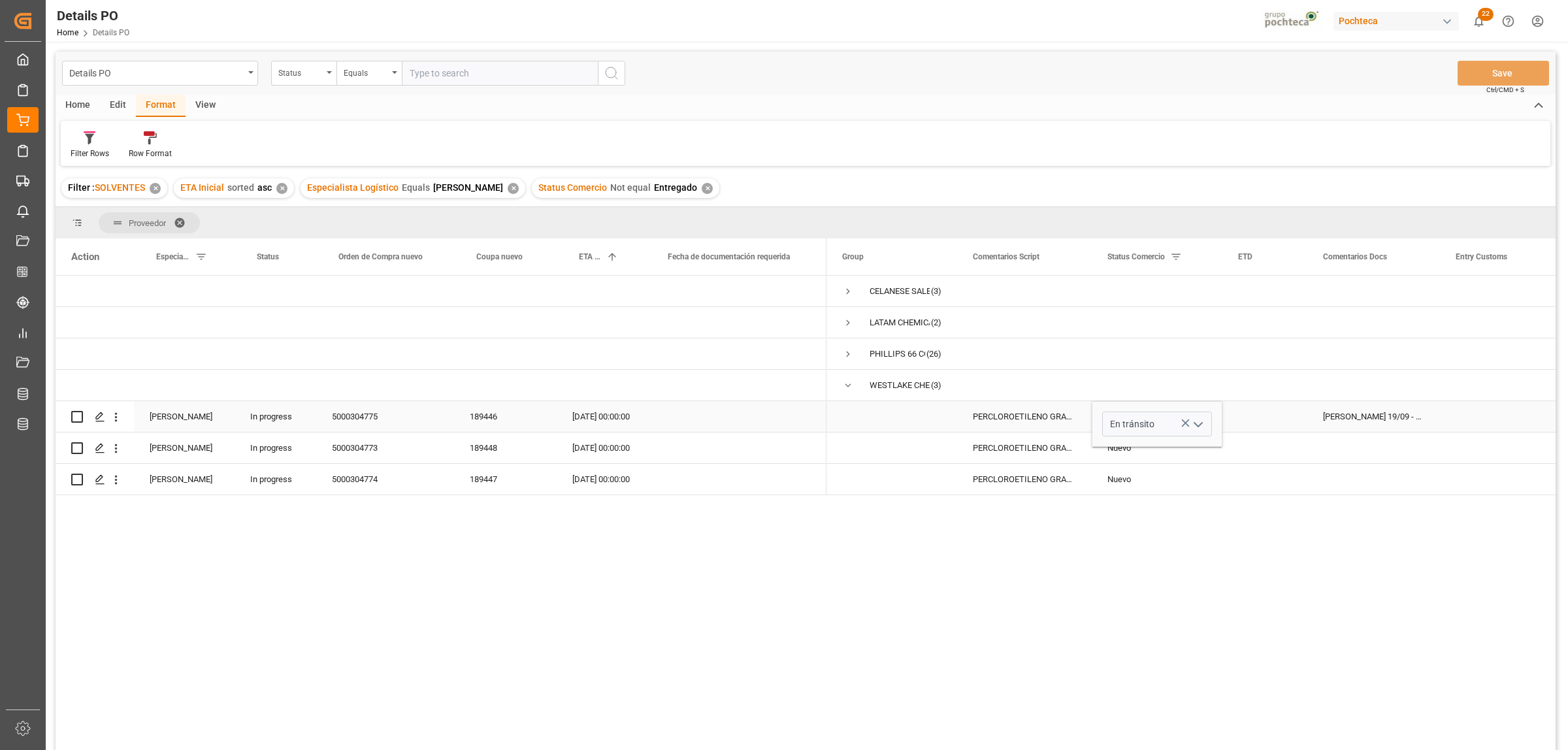
click at [1253, 570] on div "CELANESE SALES US LTD (3) LATAM CHEMICALS LLC (2) [PERSON_NAME] 66 COMPANY (26)…" at bounding box center [1190, 517] width 729 height 483
click at [1253, 357] on div "Press SPACE to select this row." at bounding box center [1265, 354] width 85 height 31
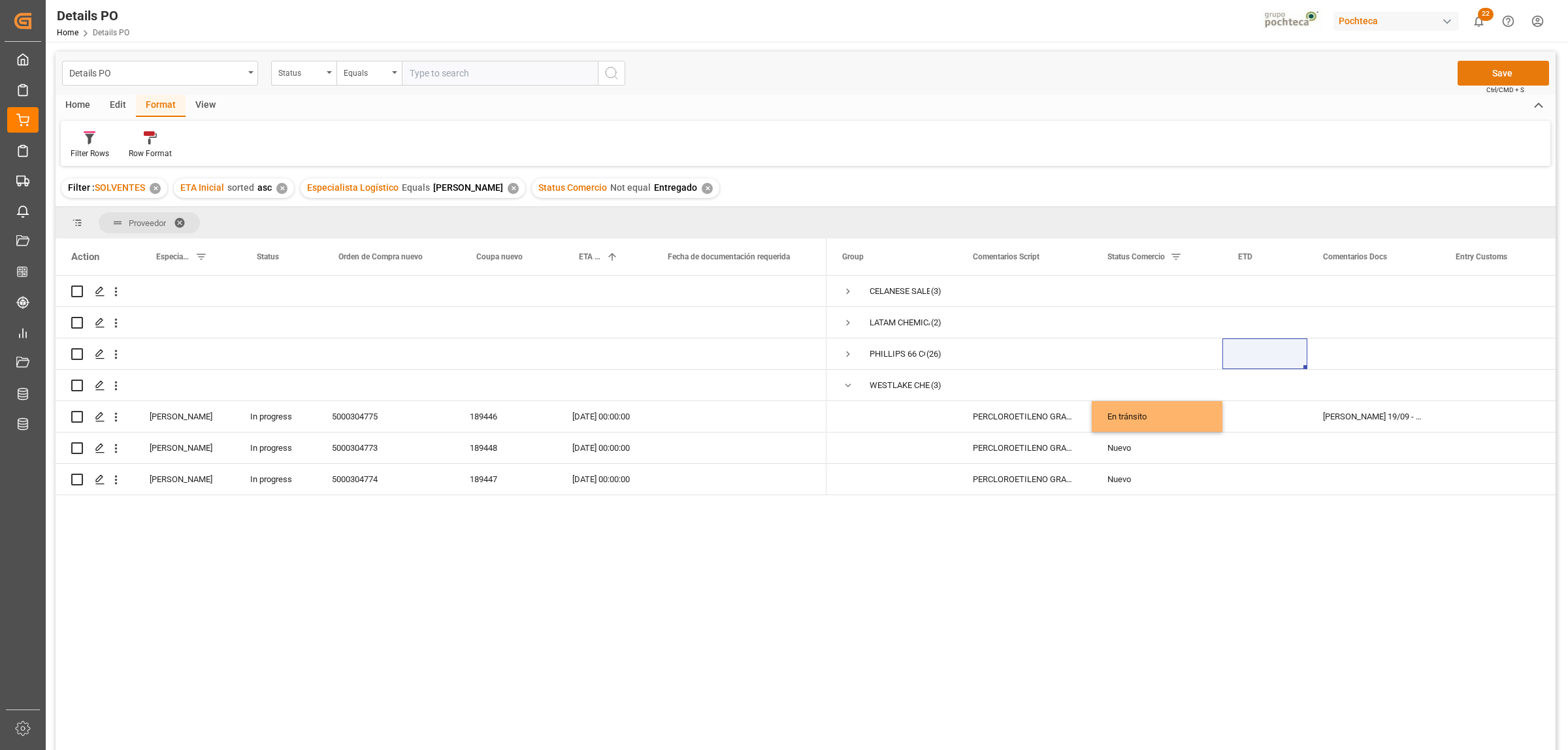
click at [1253, 75] on button "Save" at bounding box center [1502, 72] width 91 height 25
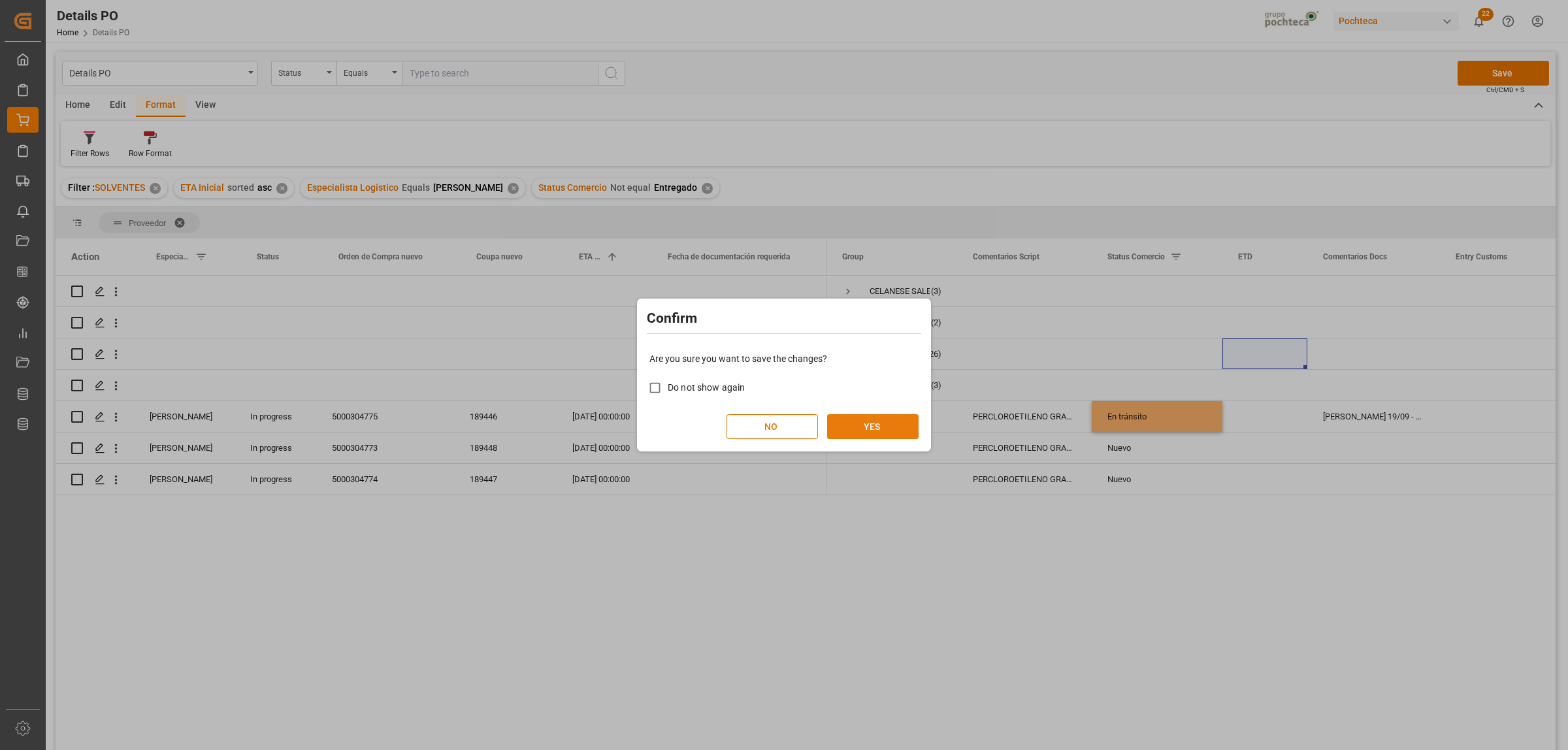
click at [865, 429] on button "YES" at bounding box center [872, 427] width 91 height 25
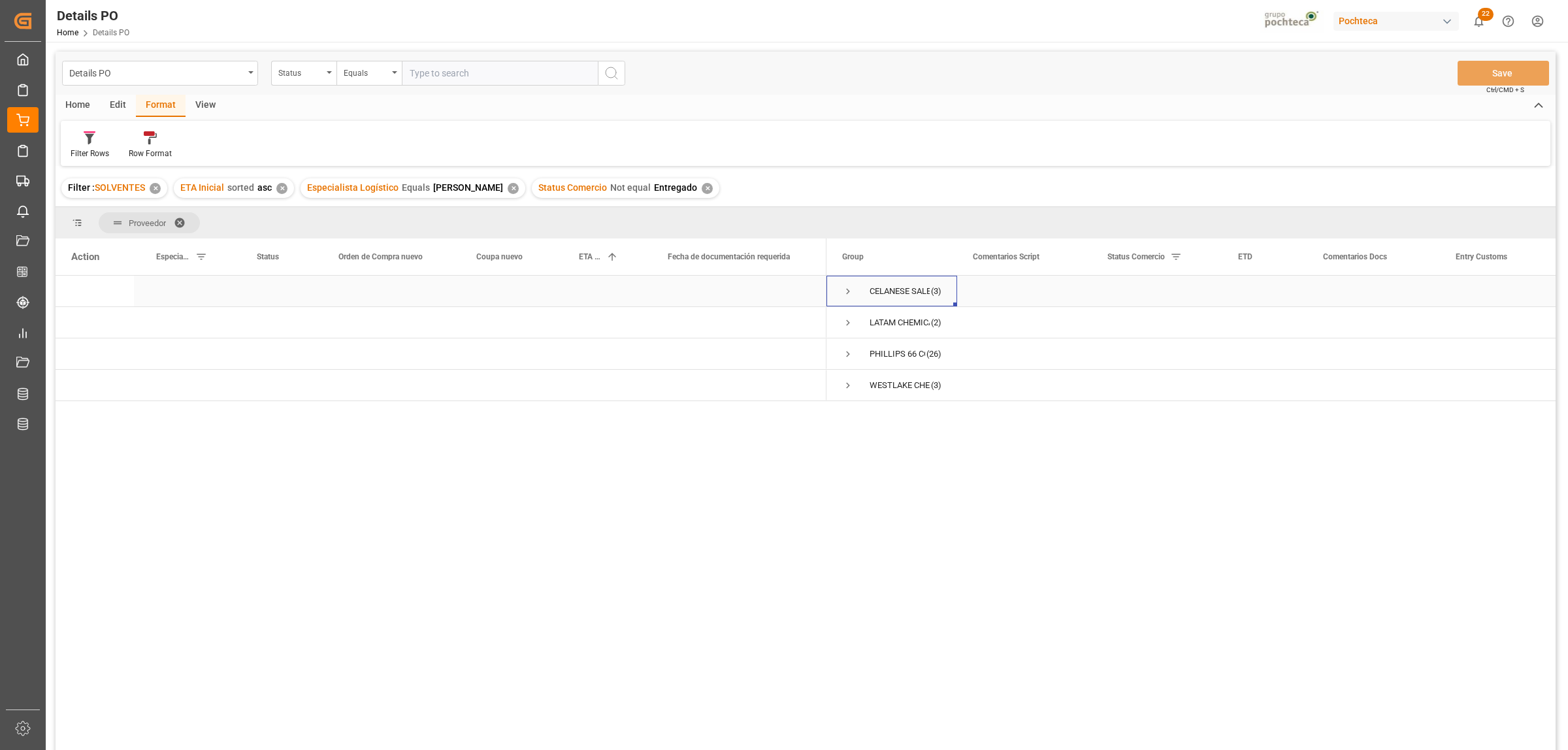
click at [847, 291] on span "Press SPACE to select this row." at bounding box center [848, 292] width 12 height 12
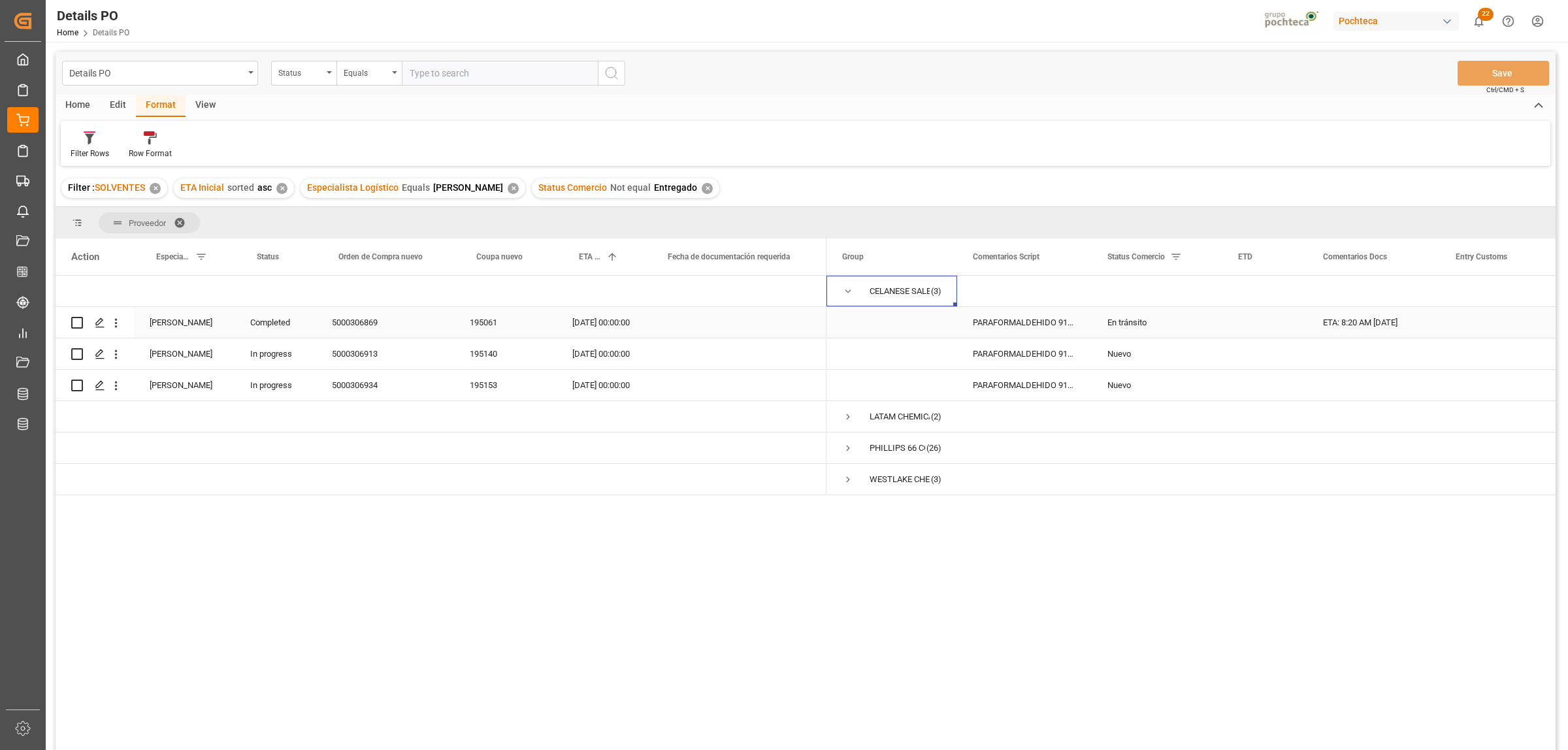
click at [1253, 320] on div "ETA: 8:20 AM [DATE]" at bounding box center [1373, 323] width 133 height 31
click at [849, 289] on span "Press SPACE to select this row." at bounding box center [848, 292] width 12 height 12
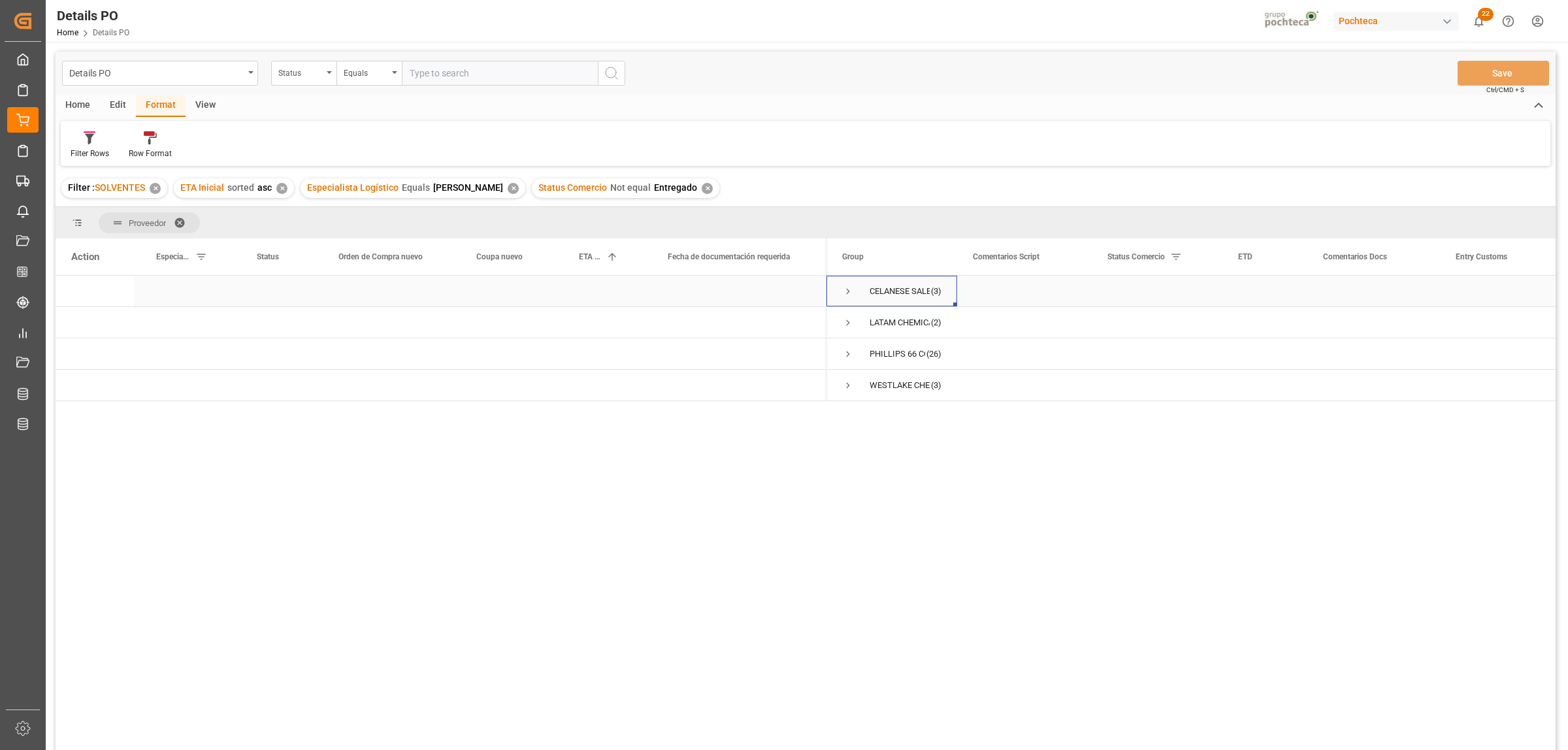
click at [848, 289] on span "Press SPACE to select this row." at bounding box center [848, 292] width 12 height 12
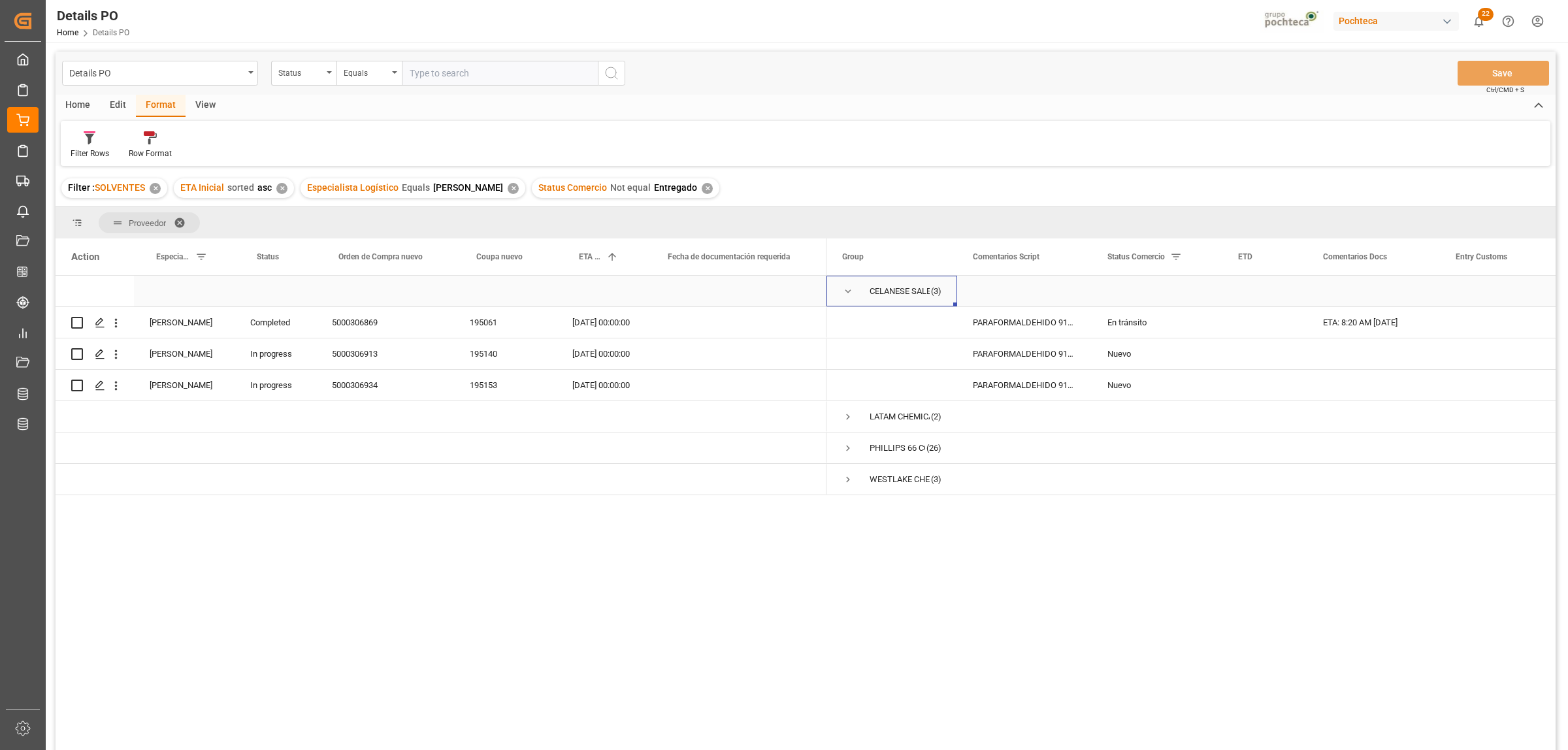
click at [850, 291] on span "Press SPACE to select this row." at bounding box center [848, 292] width 12 height 12
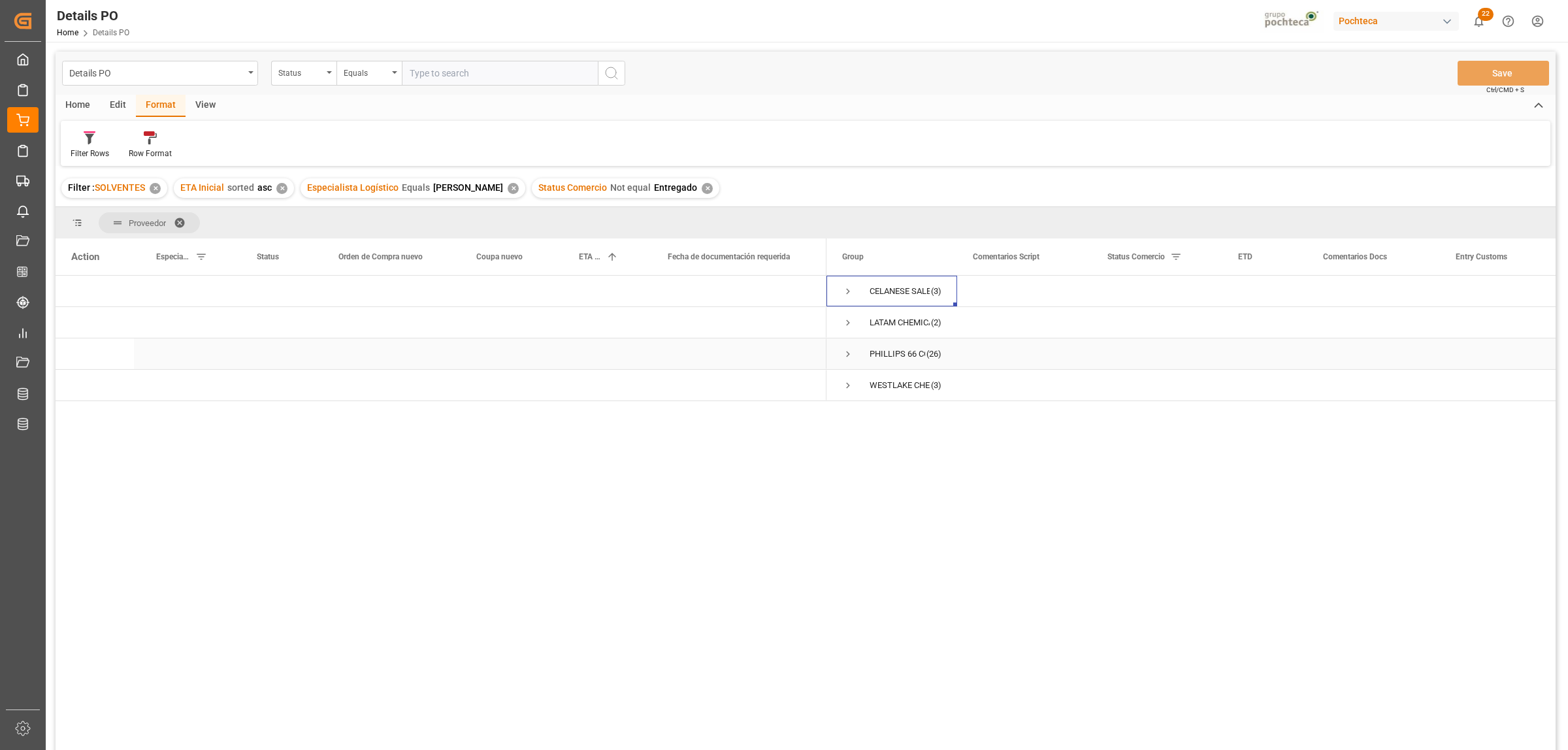
click at [844, 352] on span "Press SPACE to select this row." at bounding box center [848, 354] width 12 height 12
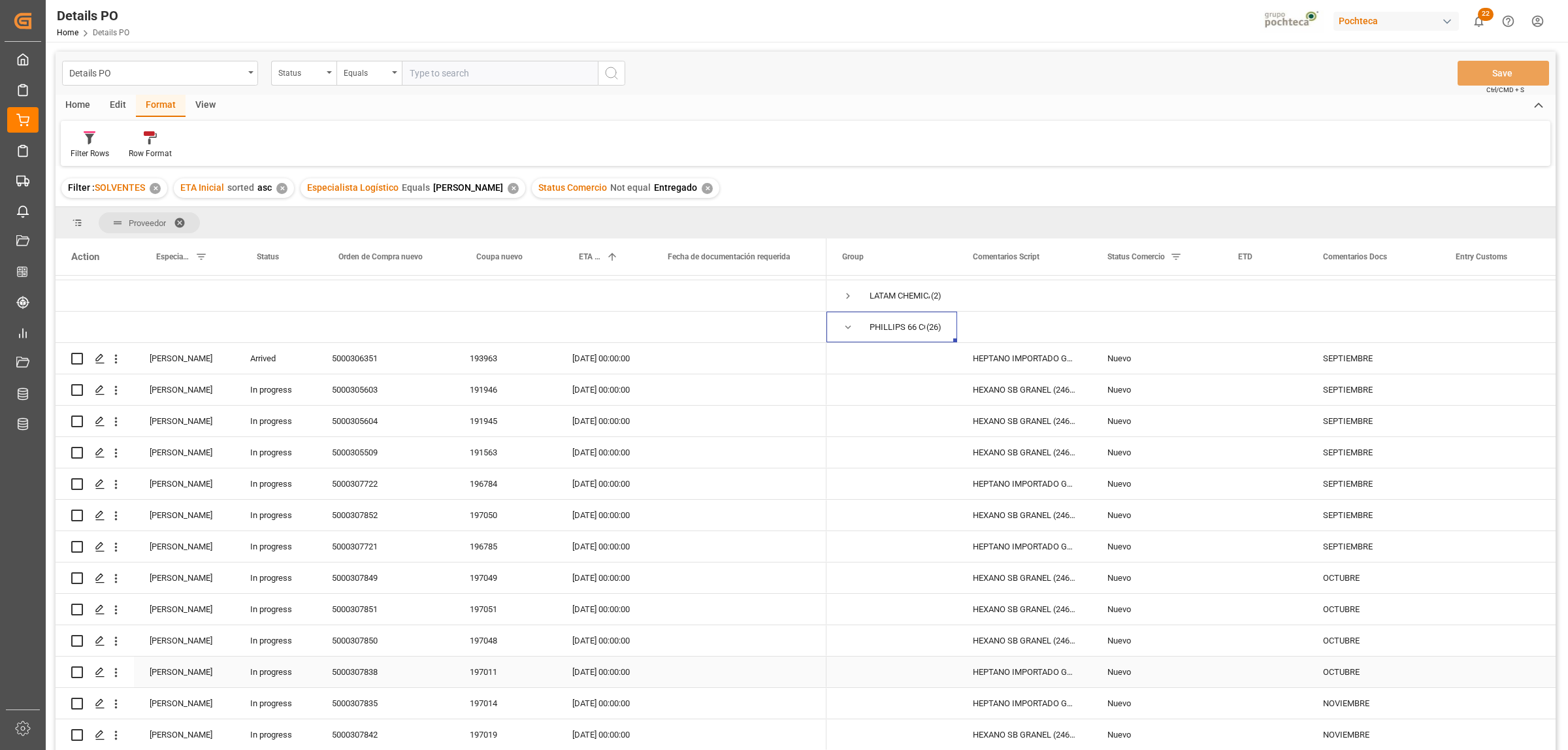
scroll to position [0, 0]
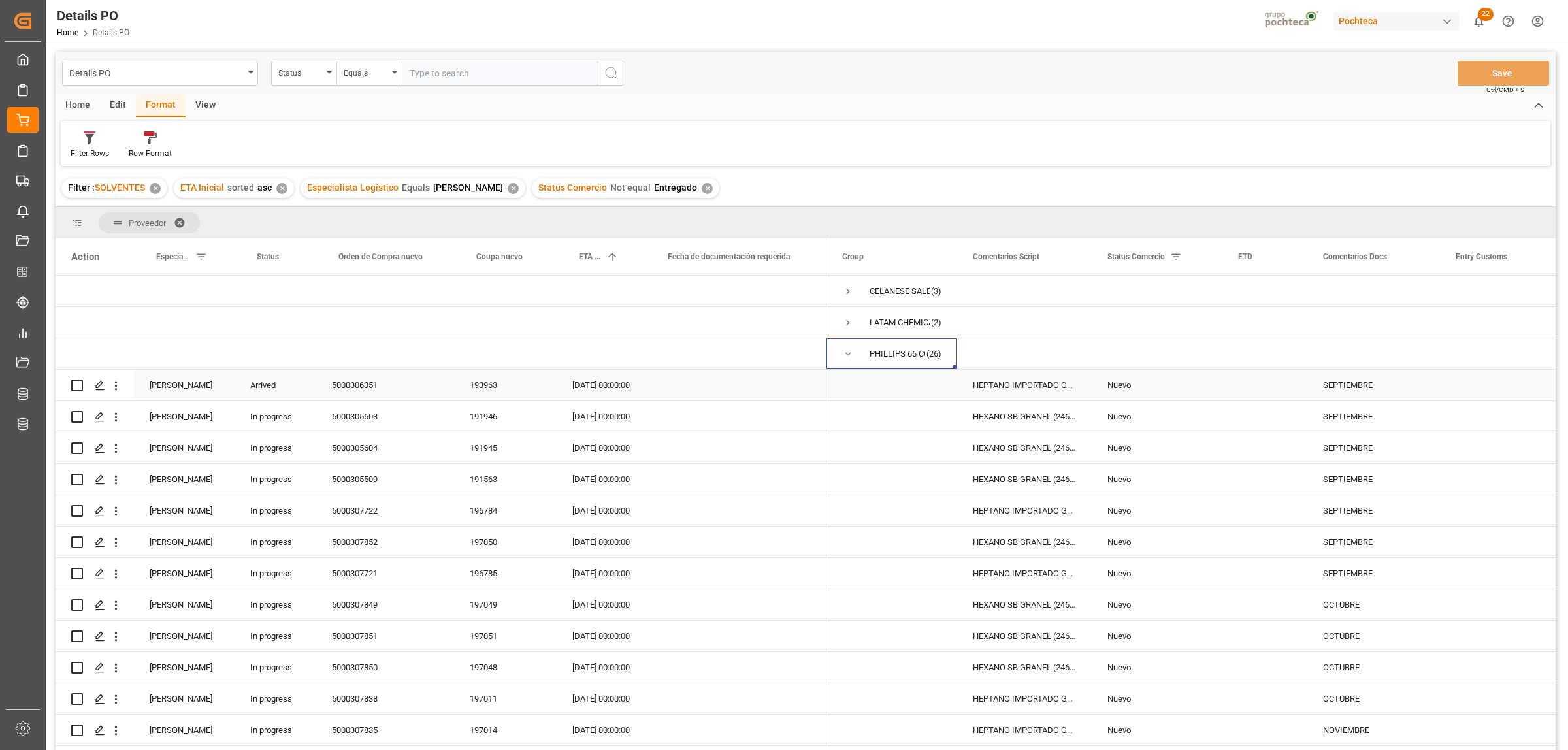
click at [598, 389] on div "[DATE] 00:00:00" at bounding box center [601, 386] width 88 height 31
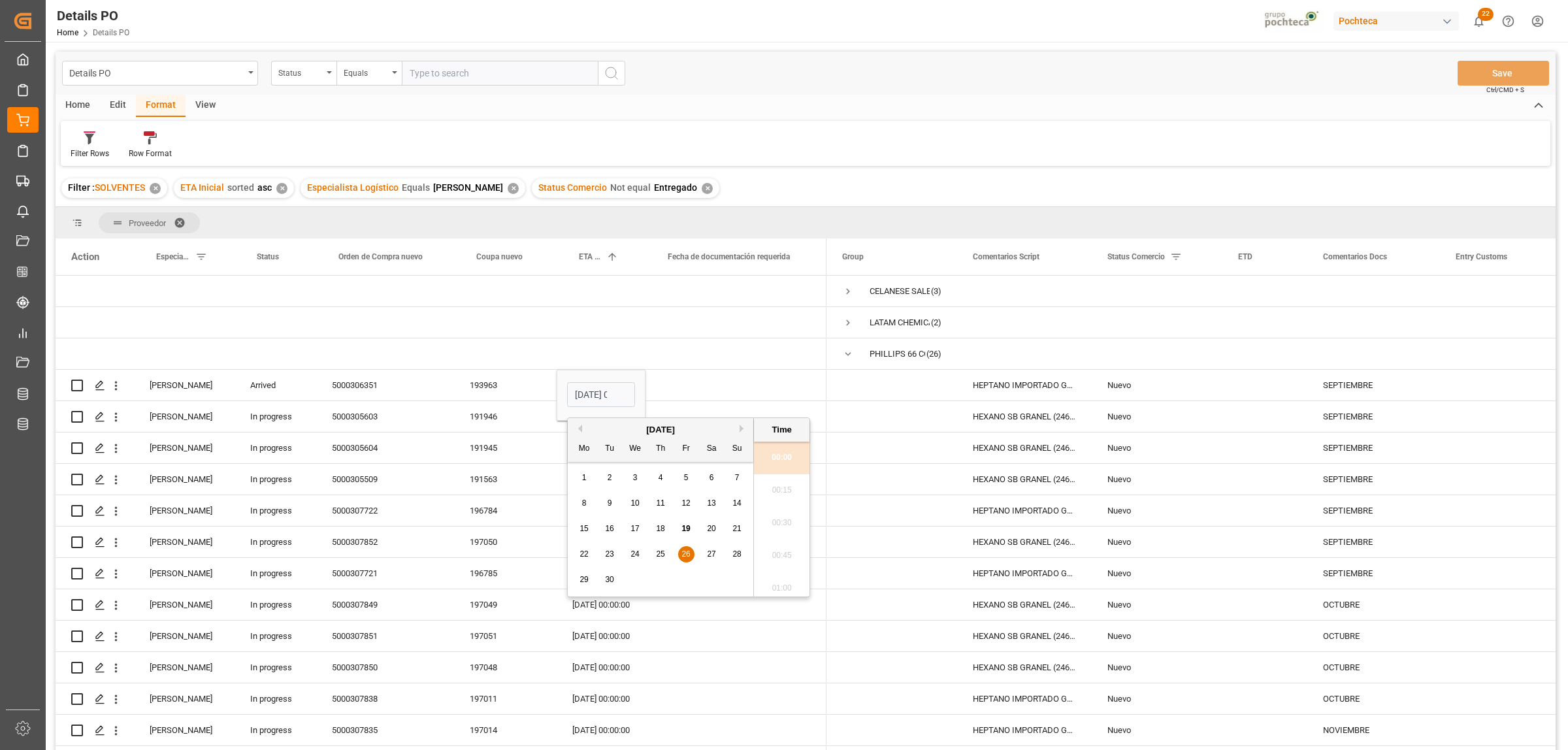
click at [743, 427] on button "Next Month" at bounding box center [743, 428] width 8 height 8
click at [687, 552] on span "24" at bounding box center [686, 554] width 9 height 9
type input "[DATE] 00:00"
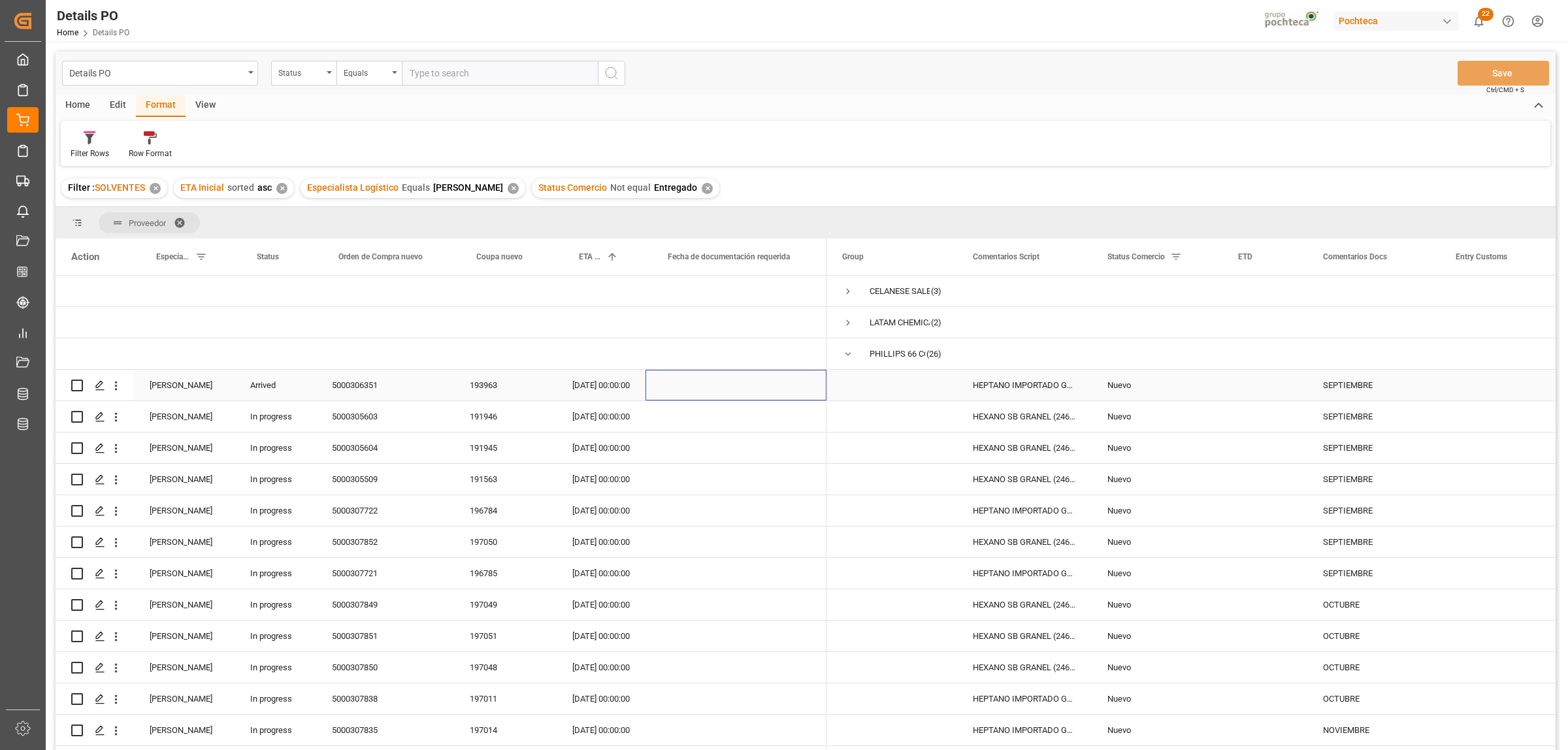
click at [721, 381] on div "Press SPACE to select this row." at bounding box center [736, 386] width 181 height 31
click at [598, 386] on div "[DATE] 00:00:00" at bounding box center [601, 386] width 88 height 31
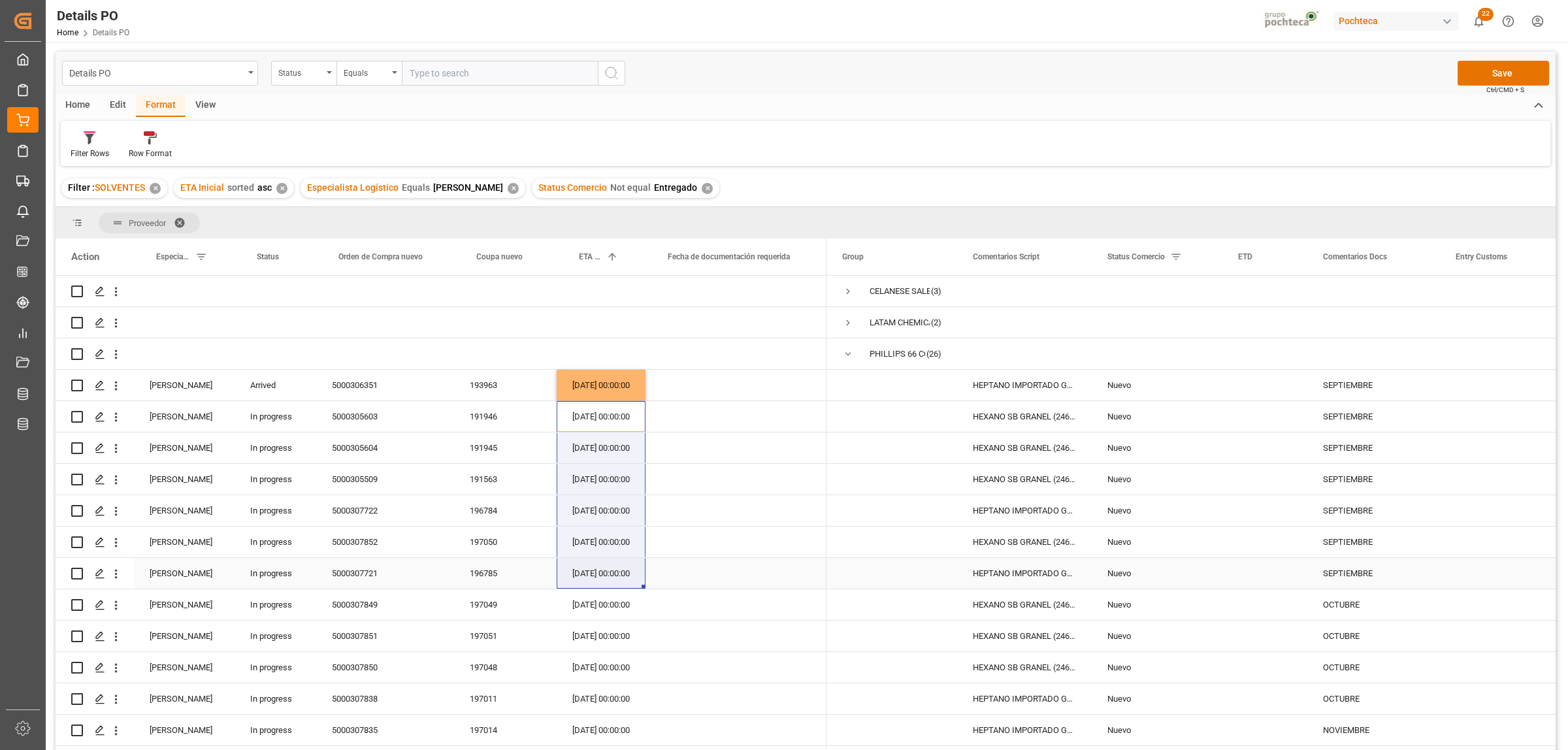
drag, startPoint x: 583, startPoint y: 424, endPoint x: 585, endPoint y: 578, distance: 154.0
click at [585, 574] on div "[PERSON_NAME] Arrived 5000306351 193963 [DATE] 00:00:00" at bounding box center [441, 747] width 771 height 942
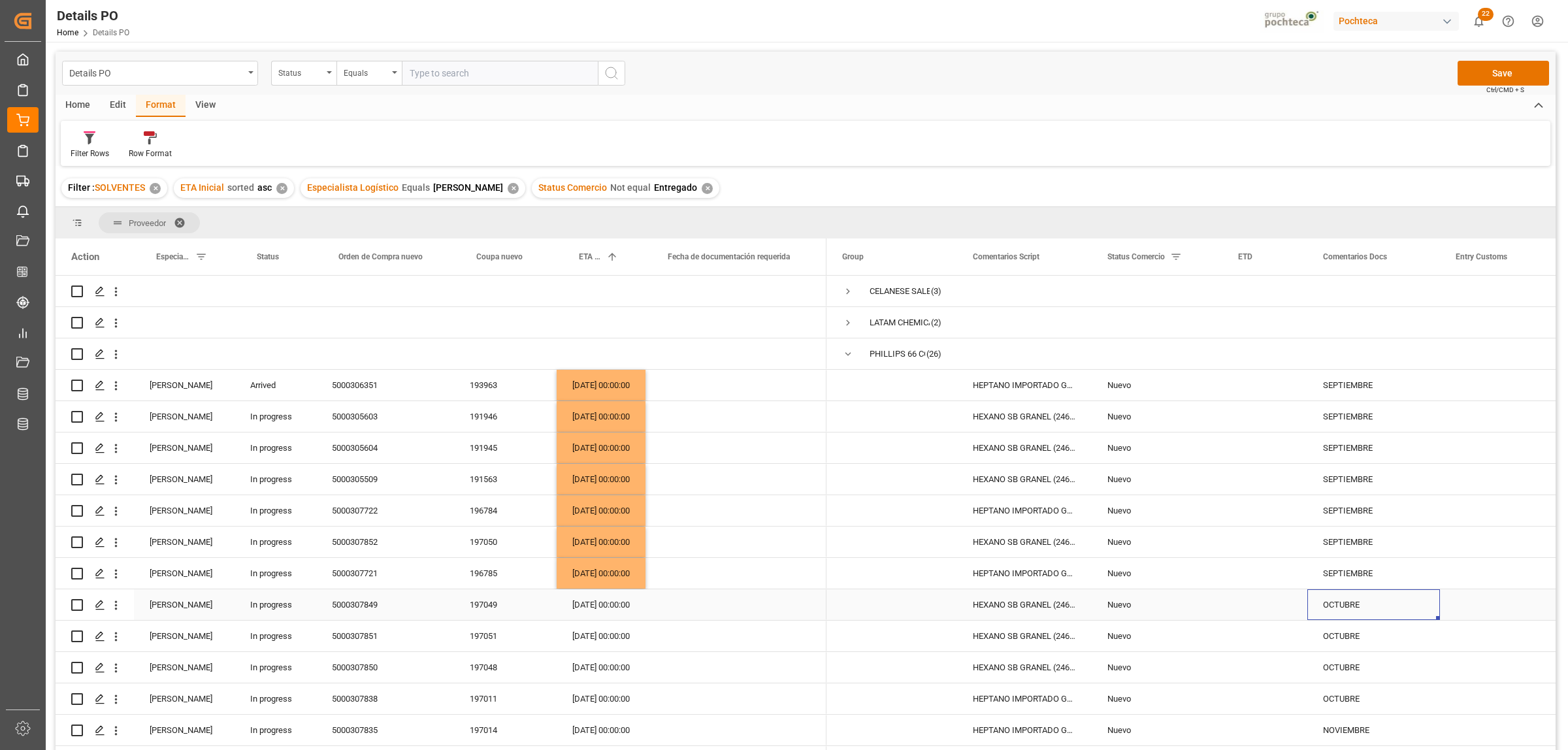
click at [1253, 574] on div "OCTUBRE" at bounding box center [1373, 605] width 133 height 31
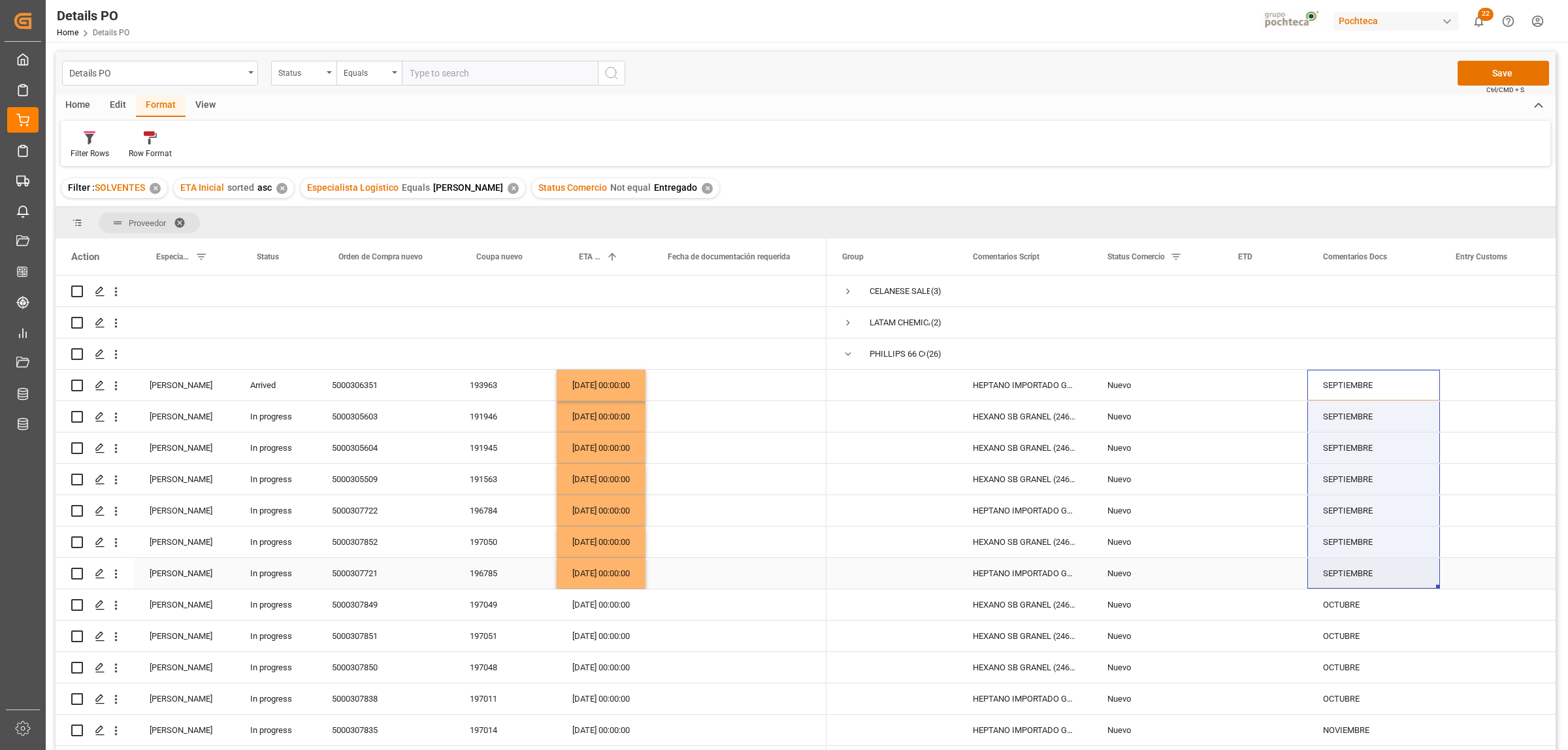
drag, startPoint x: 1351, startPoint y: 376, endPoint x: 1350, endPoint y: 573, distance: 197.0
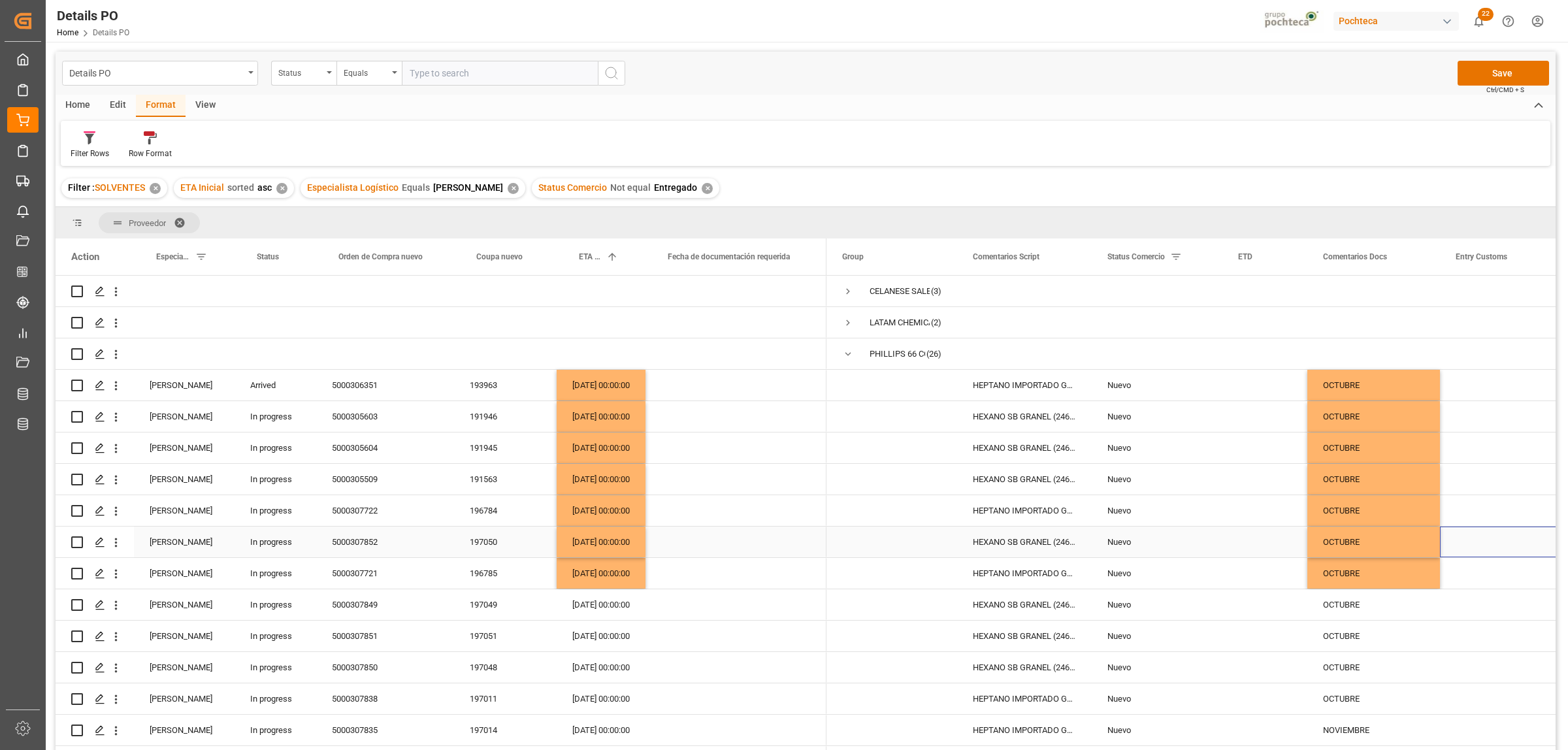
drag, startPoint x: 1504, startPoint y: 534, endPoint x: 1509, endPoint y: 544, distance: 11.2
click at [1253, 533] on div "Press SPACE to select this row." at bounding box center [1505, 542] width 131 height 31
click at [1253, 80] on button "Save" at bounding box center [1502, 72] width 91 height 25
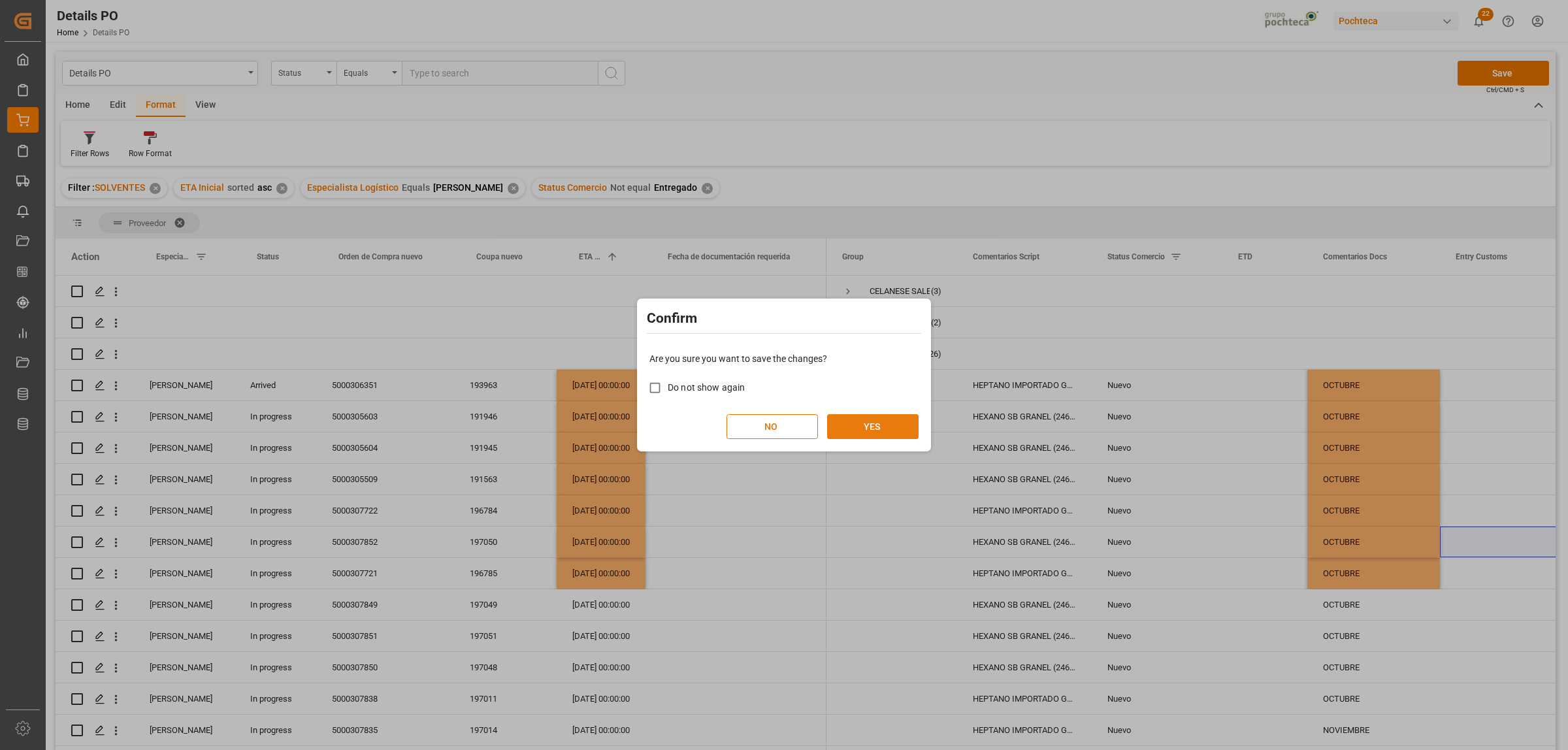
click at [898, 429] on button "YES" at bounding box center [872, 427] width 91 height 25
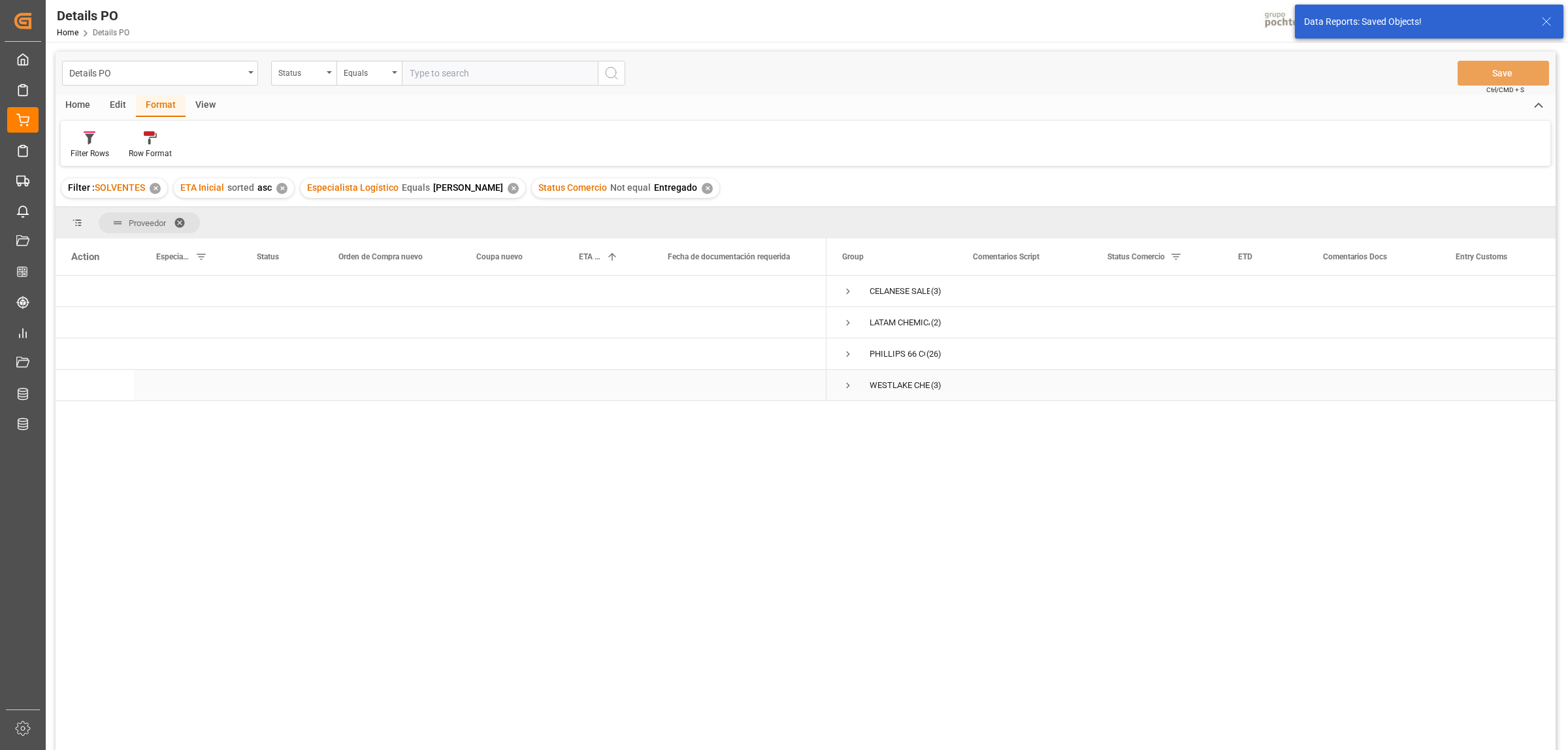
click at [847, 380] on span "Press SPACE to select this row." at bounding box center [848, 386] width 12 height 12
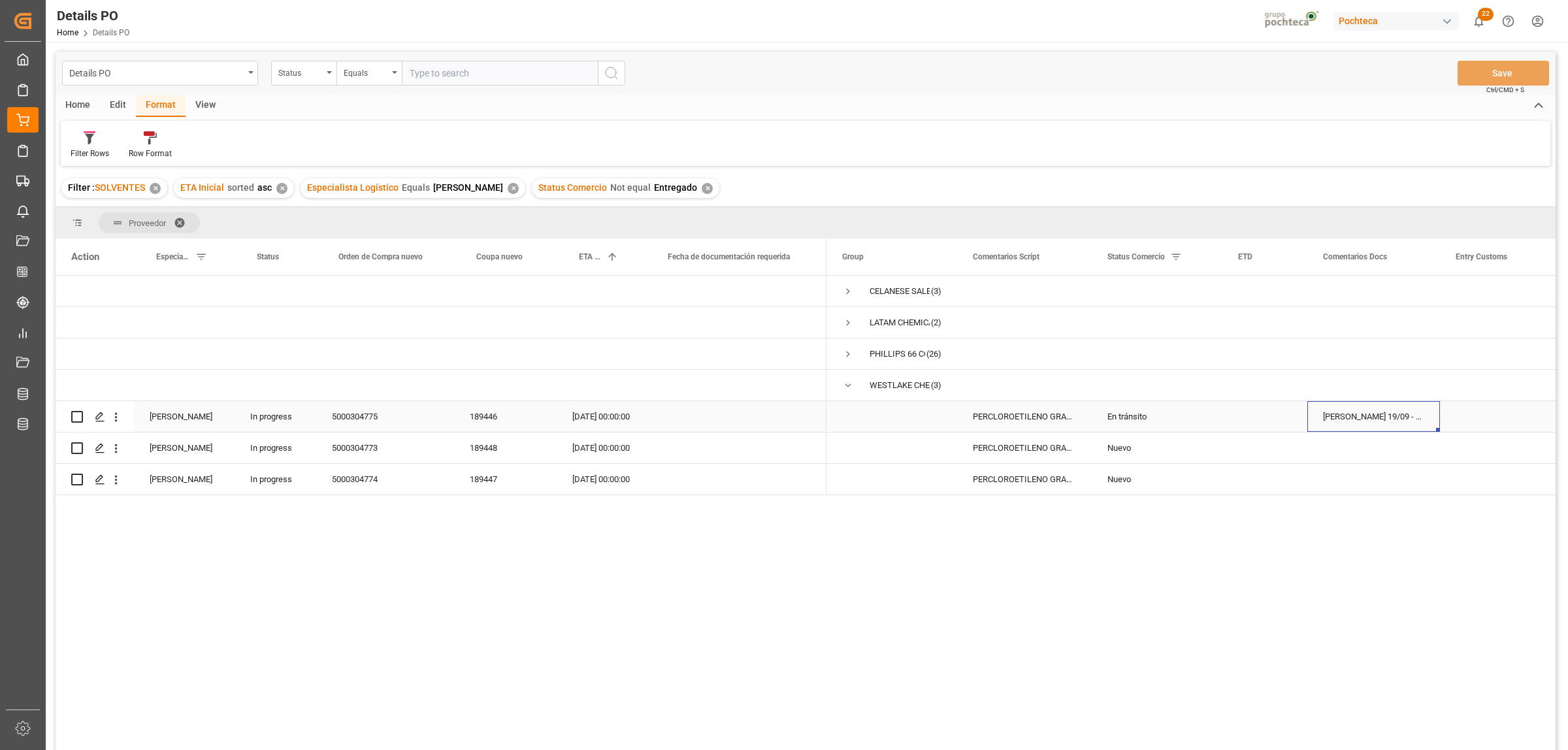
click at [1253, 418] on div "[PERSON_NAME] 19/09 - PENDIETE COSTOS DE DERECHO DE PISO" at bounding box center [1373, 416] width 133 height 31
drag, startPoint x: 1391, startPoint y: 426, endPoint x: 1434, endPoint y: 421, distance: 43.3
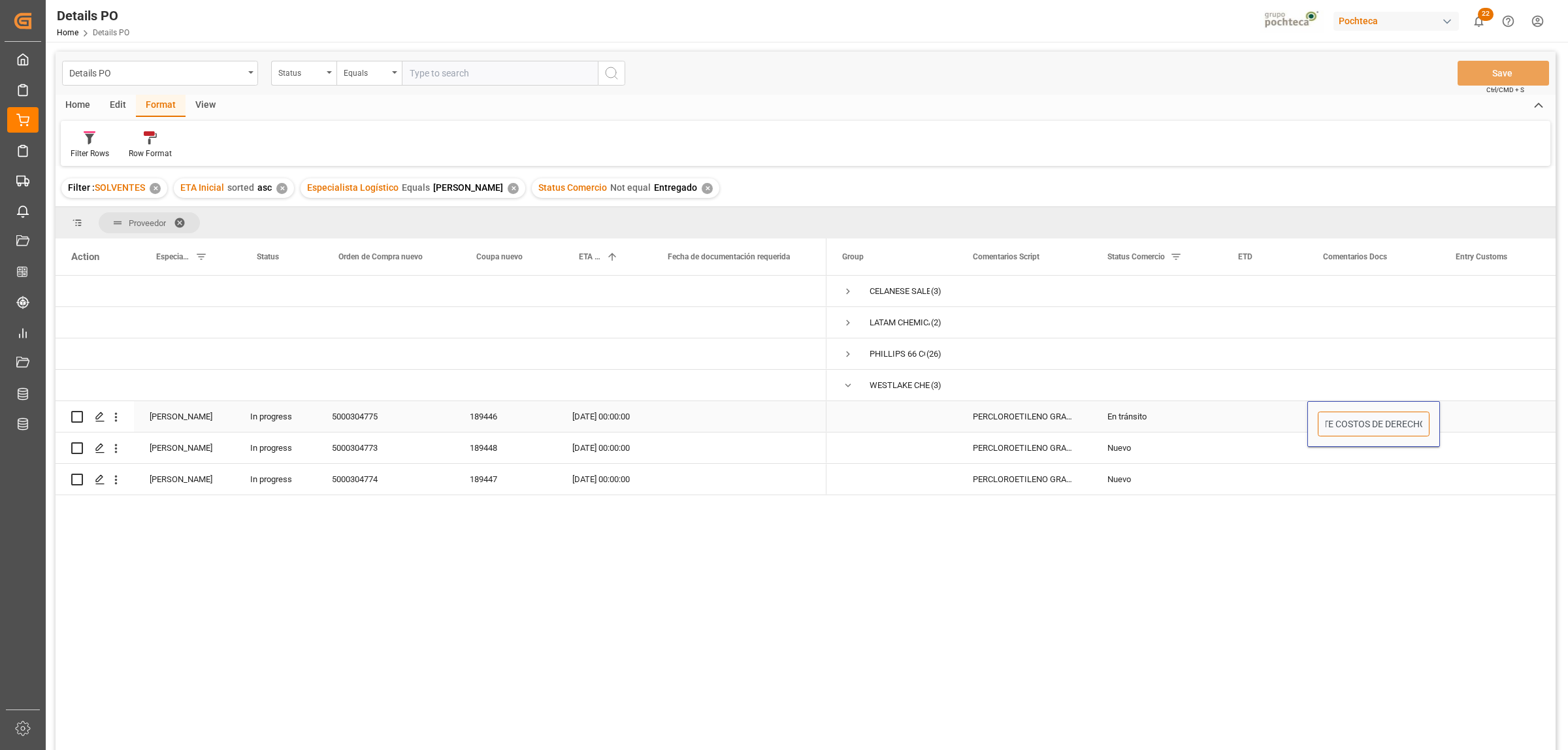
click at [1253, 421] on div "[PERSON_NAME] 19/09 - PENDIETE COSTOS DE DERECHO DE PISO" at bounding box center [1373, 424] width 133 height 46
click at [1253, 387] on div "Press SPACE to select this row." at bounding box center [1373, 386] width 133 height 31
click at [595, 451] on div "[DATE] 00:00:00" at bounding box center [601, 448] width 88 height 31
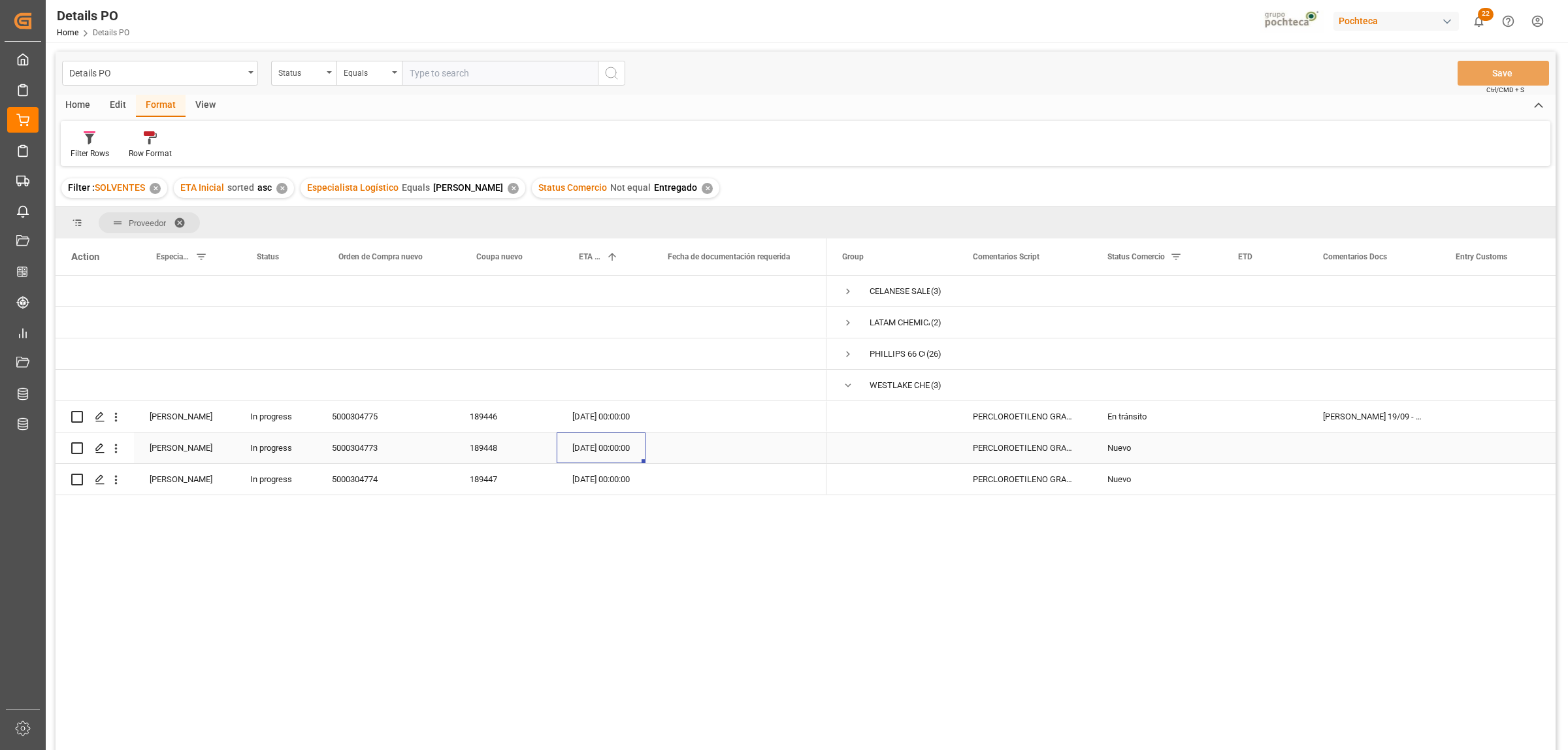
click at [596, 449] on div "[DATE] 00:00:00" at bounding box center [601, 448] width 88 height 31
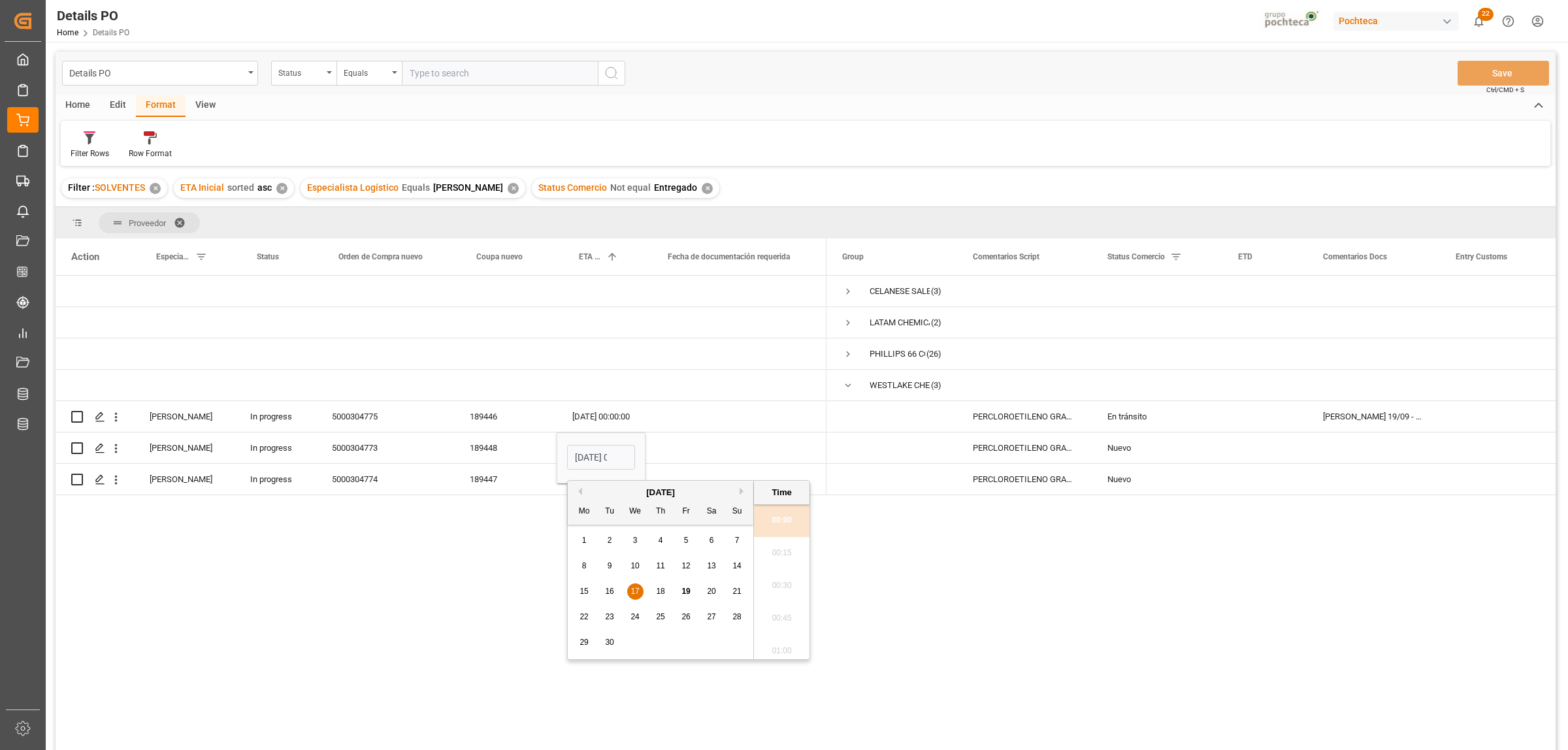
click at [635, 574] on span "24" at bounding box center [635, 616] width 9 height 9
type input "[DATE] 00:00"
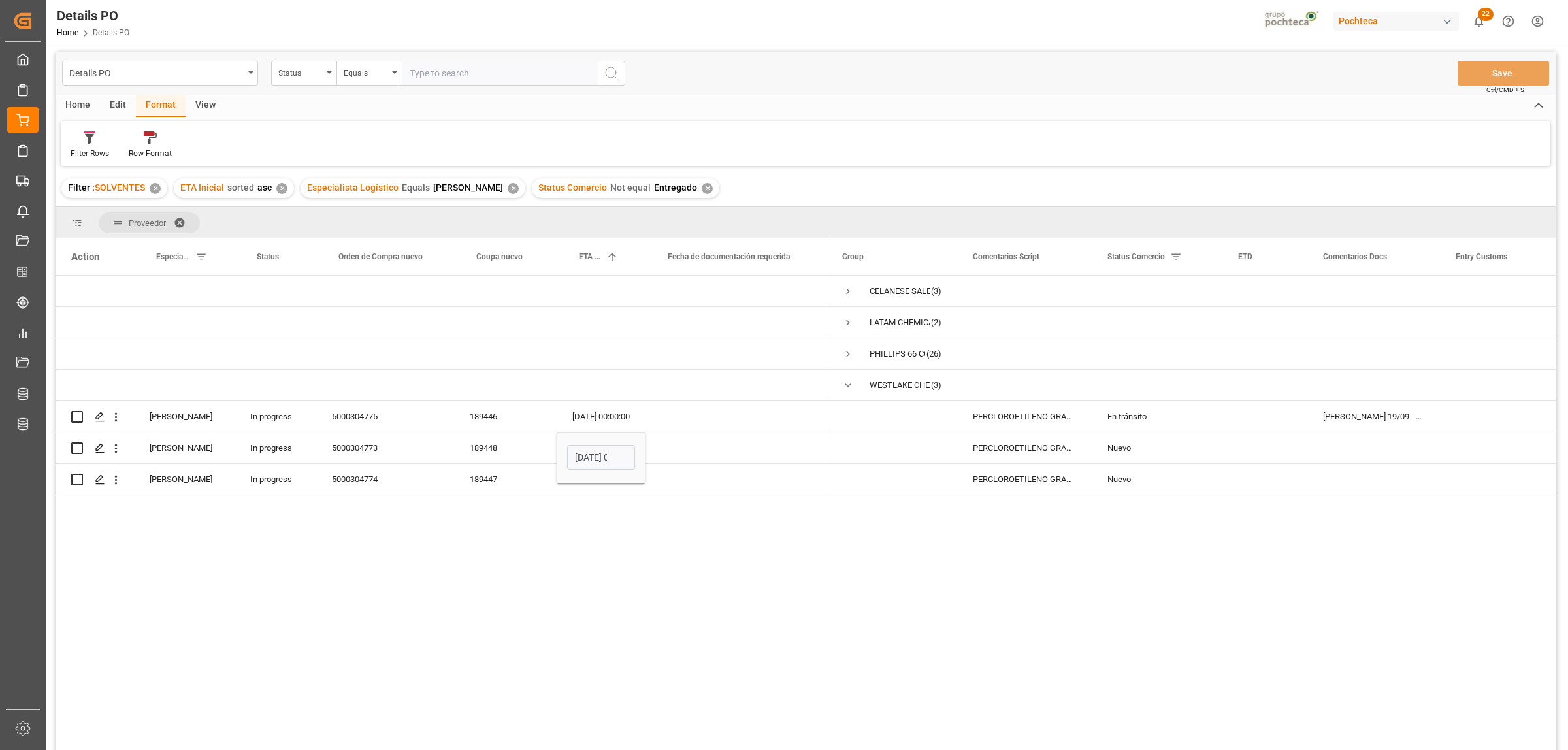
click at [978, 574] on div "CELANESE SALES US LTD (3) LATAM CHEMICALS LLC (2) [PERSON_NAME] 66 COMPANY (26)…" at bounding box center [1190, 517] width 729 height 483
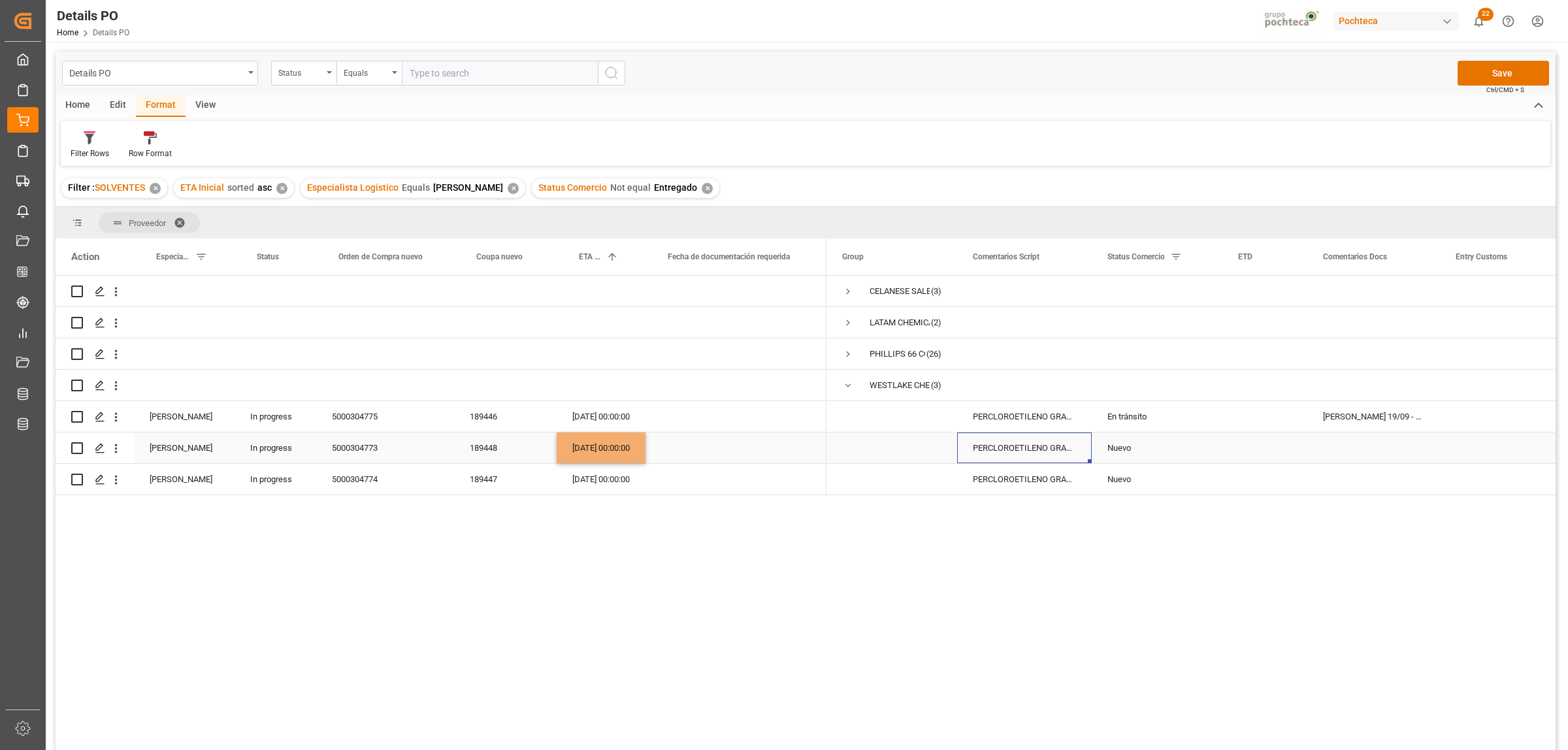
click at [1012, 453] on div "PERCLOROETILENO GRANEL IMPORTADO US (508" at bounding box center [1024, 448] width 134 height 31
click at [1253, 80] on button "Save" at bounding box center [1502, 72] width 91 height 25
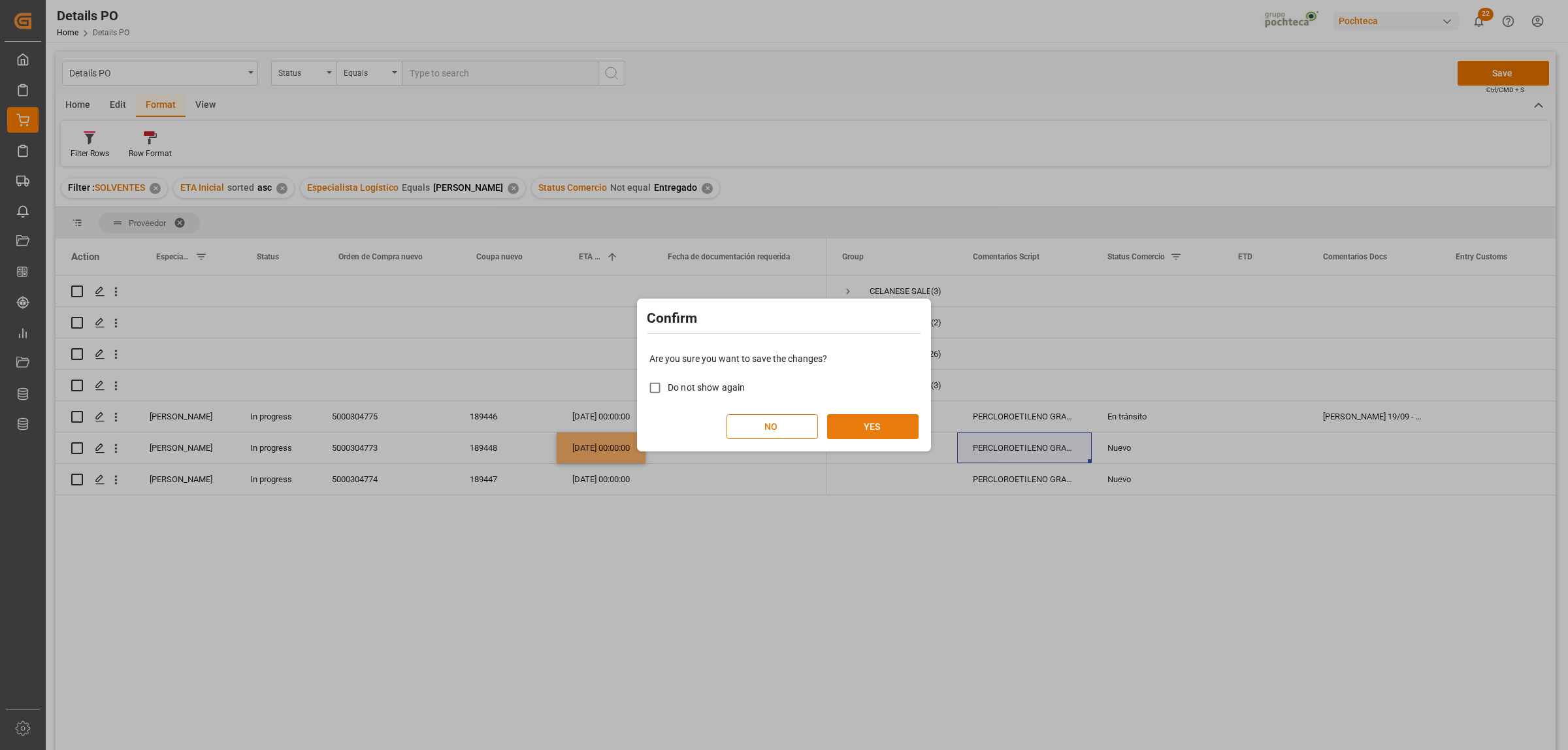
click at [898, 435] on button "YES" at bounding box center [872, 427] width 91 height 25
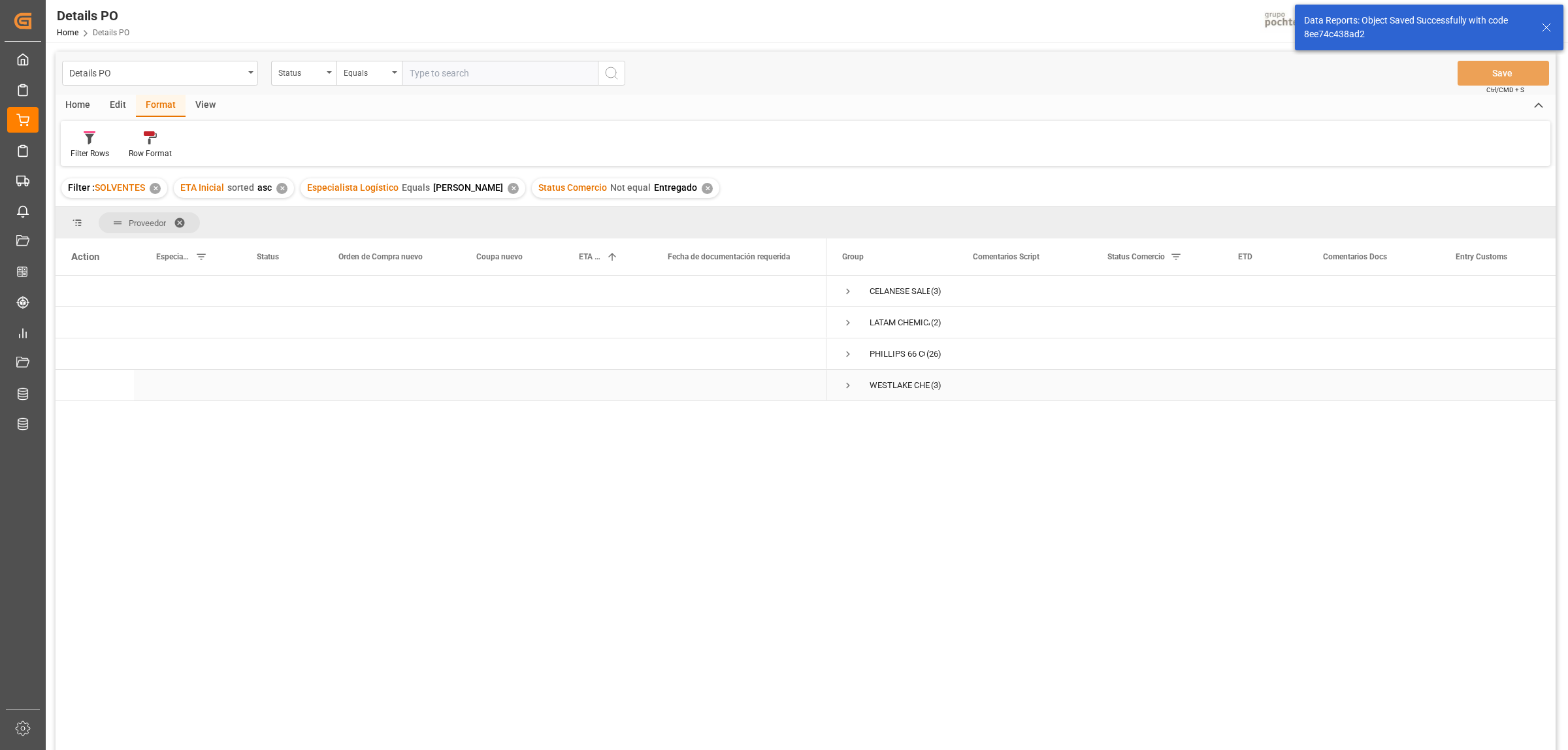
click at [852, 384] on span "Press SPACE to select this row." at bounding box center [848, 386] width 12 height 12
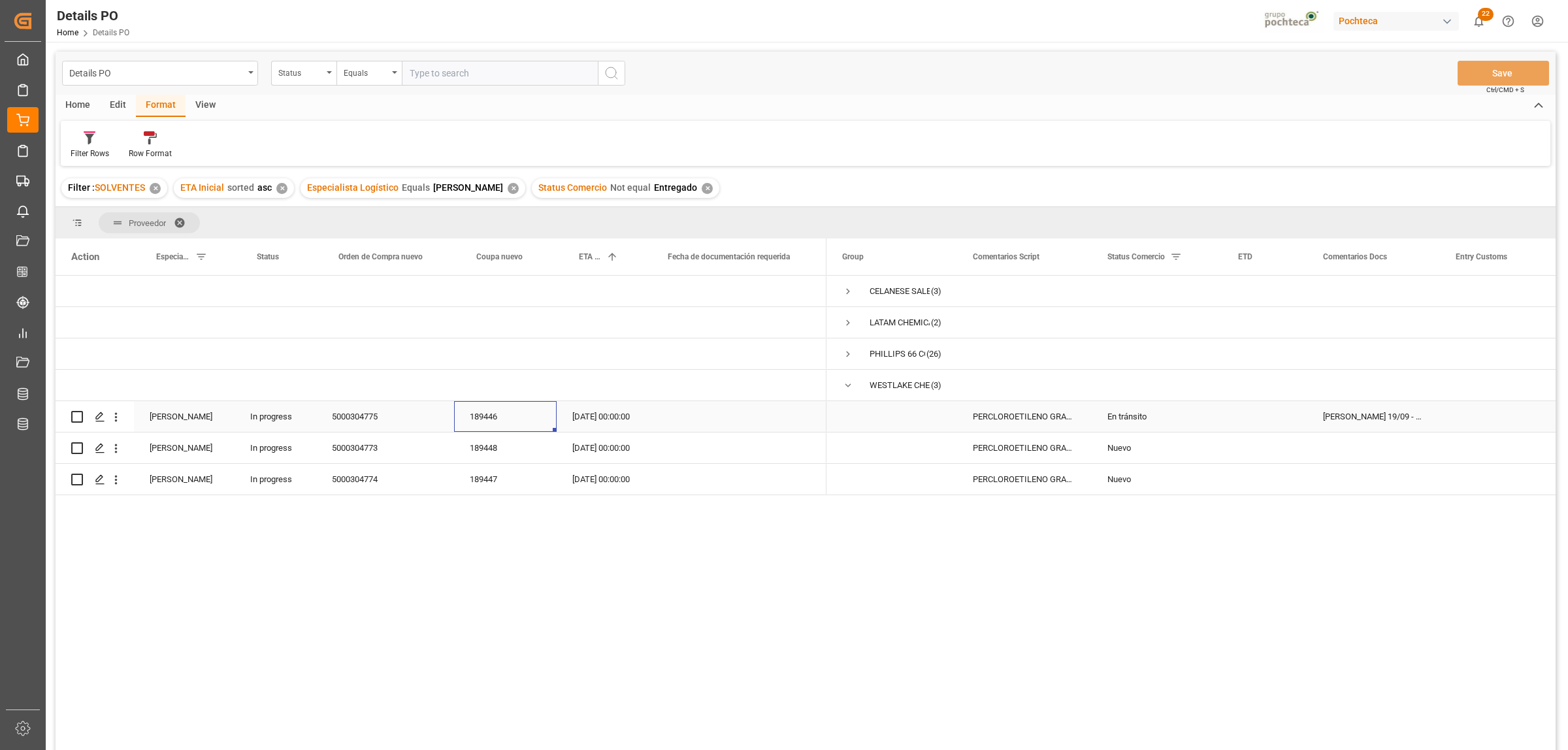
click at [490, 420] on div "189446" at bounding box center [505, 416] width 103 height 31
click at [849, 386] on span "Press SPACE to select this row." at bounding box center [848, 386] width 12 height 12
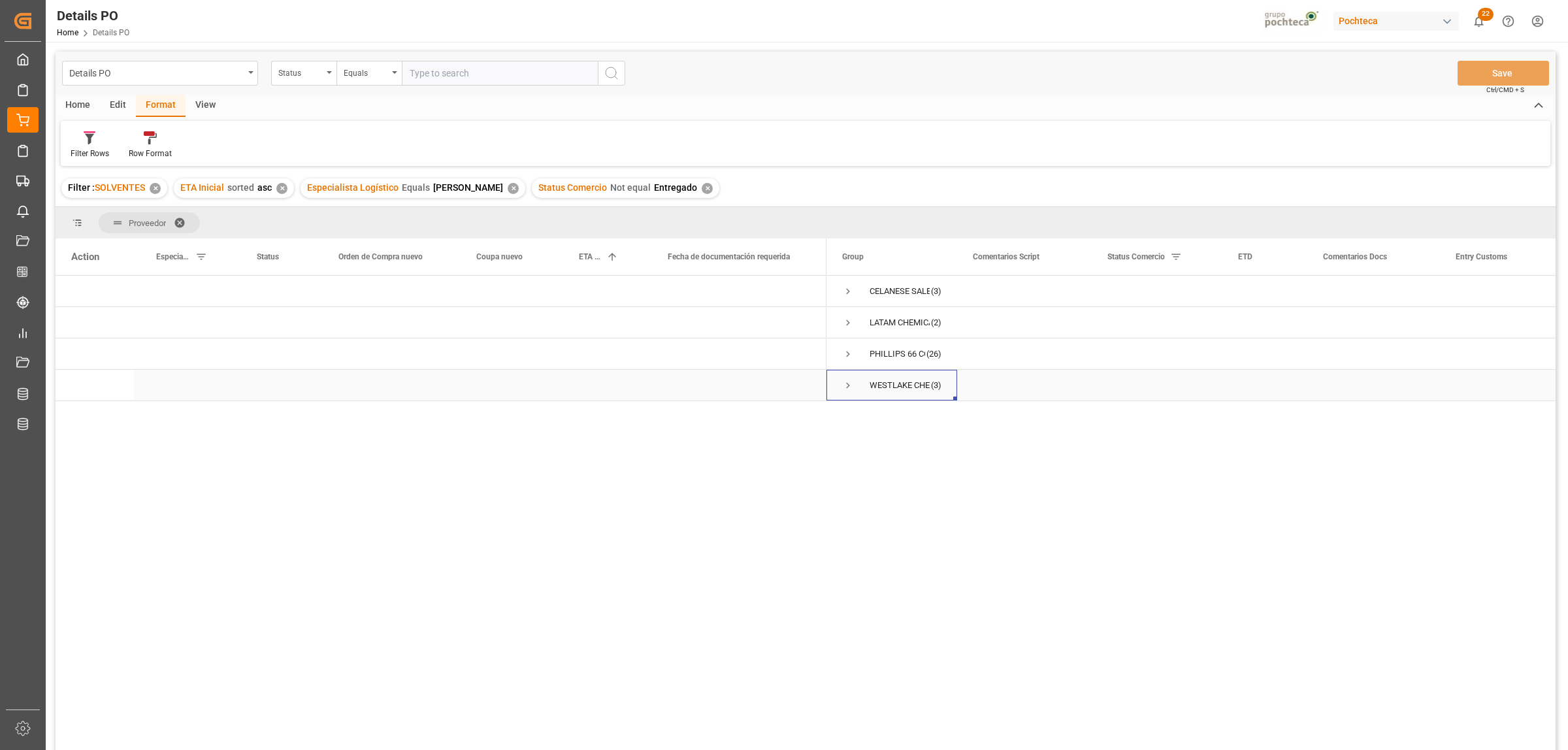
click at [844, 386] on span "Press SPACE to select this row." at bounding box center [848, 386] width 12 height 12
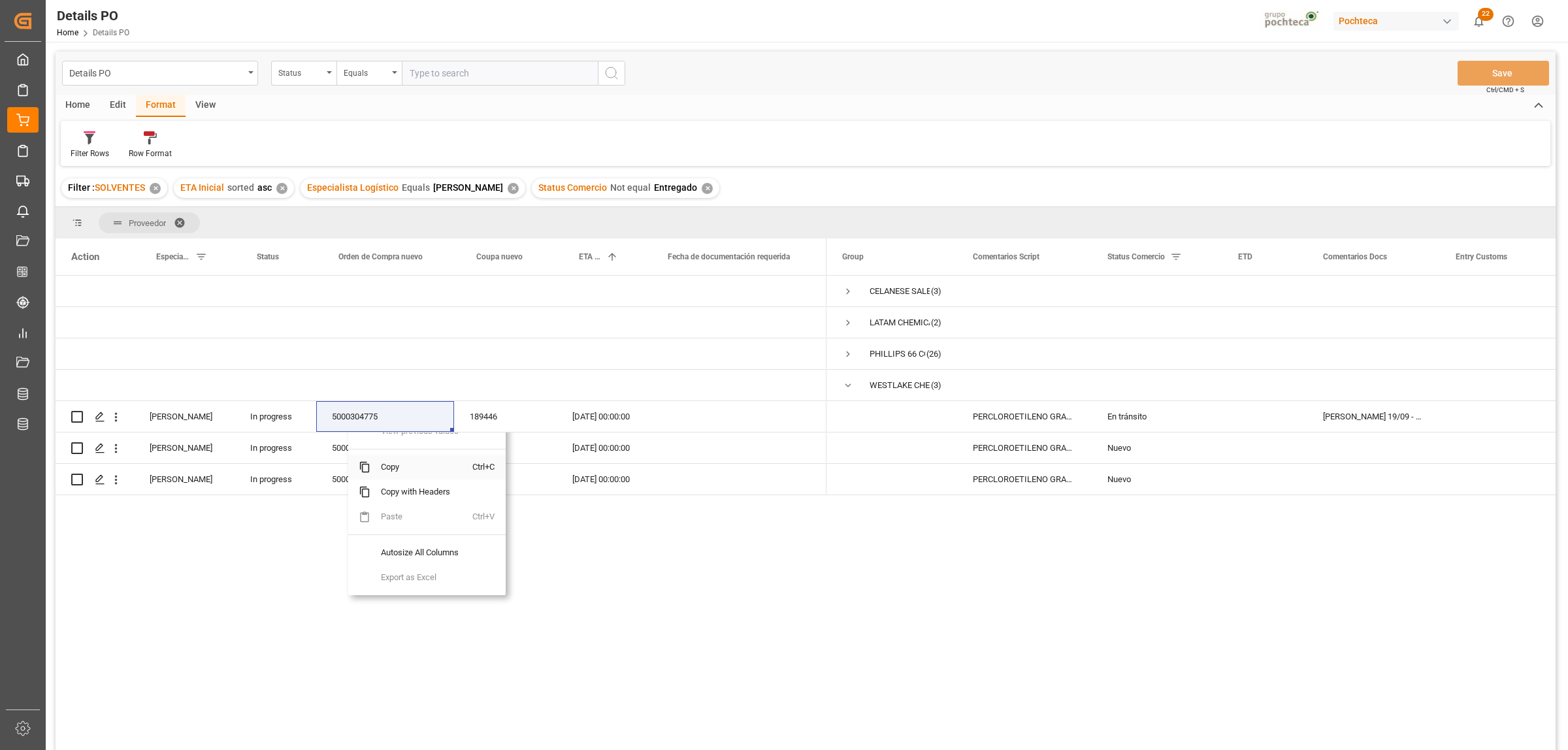
click at [396, 469] on span "Copy" at bounding box center [421, 467] width 102 height 25
